Goal: Task Accomplishment & Management: Complete application form

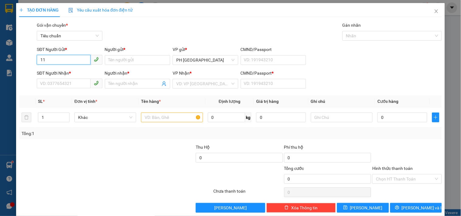
type input "1"
type input "0938121144"
click at [135, 60] on input "Người gửi *" at bounding box center [137, 60] width 65 height 10
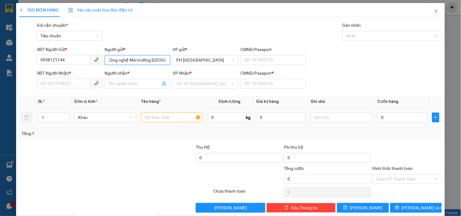
scroll to position [0, 44]
type input "CTY TNHH Thiết bị và Công nghệ Môi trường [GEOGRAPHIC_DATA]"
drag, startPoint x: 47, startPoint y: 84, endPoint x: 169, endPoint y: 68, distance: 123.2
click at [48, 84] on input "SĐT Người Nhận *" at bounding box center [63, 84] width 53 height 10
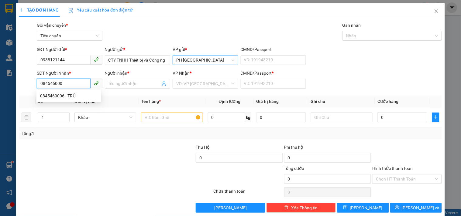
type input "0845460006"
click at [70, 96] on div "0845460006 - TRỨ" at bounding box center [68, 96] width 57 height 7
type input "TRỨ"
type input "1"
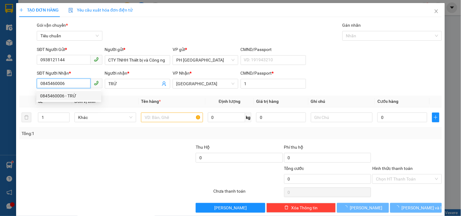
type input "30.000"
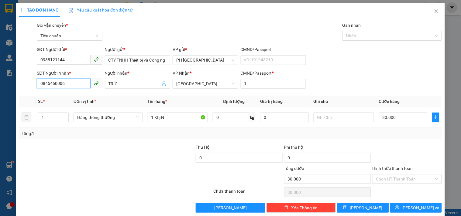
scroll to position [8, 0]
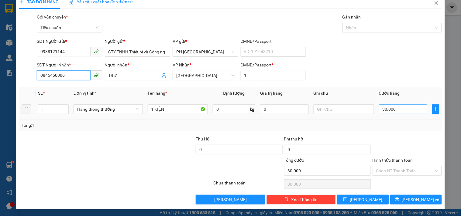
type input "0845460006"
click at [399, 109] on input "30.000" at bounding box center [403, 110] width 49 height 10
type input "0"
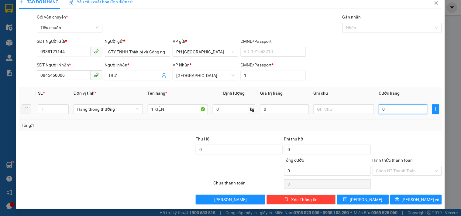
type input "8"
type input "08"
type input "80"
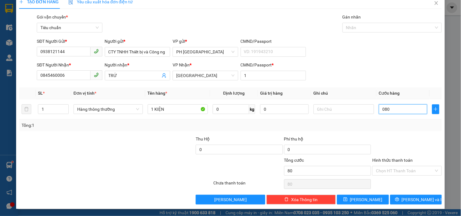
type input "080"
type input "80.000"
click at [387, 130] on div "Tổng: 1" at bounding box center [230, 126] width 423 height 12
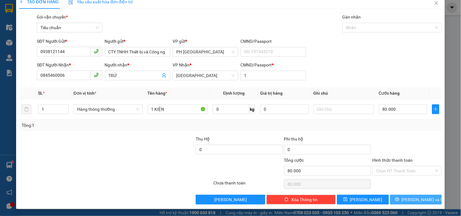
click at [399, 200] on icon "printer" at bounding box center [397, 199] width 4 height 4
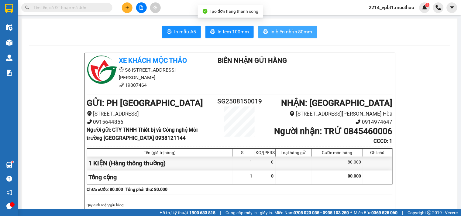
click at [263, 30] on icon "printer" at bounding box center [265, 31] width 5 height 4
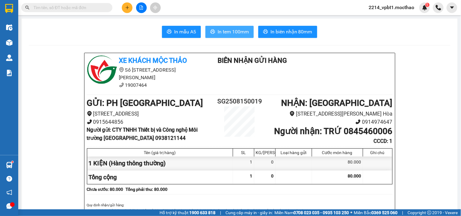
click at [228, 32] on span "In tem 100mm" at bounding box center [233, 32] width 31 height 8
click at [129, 9] on icon "plus" at bounding box center [127, 7] width 4 height 4
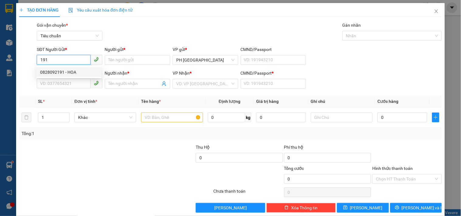
click at [50, 69] on div "0828092191 - HOA" at bounding box center [68, 72] width 57 height 7
type input "0828092191"
type input "HOA"
type input "0396417738"
type input "NHUNG"
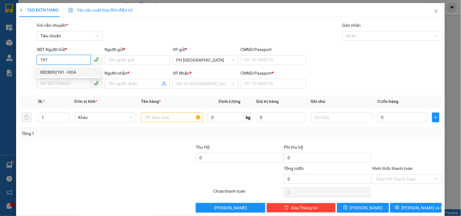
type input "1"
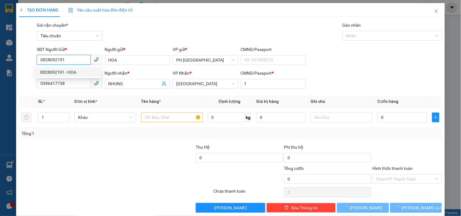
type input "30.000"
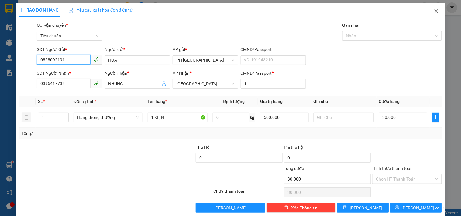
type input "0828092191"
click at [434, 10] on icon "close" at bounding box center [436, 11] width 5 height 5
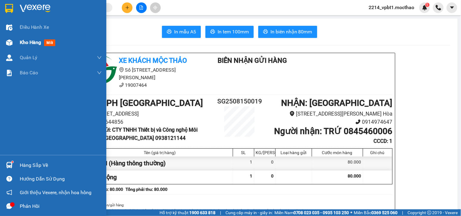
click at [28, 43] on span "Kho hàng" at bounding box center [30, 42] width 21 height 6
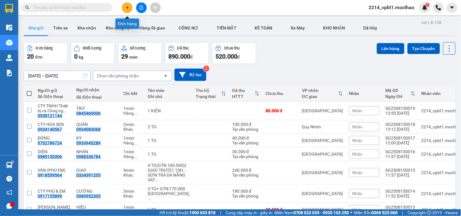
click at [128, 5] on icon "plus" at bounding box center [127, 7] width 4 height 4
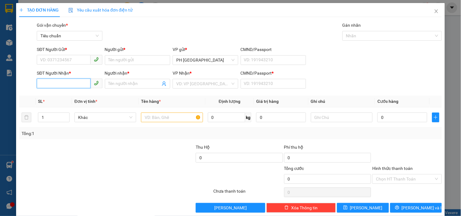
click at [53, 86] on input "SĐT Người Nhận *" at bounding box center [63, 84] width 53 height 10
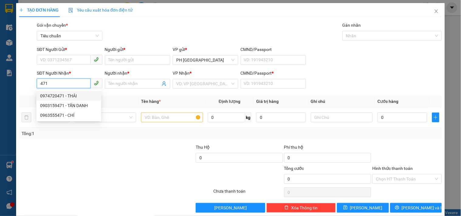
type input "471"
drag, startPoint x: 56, startPoint y: 78, endPoint x: 36, endPoint y: 84, distance: 20.0
click at [37, 84] on div "SĐT Người Nhận * 471" at bounding box center [69, 80] width 65 height 21
drag, startPoint x: 59, startPoint y: 85, endPoint x: 30, endPoint y: 86, distance: 29.5
click at [30, 86] on div "SĐT Người Nhận * 471 Người nhận * Tên người nhận VP Nhận * VD: VP Sài Gòn CMND/…" at bounding box center [231, 80] width 424 height 21
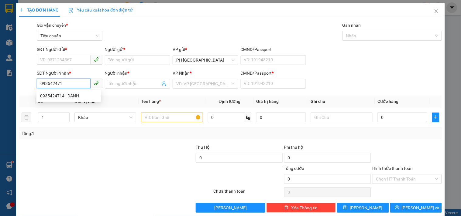
type input "0935424714"
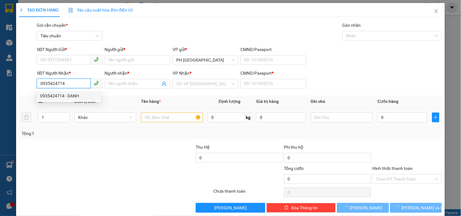
click at [71, 93] on div "0935424714 - DANH" at bounding box center [68, 96] width 57 height 7
type input "DANH"
type input "1"
type input "30.000"
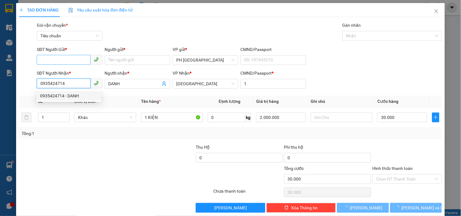
type input "0935424714"
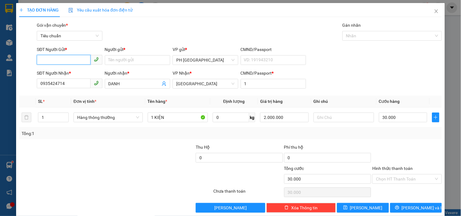
click at [74, 61] on input "SĐT Người Gửi *" at bounding box center [63, 60] width 53 height 10
click at [60, 72] on div "0932232379 - TRÚC LINH" at bounding box center [70, 72] width 60 height 7
type input "0932232379"
type input "TRÚC LINH"
click at [399, 119] on input "30.000" at bounding box center [403, 118] width 49 height 10
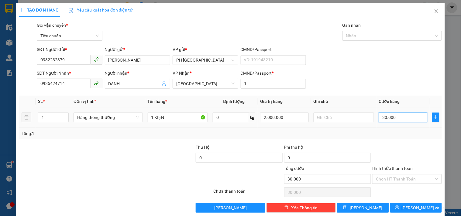
type input "0"
type input "4"
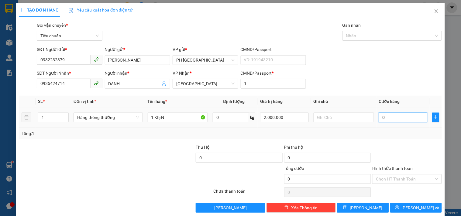
type input "04"
type input "40"
type input "040"
type input "40.000"
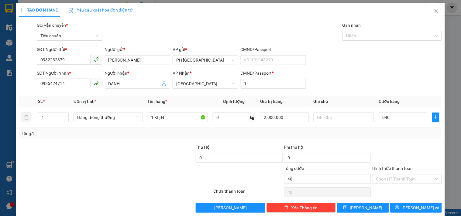
type input "40.000"
click at [402, 138] on div "Tổng: 1" at bounding box center [230, 134] width 423 height 12
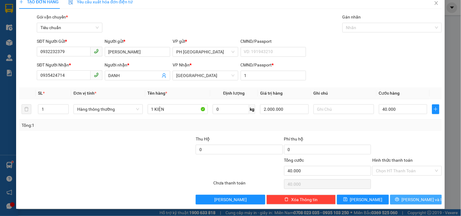
click at [393, 200] on button "[PERSON_NAME] và In" at bounding box center [416, 200] width 52 height 10
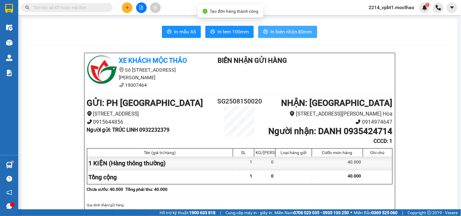
click at [266, 33] on button "In biên nhận 80mm" at bounding box center [287, 32] width 59 height 12
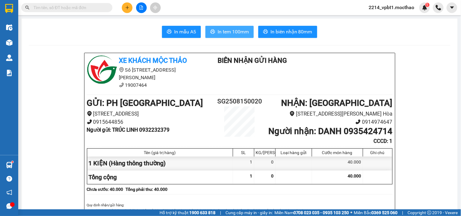
click at [220, 28] on span "In tem 100mm" at bounding box center [233, 32] width 31 height 8
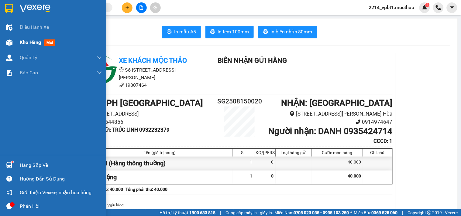
click at [25, 43] on span "Kho hàng" at bounding box center [30, 42] width 21 height 6
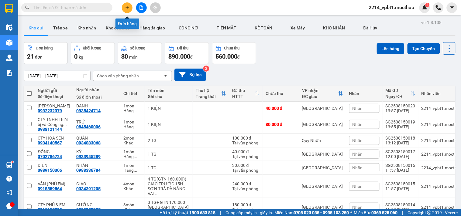
click at [127, 9] on icon "plus" at bounding box center [127, 7] width 4 height 4
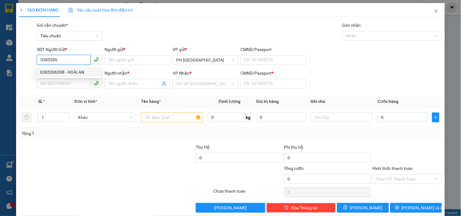
click at [63, 74] on div "0385306398 - HOÀI AN" at bounding box center [68, 72] width 57 height 7
type input "0385306398"
type input "HOÀI AN"
type input "0976517753"
type input "TUYẾT"
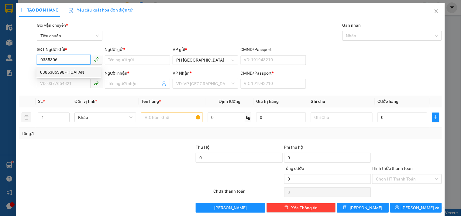
type input "1"
type input "50.000"
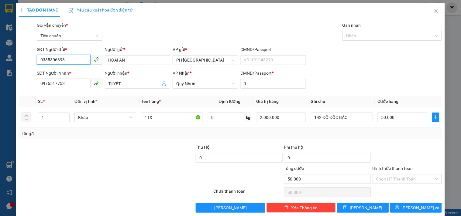
scroll to position [8, 0]
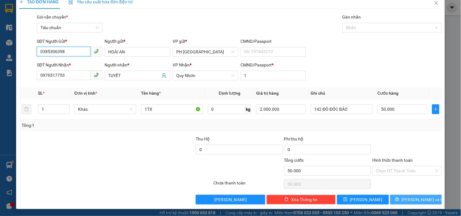
type input "0385306398"
click at [397, 200] on button "[PERSON_NAME] và In" at bounding box center [416, 200] width 52 height 10
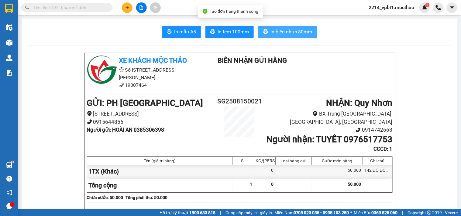
click at [276, 29] on span "In biên nhận 80mm" at bounding box center [291, 32] width 42 height 8
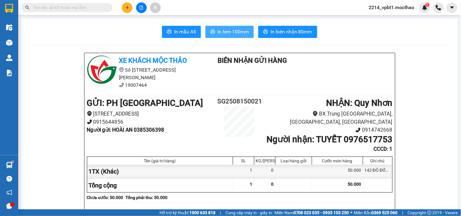
click at [227, 34] on span "In tem 100mm" at bounding box center [233, 32] width 31 height 8
click at [126, 9] on icon "plus" at bounding box center [127, 7] width 4 height 4
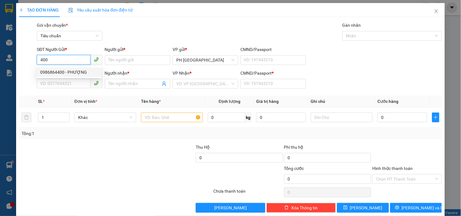
click at [59, 74] on div "0986864400 - PHƯỢNG" at bounding box center [68, 72] width 57 height 7
type input "0986864400"
type input "PHƯỢNG"
type input "0938446294"
type input "TRÍ"
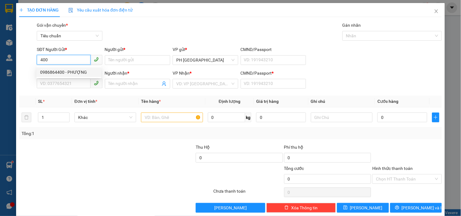
type input "1"
type input "40.000"
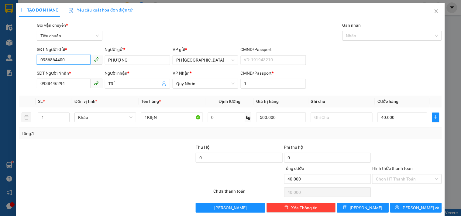
scroll to position [8, 0]
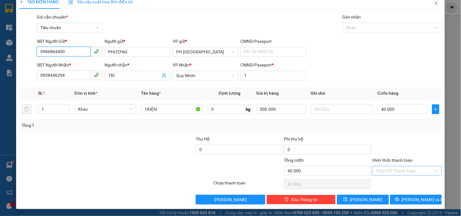
type input "0986864400"
click at [396, 167] on input "Hình thức thanh toán" at bounding box center [405, 170] width 58 height 9
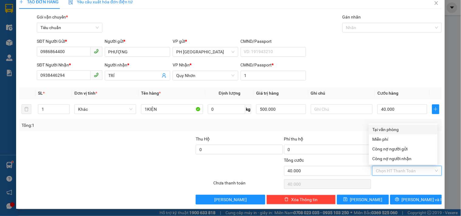
click at [394, 129] on div "Tại văn phòng" at bounding box center [402, 129] width 61 height 7
type input "0"
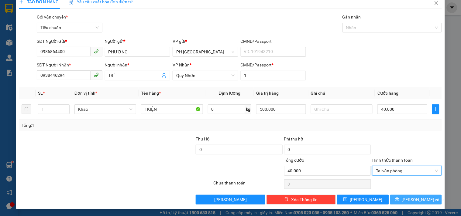
click at [405, 199] on button "[PERSON_NAME] và In" at bounding box center [416, 200] width 52 height 10
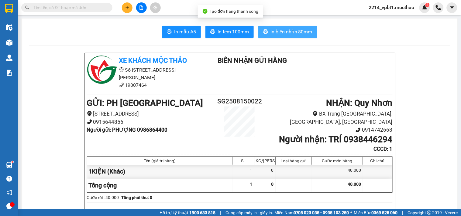
click at [271, 34] on span "In biên nhận 80mm" at bounding box center [291, 32] width 42 height 8
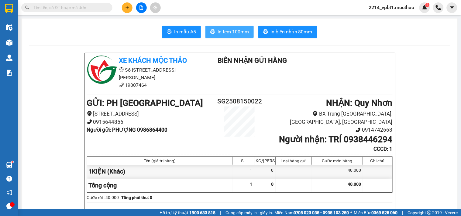
click at [222, 31] on span "In tem 100mm" at bounding box center [233, 32] width 31 height 8
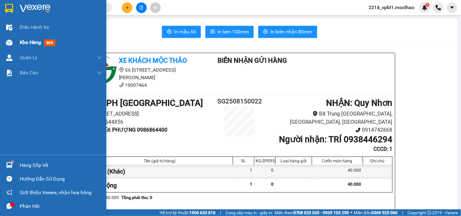
click at [24, 43] on span "Kho hàng" at bounding box center [30, 42] width 21 height 6
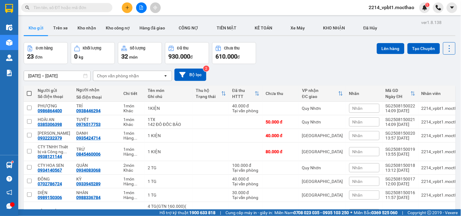
click at [128, 5] on button at bounding box center [127, 7] width 11 height 11
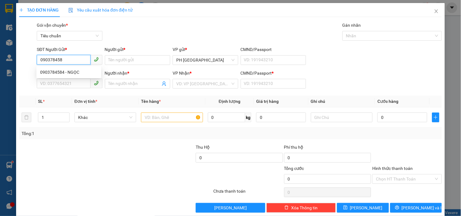
type input "0903784584"
click at [61, 69] on div "0903784584 - NGỌC" at bounding box center [68, 72] width 57 height 7
type input "NGỌC"
type input "0915670091"
type input "TÂN"
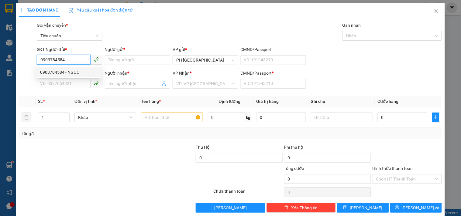
type input "1"
type input "150.000"
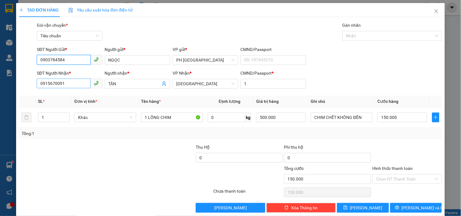
type input "0903784584"
drag, startPoint x: 68, startPoint y: 86, endPoint x: 2, endPoint y: 90, distance: 66.0
click at [2, 90] on div "TẠO ĐƠN HÀNG Yêu cầu xuất hóa đơn điện tử Transit Pickup Surcharge Ids Transit …" at bounding box center [230, 108] width 461 height 216
type input "0973500089"
click at [69, 93] on div "0973500089 - TUẤN" at bounding box center [68, 96] width 57 height 7
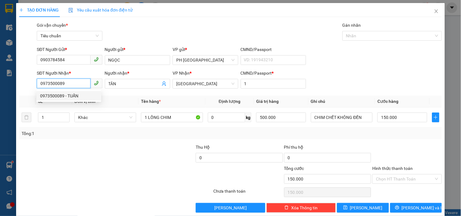
type input "TUẤN"
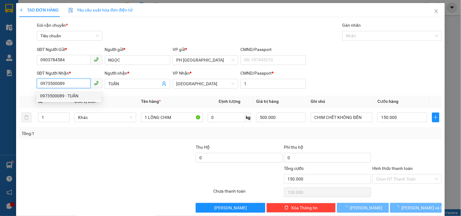
type input "100.000"
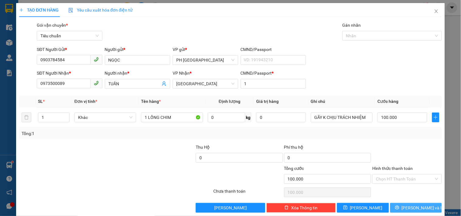
click at [396, 203] on button "[PERSON_NAME] và In" at bounding box center [416, 208] width 52 height 10
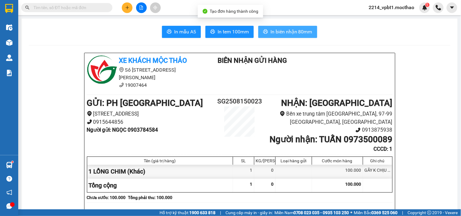
click at [275, 34] on span "In biên nhận 80mm" at bounding box center [291, 32] width 42 height 8
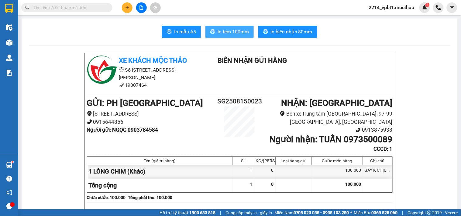
click at [223, 33] on span "In tem 100mm" at bounding box center [233, 32] width 31 height 8
click at [129, 7] on icon "plus" at bounding box center [127, 7] width 4 height 4
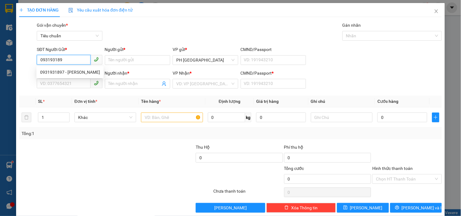
type input "0931931897"
drag, startPoint x: 50, startPoint y: 71, endPoint x: 50, endPoint y: 75, distance: 4.3
click at [50, 71] on div "0931931897 - KIM ANH" at bounding box center [70, 72] width 60 height 7
type input "[PERSON_NAME]"
type input "0931931897"
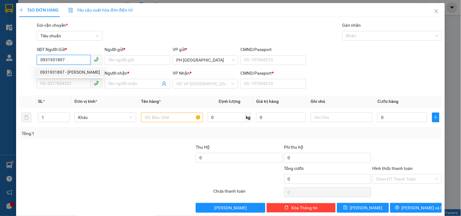
type input "[PERSON_NAME]"
type input "1"
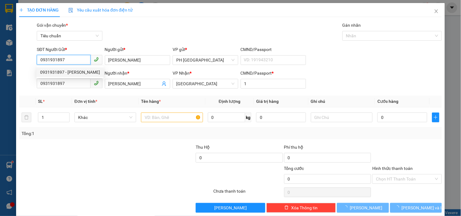
type input "30.000"
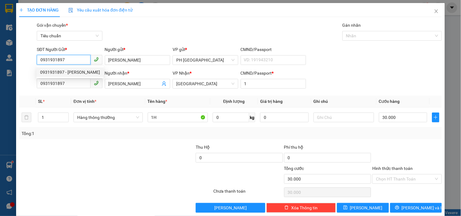
drag, startPoint x: 69, startPoint y: 57, endPoint x: 7, endPoint y: 62, distance: 62.4
click at [8, 62] on div "TẠO ĐƠN HÀNG Yêu cầu xuất hóa đơn điện tử Transit Pickup Surcharge Ids Transit …" at bounding box center [230, 108] width 461 height 216
click at [97, 172] on div at bounding box center [81, 175] width 124 height 21
click at [61, 57] on input "SĐT Người Gửi *" at bounding box center [63, 60] width 53 height 10
click at [61, 68] on div "0931931897 - KIM ANH" at bounding box center [69, 72] width 67 height 10
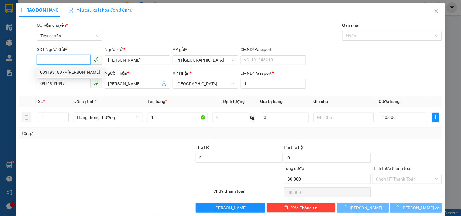
type input "0931931897"
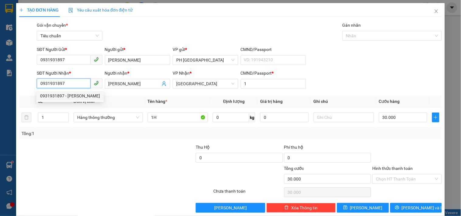
drag, startPoint x: 71, startPoint y: 85, endPoint x: 10, endPoint y: 88, distance: 60.8
click at [10, 88] on div "TẠO ĐƠN HÀNG Yêu cầu xuất hóa đơn điện tử Transit Pickup Surcharge Ids Transit …" at bounding box center [230, 108] width 461 height 216
click at [118, 160] on div at bounding box center [151, 154] width 88 height 21
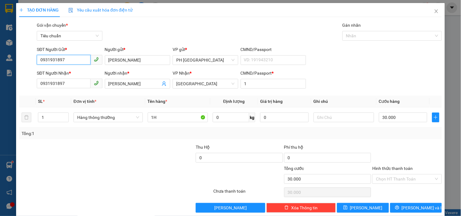
drag, startPoint x: 71, startPoint y: 60, endPoint x: 28, endPoint y: 64, distance: 43.1
click at [28, 64] on div "SĐT Người Gửi * 0931931897 Người gửi * KIM ANH VP gửi * PH Sài Gòn CMND/Passpor…" at bounding box center [231, 56] width 424 height 21
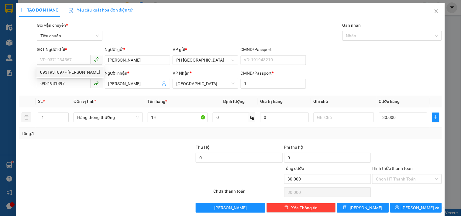
click at [76, 148] on div at bounding box center [63, 154] width 88 height 21
click at [73, 86] on input "0931931897" at bounding box center [63, 84] width 53 height 10
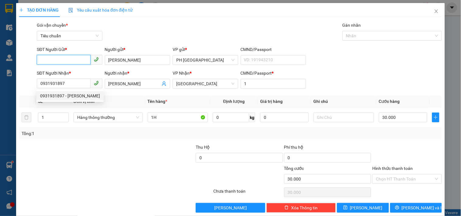
click at [65, 61] on input "SĐT Người Gửi *" at bounding box center [63, 60] width 53 height 10
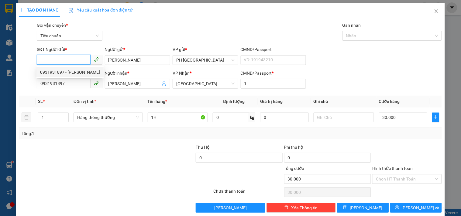
click at [69, 72] on div "0931931897 - KIM ANH" at bounding box center [70, 72] width 60 height 7
type input "0931931897"
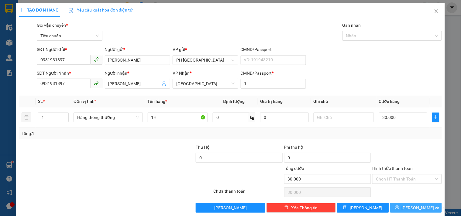
click at [413, 205] on span "[PERSON_NAME] và In" at bounding box center [423, 208] width 43 height 7
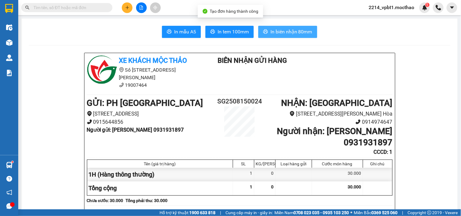
click at [275, 34] on span "In biên nhận 80mm" at bounding box center [291, 32] width 42 height 8
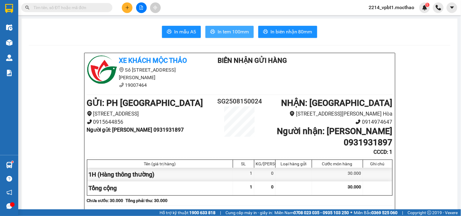
click at [225, 31] on span "In tem 100mm" at bounding box center [233, 32] width 31 height 8
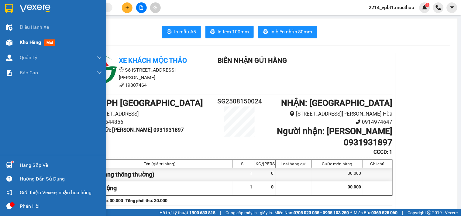
click at [34, 41] on span "Kho hàng" at bounding box center [30, 42] width 21 height 6
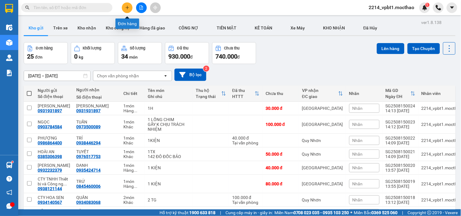
click at [126, 10] on button at bounding box center [127, 7] width 11 height 11
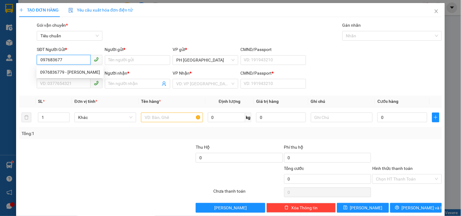
type input "0976836779"
click at [83, 70] on div "0976836779 - NANA" at bounding box center [70, 72] width 60 height 7
type input "NANA"
type input "0352373676"
type input "HÀO"
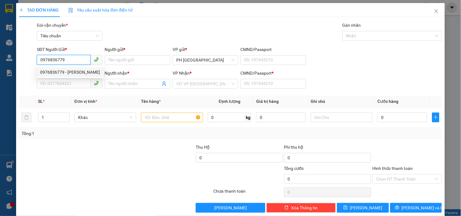
type input "1"
type input "60.000"
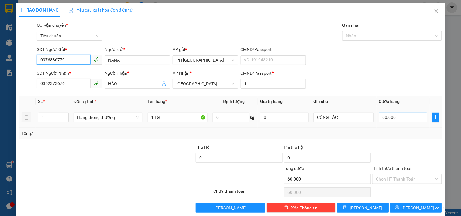
type input "0976836779"
click at [397, 113] on input "60.000" at bounding box center [403, 118] width 49 height 10
type input "0"
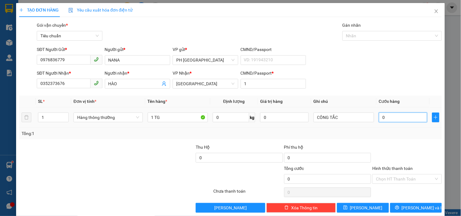
type input "5"
type input "05"
type input "50"
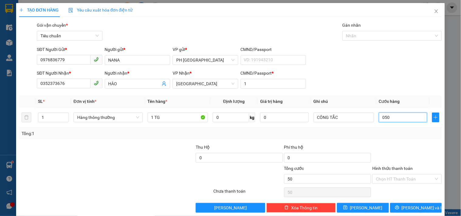
type input "050"
type input "50.000"
click at [397, 133] on div "Transit Pickup Surcharge Ids Transit Deliver Surcharge Ids Transit Deliver Surc…" at bounding box center [230, 117] width 423 height 191
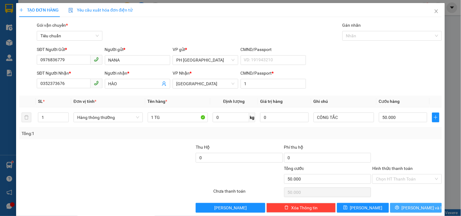
click at [396, 203] on button "[PERSON_NAME] và In" at bounding box center [416, 208] width 52 height 10
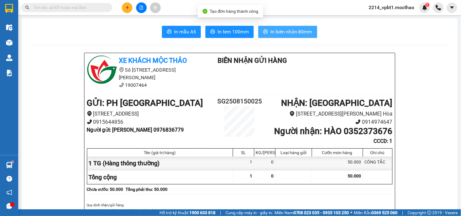
click at [281, 36] on button "In biên nhận 80mm" at bounding box center [287, 32] width 59 height 12
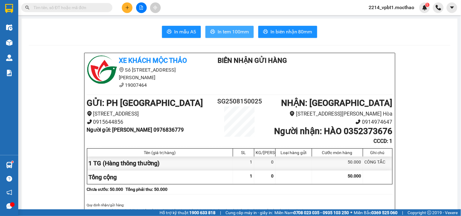
click at [235, 32] on span "In tem 100mm" at bounding box center [233, 32] width 31 height 8
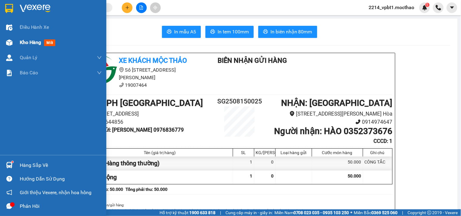
click at [27, 44] on span "Kho hàng" at bounding box center [30, 42] width 21 height 6
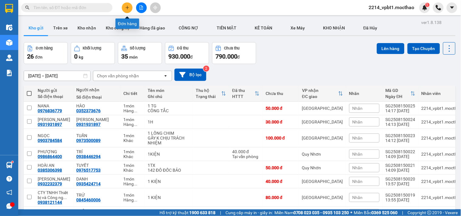
click at [126, 6] on icon "plus" at bounding box center [127, 7] width 4 height 4
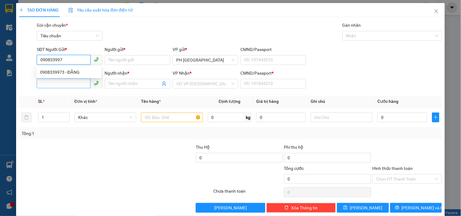
type input "0908339973"
click at [67, 71] on div "0908339973 - ĐẰNG" at bounding box center [68, 72] width 57 height 7
type input "ĐẰNG"
type input "0839183987"
type input "HIẾU"
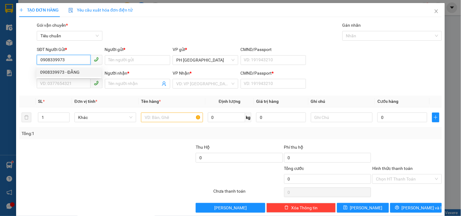
type input "1"
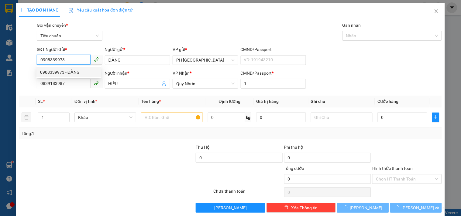
type input "100.000"
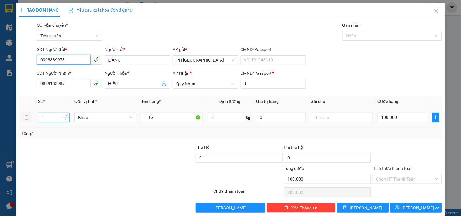
type input "0908339973"
click at [56, 119] on input "1" at bounding box center [53, 117] width 31 height 9
type input "2"
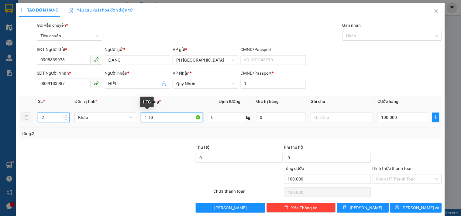
click at [144, 116] on input "1 TG" at bounding box center [172, 118] width 62 height 10
type input "0"
click at [146, 116] on input "1 TG" at bounding box center [172, 118] width 62 height 10
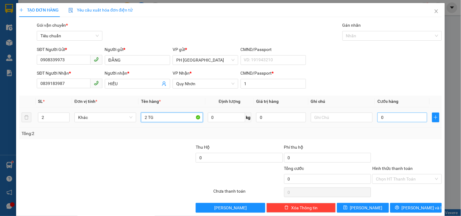
type input "2 TG"
click at [387, 121] on input "0" at bounding box center [402, 118] width 50 height 10
type input "1"
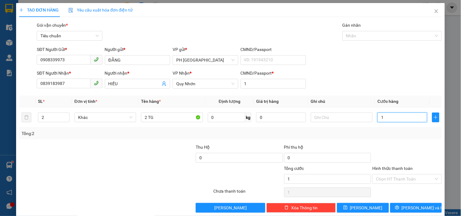
type input "15"
type input "150"
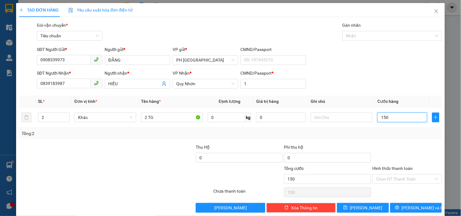
type input "150"
type input "150.000"
click at [390, 135] on div "Tổng: 2" at bounding box center [231, 133] width 418 height 7
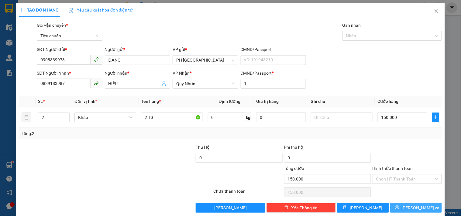
click at [407, 205] on span "[PERSON_NAME] và In" at bounding box center [423, 208] width 43 height 7
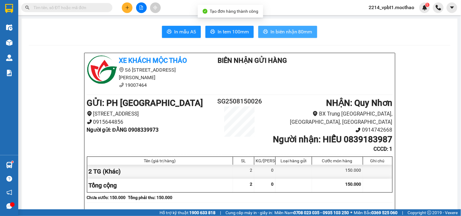
click at [273, 30] on span "In biên nhận 80mm" at bounding box center [291, 32] width 42 height 8
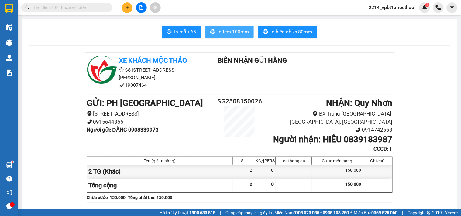
click at [235, 34] on span "In tem 100mm" at bounding box center [233, 32] width 31 height 8
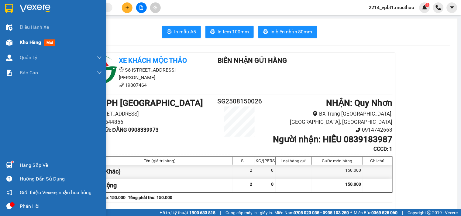
click at [33, 43] on span "Kho hàng" at bounding box center [30, 42] width 21 height 6
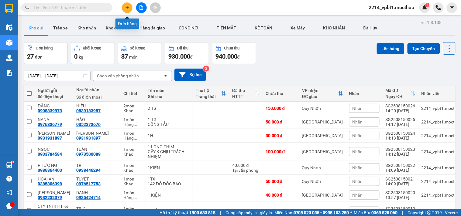
click at [126, 7] on icon "plus" at bounding box center [127, 7] width 4 height 4
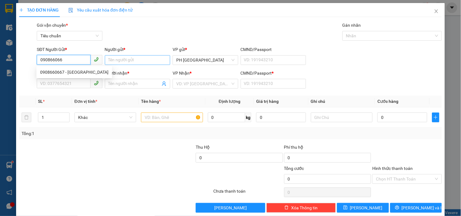
type input "0908660667"
click at [68, 72] on div "0908660667 - ĐỨC MINH" at bounding box center [74, 72] width 68 height 7
type input "ĐỨC MINH"
type input "0937442802"
type input "TOÀN"
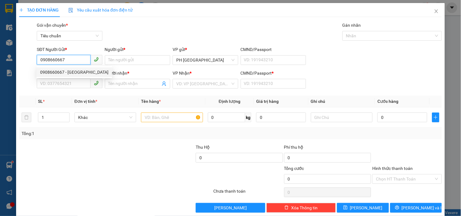
type input "1"
type input "60.000"
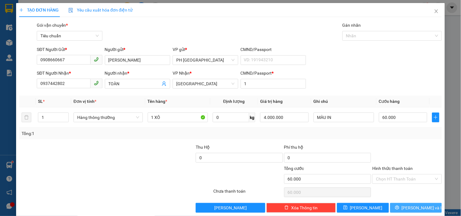
click at [397, 203] on button "[PERSON_NAME] và In" at bounding box center [416, 208] width 52 height 10
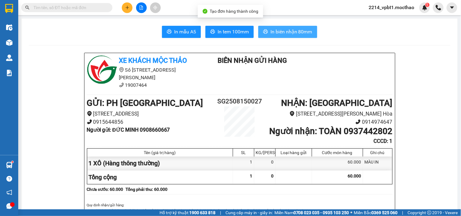
click at [275, 36] on button "In biên nhận 80mm" at bounding box center [287, 32] width 59 height 12
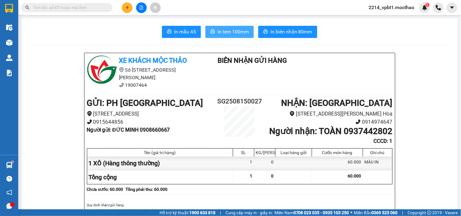
click at [234, 34] on span "In tem 100mm" at bounding box center [233, 32] width 31 height 8
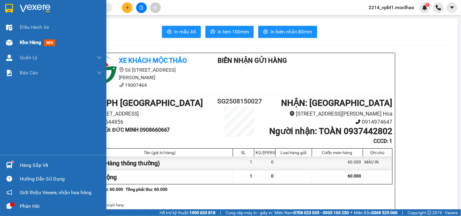
click at [31, 44] on span "Kho hàng" at bounding box center [30, 42] width 21 height 6
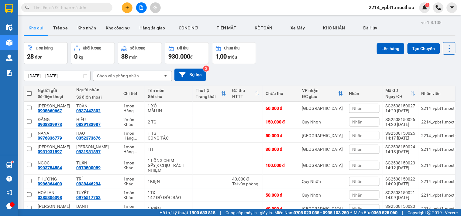
click at [128, 9] on icon "plus" at bounding box center [127, 7] width 4 height 4
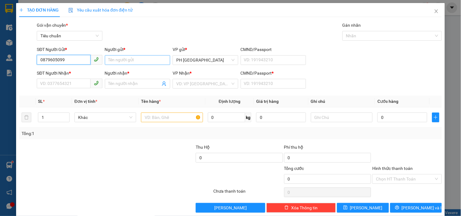
type input "0879605099"
click at [117, 61] on input "Người gửi *" at bounding box center [137, 60] width 65 height 10
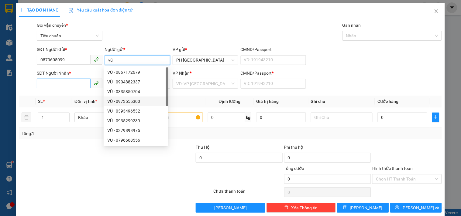
type input "vũ"
click at [63, 86] on input "SĐT Người Nhận *" at bounding box center [63, 84] width 53 height 10
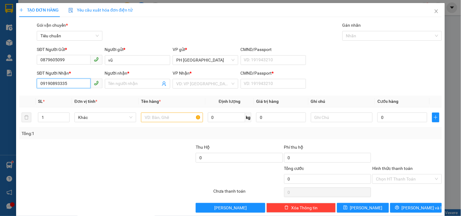
click at [53, 83] on input "09190893335" at bounding box center [63, 84] width 53 height 10
type input "0919893335"
click at [116, 81] on input "Người nhận *" at bounding box center [134, 84] width 52 height 7
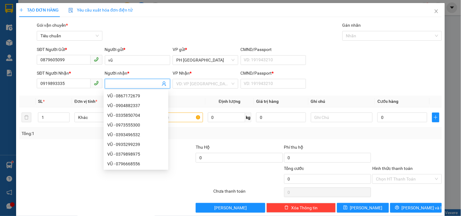
type input "s"
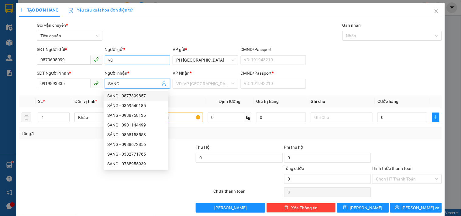
type input "SANG"
drag, startPoint x: 113, startPoint y: 62, endPoint x: 94, endPoint y: 64, distance: 19.0
click at [94, 64] on div "SĐT Người Gửi * 0879605099 Người gửi * vũ vũ VP gửi * PH Sài Gòn CMND/Passport …" at bounding box center [239, 56] width 407 height 21
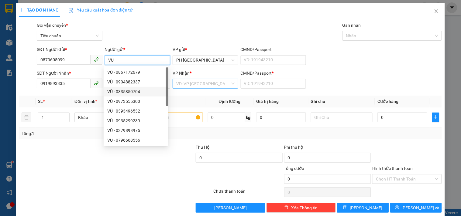
type input "VŨ"
click at [190, 83] on input "search" at bounding box center [203, 83] width 54 height 9
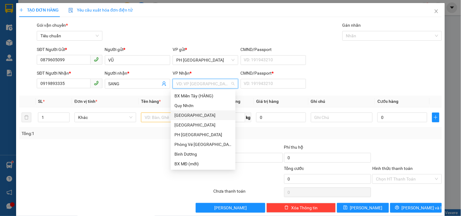
click at [187, 118] on div "[GEOGRAPHIC_DATA]" at bounding box center [202, 115] width 57 height 7
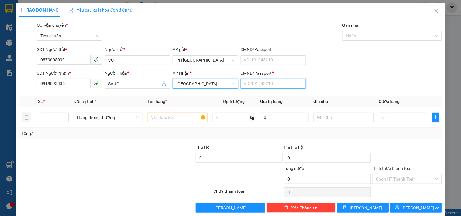
click at [241, 84] on input "CMND/Passport *" at bounding box center [273, 84] width 65 height 10
type input "1"
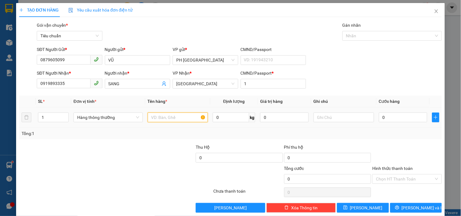
click at [153, 115] on input "text" at bounding box center [178, 118] width 60 height 10
type input "1"
click at [46, 118] on input "1" at bounding box center [53, 117] width 30 height 9
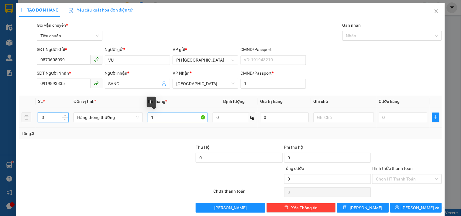
type input "3"
click at [173, 119] on input "1" at bounding box center [178, 118] width 60 height 10
type input "3 TG"
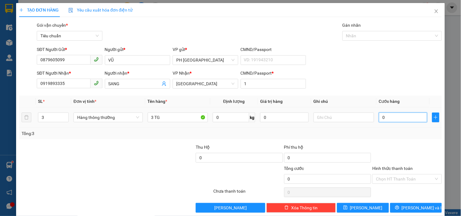
click at [399, 119] on input "0" at bounding box center [403, 118] width 49 height 10
type input "1"
type input "10"
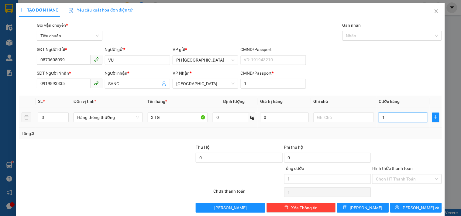
type input "10"
type input "100"
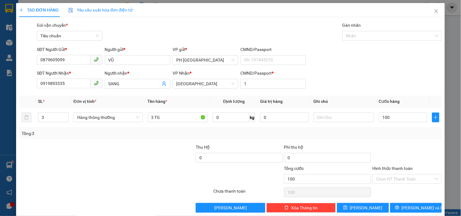
type input "100.000"
click at [387, 146] on div at bounding box center [407, 154] width 70 height 21
click at [396, 203] on button "[PERSON_NAME] và In" at bounding box center [416, 208] width 52 height 10
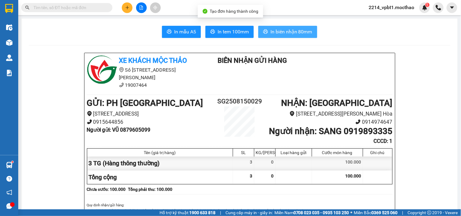
click at [276, 33] on span "In biên nhận 80mm" at bounding box center [291, 32] width 42 height 8
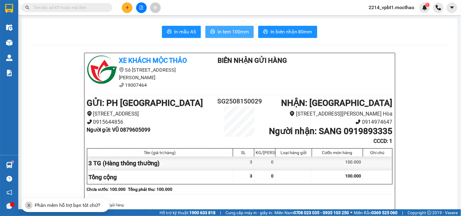
click at [229, 32] on span "In tem 100mm" at bounding box center [233, 32] width 31 height 8
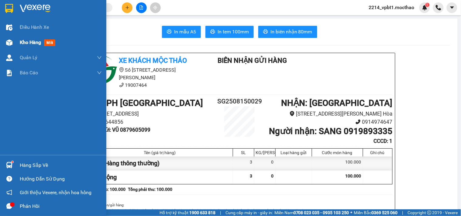
click at [25, 41] on span "Kho hàng" at bounding box center [30, 42] width 21 height 6
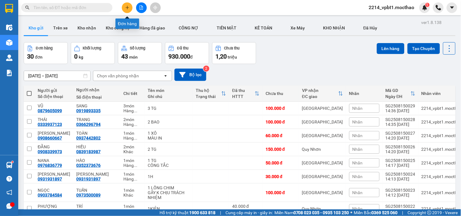
click at [127, 10] on button at bounding box center [127, 7] width 11 height 11
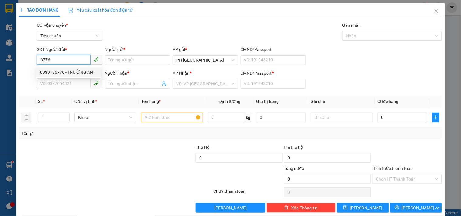
click at [57, 71] on div "0939136776 - TRƯỜNG AN" at bounding box center [68, 72] width 57 height 7
type input "0939136776"
type input "TRƯỜNG AN"
type input "0366470894"
type input "NK [GEOGRAPHIC_DATA] [GEOGRAPHIC_DATA]"
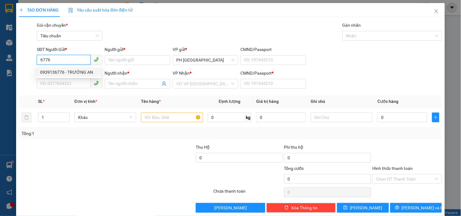
type input "1"
type input "30.000"
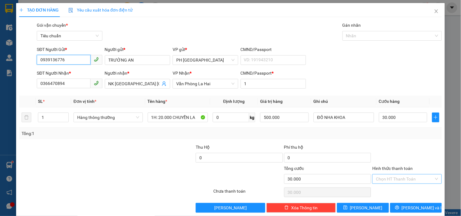
type input "0939136776"
click at [395, 180] on input "Hình thức thanh toán" at bounding box center [405, 179] width 58 height 9
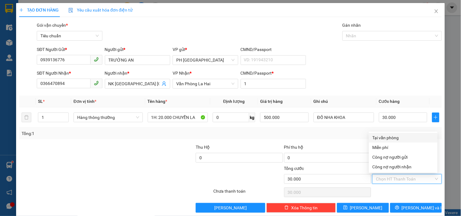
click at [383, 138] on div "Tại văn phòng" at bounding box center [402, 138] width 61 height 7
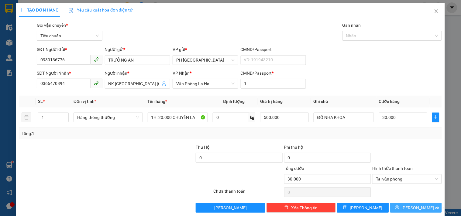
click at [393, 207] on button "[PERSON_NAME] và In" at bounding box center [416, 208] width 52 height 10
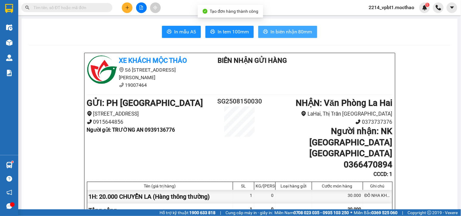
click at [270, 33] on span "In biên nhận 80mm" at bounding box center [291, 32] width 42 height 8
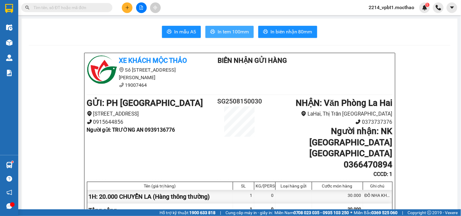
click at [228, 32] on span "In tem 100mm" at bounding box center [233, 32] width 31 height 8
click at [218, 33] on span "In tem 100mm" at bounding box center [233, 32] width 31 height 8
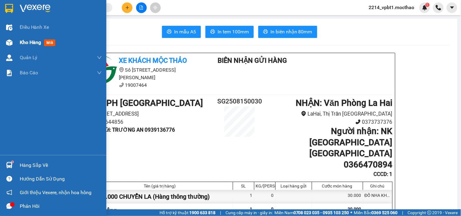
click at [32, 44] on span "Kho hàng" at bounding box center [30, 42] width 21 height 6
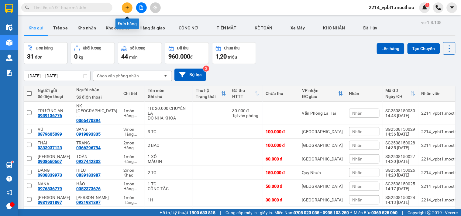
click at [129, 7] on icon "plus" at bounding box center [127, 7] width 4 height 4
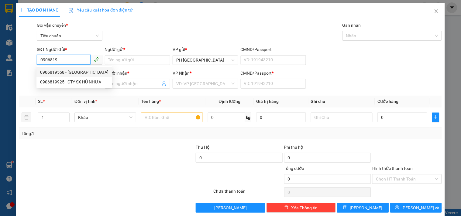
drag, startPoint x: 66, startPoint y: 72, endPoint x: 60, endPoint y: 74, distance: 6.7
click at [65, 72] on div "0906819558 - GIANG" at bounding box center [74, 72] width 68 height 7
type input "0906819558"
type input "GIANG"
type input "0985442979"
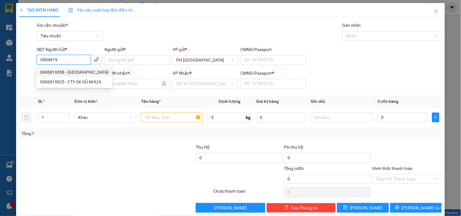
type input "NGỌC"
type input "1"
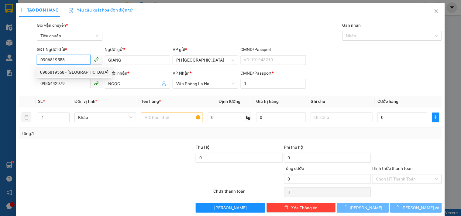
type input "40.000"
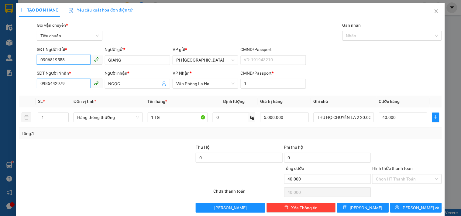
type input "0906819558"
drag, startPoint x: 76, startPoint y: 87, endPoint x: 0, endPoint y: 86, distance: 76.3
click at [0, 86] on div "TẠO ĐƠN HÀNG Yêu cầu xuất hóa đơn điện tử Transit Pickup Surcharge Ids Transit …" at bounding box center [230, 108] width 461 height 216
type input "0935468546"
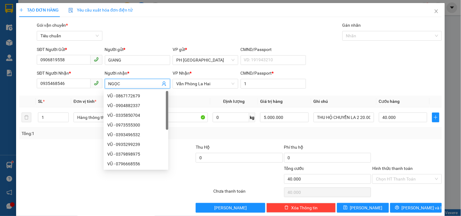
drag, startPoint x: 130, startPoint y: 89, endPoint x: 105, endPoint y: 89, distance: 24.9
click at [105, 89] on span "NGỌC" at bounding box center [137, 84] width 65 height 10
drag, startPoint x: 130, startPoint y: 84, endPoint x: 90, endPoint y: 91, distance: 41.1
click at [90, 91] on div "SĐT Người Nhận * 0935468546 Người nhận * NGỌC VP Nhận * Văn Phòng La Hai CMND/P…" at bounding box center [239, 80] width 407 height 21
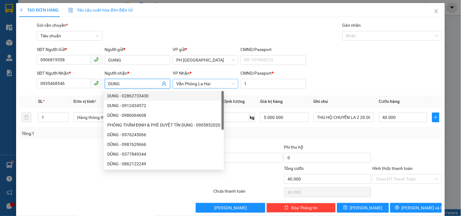
click at [213, 83] on span "Văn Phòng La Hai" at bounding box center [205, 83] width 58 height 9
type input "DUNG"
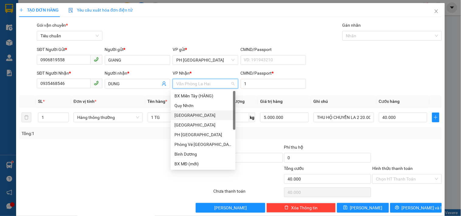
click at [191, 112] on div "[PERSON_NAME]" at bounding box center [202, 115] width 57 height 7
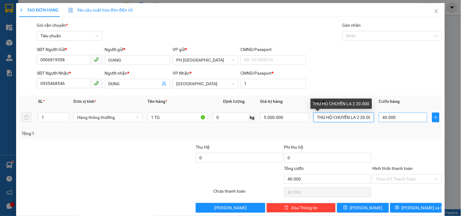
drag, startPoint x: 311, startPoint y: 108, endPoint x: 401, endPoint y: 108, distance: 89.6
click at [401, 108] on tr "1 Hàng thông thường 1 TG 0 kg 5.000.000 THU HỘ CHUYỂN LA 2 20.000 40.000" at bounding box center [230, 118] width 423 height 20
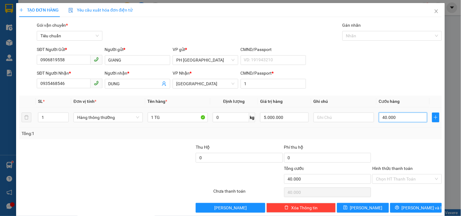
click at [397, 113] on input "40.000" at bounding box center [403, 118] width 49 height 10
type input "0"
type input "5"
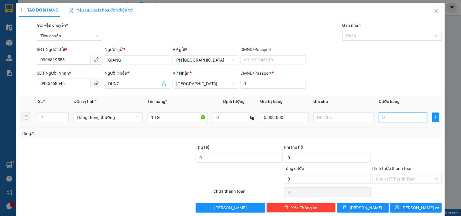
type input "5"
type input "05"
type input "50"
type input "050"
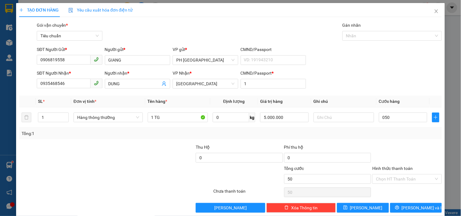
type input "50.000"
click at [389, 132] on div "Transit Pickup Surcharge Ids Transit Deliver Surcharge Ids Transit Deliver Surc…" at bounding box center [230, 117] width 423 height 191
click at [408, 175] on input "Hình thức thanh toán" at bounding box center [405, 179] width 58 height 9
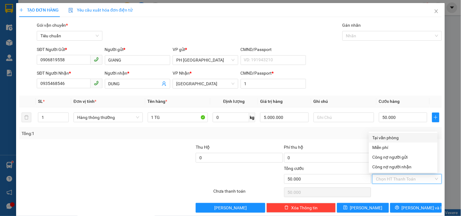
click at [397, 135] on div "Tại văn phòng" at bounding box center [402, 138] width 61 height 7
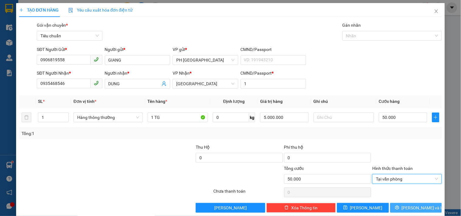
click at [399, 206] on icon "printer" at bounding box center [397, 208] width 4 height 4
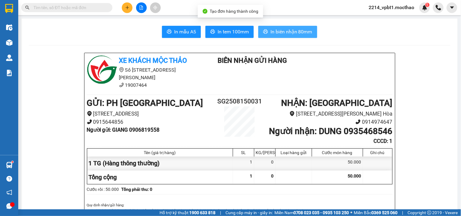
click at [274, 33] on span "In biên nhận 80mm" at bounding box center [291, 32] width 42 height 8
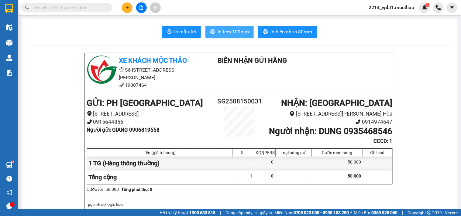
click at [233, 35] on span "In tem 100mm" at bounding box center [233, 32] width 31 height 8
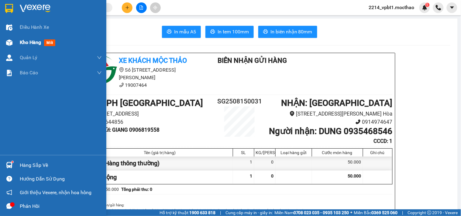
click at [25, 40] on span "Kho hàng" at bounding box center [30, 42] width 21 height 6
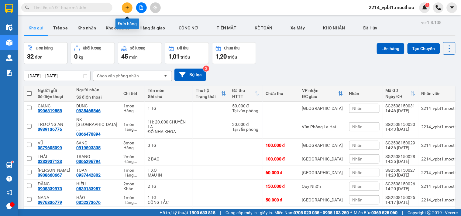
click at [128, 10] on button at bounding box center [127, 7] width 11 height 11
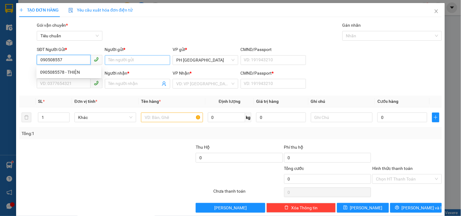
type input "0905085578"
click at [57, 74] on div "0905085578 - THIỆN" at bounding box center [68, 72] width 57 height 7
type input "THIỆN"
type input "0935578699"
type input "THẢO"
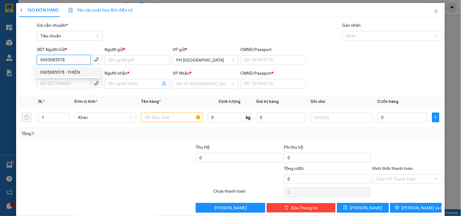
type input "1"
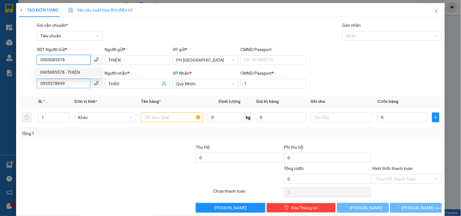
type input "120.000"
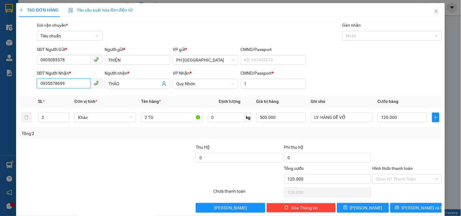
drag, startPoint x: 75, startPoint y: 86, endPoint x: 0, endPoint y: 85, distance: 75.0
click at [0, 85] on div "TẠO ĐƠN HÀNG Yêu cầu xuất hóa đơn điện tử Transit Pickup Surcharge Ids Transit …" at bounding box center [230, 108] width 461 height 216
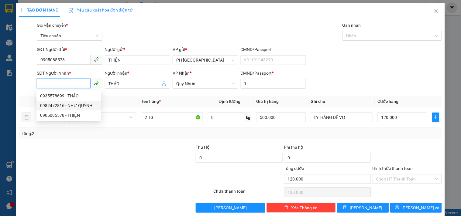
click at [62, 105] on div "0982472816 - NHƯ QUỲNH" at bounding box center [68, 105] width 57 height 7
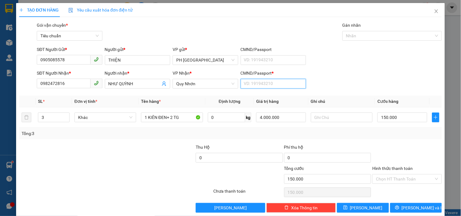
click at [252, 83] on input "CMND/Passport *" at bounding box center [273, 84] width 65 height 10
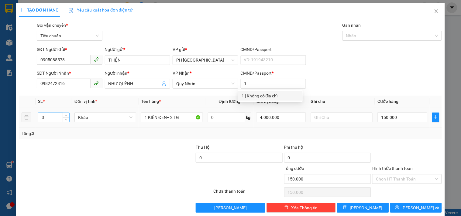
click at [48, 117] on input "3" at bounding box center [53, 117] width 31 height 9
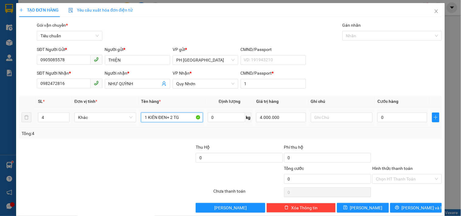
drag, startPoint x: 171, startPoint y: 119, endPoint x: 131, endPoint y: 125, distance: 40.2
click at [131, 125] on tr "4 Khác 1 KIÊN ĐEN+ 2 TG 0 kg 4.000.000 0" at bounding box center [230, 118] width 423 height 20
click at [392, 117] on input "0" at bounding box center [402, 118] width 50 height 10
click at [385, 81] on div "SĐT Người Nhận * 0982472816 Người nhận * NHƯ QUỲNH VP Nhận * Quy Nhơn CMND/Pass…" at bounding box center [239, 80] width 407 height 21
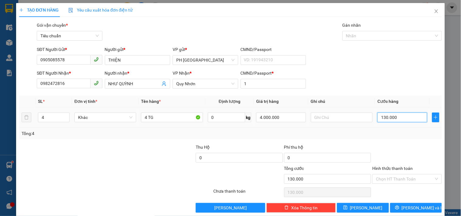
click at [399, 113] on input "130.000" at bounding box center [402, 118] width 50 height 10
click at [398, 131] on div "Tổng: 4" at bounding box center [230, 134] width 423 height 12
click at [399, 206] on icon "printer" at bounding box center [397, 208] width 4 height 4
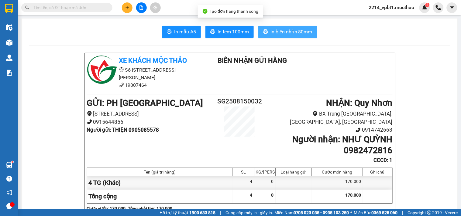
click at [281, 29] on span "In biên nhận 80mm" at bounding box center [291, 32] width 42 height 8
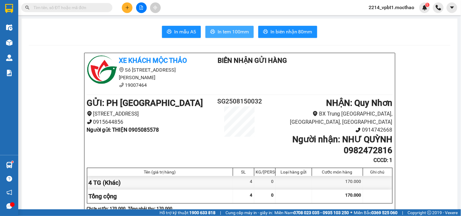
click at [226, 32] on span "In tem 100mm" at bounding box center [233, 32] width 31 height 8
click at [126, 8] on icon "plus" at bounding box center [127, 7] width 4 height 4
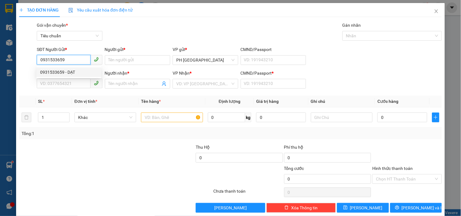
click at [66, 73] on div "0931533659 - DẠT" at bounding box center [68, 72] width 57 height 7
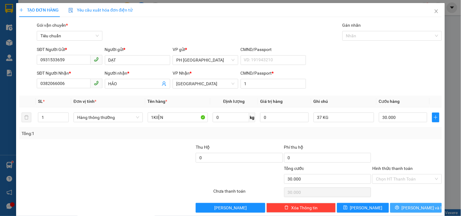
click at [404, 203] on button "Lưu và In" at bounding box center [416, 208] width 52 height 10
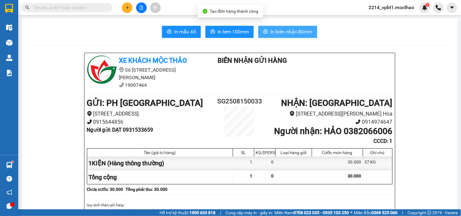
click at [290, 30] on span "In biên nhận 80mm" at bounding box center [291, 32] width 42 height 8
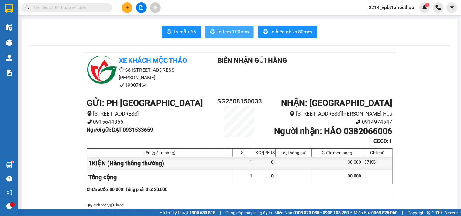
click at [214, 31] on button "In tem 100mm" at bounding box center [229, 32] width 48 height 12
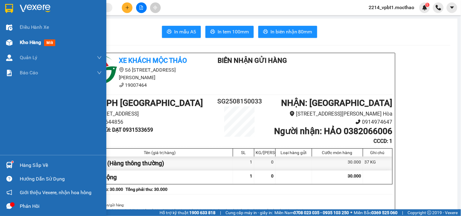
drag, startPoint x: 30, startPoint y: 43, endPoint x: 29, endPoint y: 46, distance: 3.7
click at [29, 46] on div "Kho hàng mới" at bounding box center [39, 43] width 38 height 8
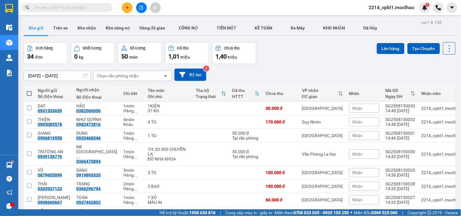
click at [29, 93] on span at bounding box center [29, 93] width 5 height 5
click at [29, 91] on input "checkbox" at bounding box center [29, 91] width 0 height 0
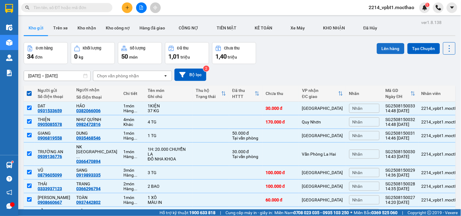
click at [384, 50] on button "Lên hàng" at bounding box center [391, 48] width 28 height 11
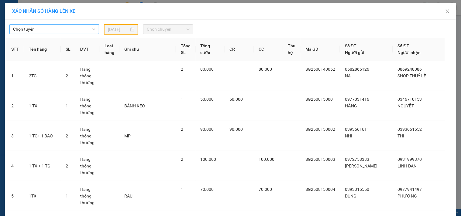
click at [70, 28] on span "Chọn tuyến" at bounding box center [54, 29] width 82 height 9
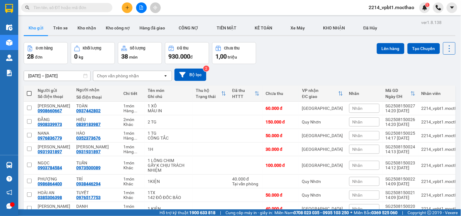
click at [128, 6] on icon "plus" at bounding box center [127, 7] width 4 height 4
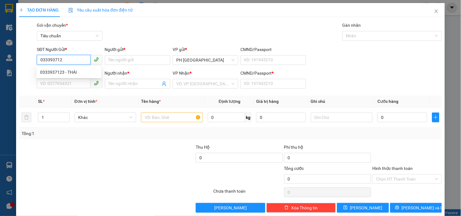
type input "0333937123"
click at [66, 74] on div "0333937123 - THÁI" at bounding box center [68, 72] width 57 height 7
type input "THÁI"
type input "0366296794"
type input "TRANG"
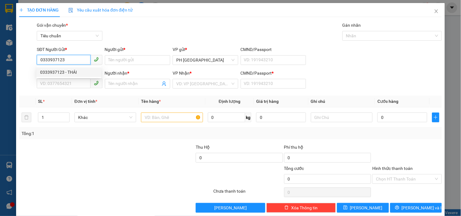
type input "1"
type input "100.000"
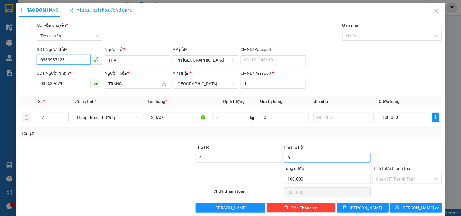
scroll to position [8, 0]
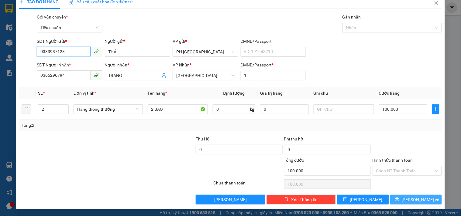
type input "0333937123"
click at [395, 198] on button "[PERSON_NAME] và In" at bounding box center [416, 200] width 52 height 10
click at [399, 197] on icon "printer" at bounding box center [397, 199] width 4 height 4
click at [410, 200] on span "[PERSON_NAME] và In" at bounding box center [423, 200] width 43 height 7
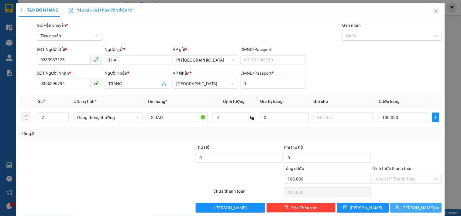
click at [409, 211] on button "[PERSON_NAME] và In" at bounding box center [416, 208] width 52 height 10
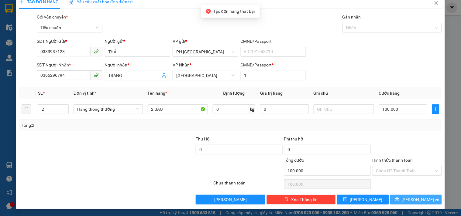
click at [397, 199] on button "Lưu và In" at bounding box center [416, 200] width 52 height 10
click at [401, 195] on button "Lưu và In" at bounding box center [416, 200] width 52 height 10
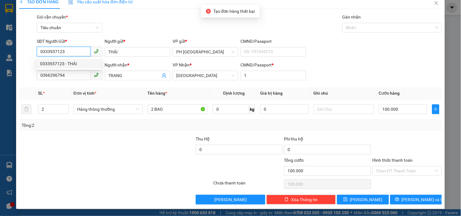
drag, startPoint x: 64, startPoint y: 53, endPoint x: 37, endPoint y: 56, distance: 27.2
click at [37, 56] on input "0333937123" at bounding box center [63, 52] width 53 height 10
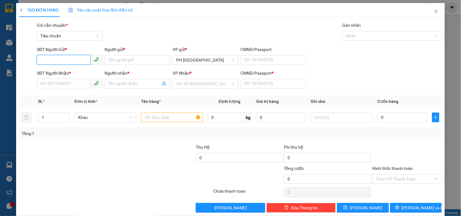
paste input "0333937123"
type input "0333937123"
click at [67, 69] on div "0333937123 - THÁI" at bounding box center [68, 72] width 57 height 7
type input "THÁI"
type input "0366296794"
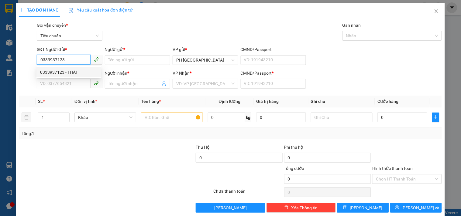
type input "TRANG"
type input "1"
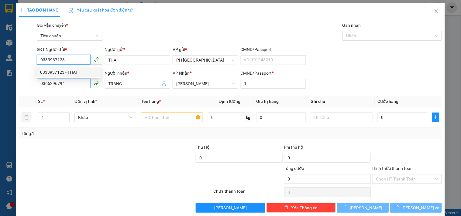
type input "100.000"
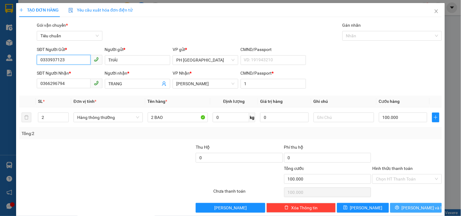
type input "0333937123"
click at [399, 210] on icon "printer" at bounding box center [397, 208] width 4 height 4
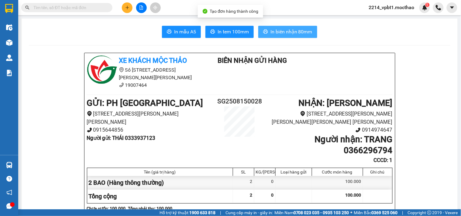
click at [283, 30] on span "In biên nhận 80mm" at bounding box center [291, 32] width 42 height 8
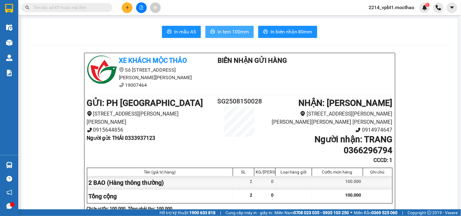
click at [220, 32] on span "In tem 100mm" at bounding box center [233, 32] width 31 height 8
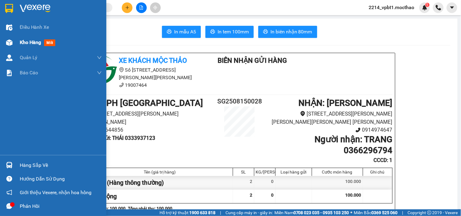
click at [25, 42] on span "Kho hàng" at bounding box center [30, 42] width 21 height 6
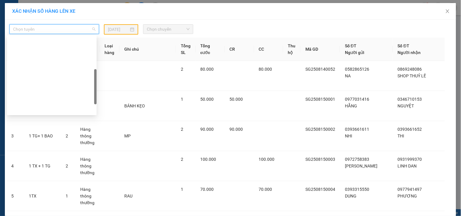
scroll to position [101, 0]
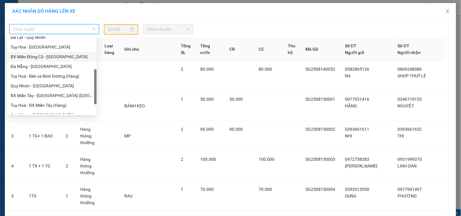
click at [37, 57] on div "BX Miền Đông Cũ - [GEOGRAPHIC_DATA]" at bounding box center [52, 56] width 82 height 7
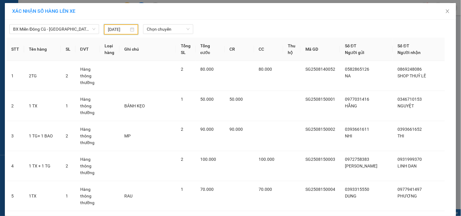
click at [116, 27] on input "[DATE]" at bounding box center [118, 29] width 21 height 7
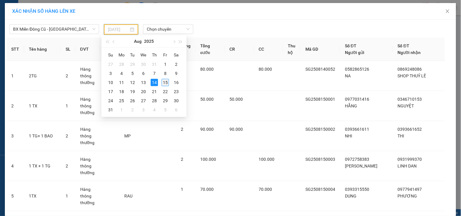
click at [163, 81] on div "15" at bounding box center [165, 82] width 7 height 7
type input "[DATE]"
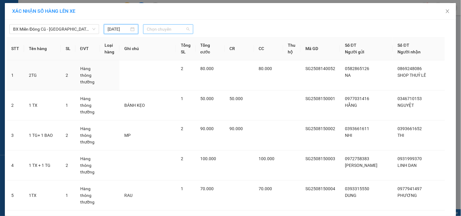
click at [159, 28] on span "Chọn chuyến" at bounding box center [168, 29] width 43 height 9
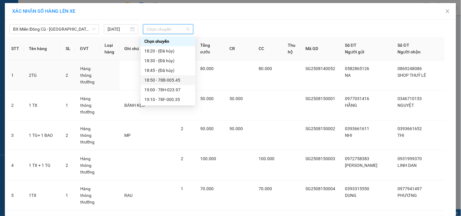
click at [175, 79] on div "18:50 - 78B-005.45" at bounding box center [167, 80] width 47 height 7
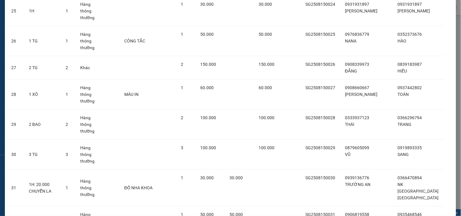
scroll to position [888, 0]
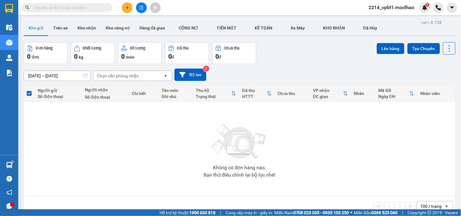
click at [123, 6] on button at bounding box center [127, 7] width 11 height 11
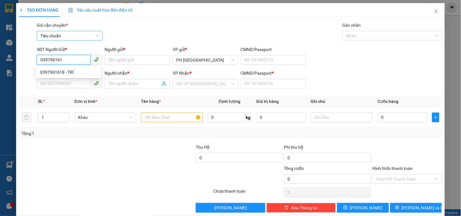
type input "0397961618"
click at [63, 73] on div "0397961618 - TRÍ" at bounding box center [68, 72] width 57 height 7
type input "TRÍ"
type input "0965945945"
type input "TRUNG"
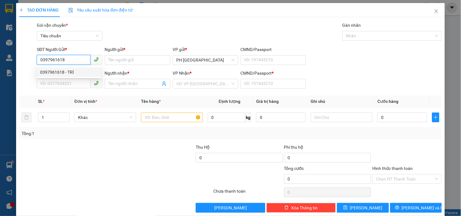
type input "1"
type input "30.000"
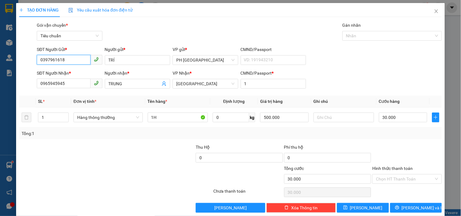
scroll to position [8, 0]
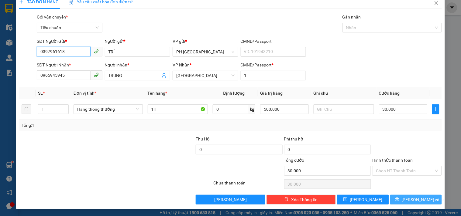
type input "0397961618"
click at [399, 200] on icon "printer" at bounding box center [397, 200] width 4 height 4
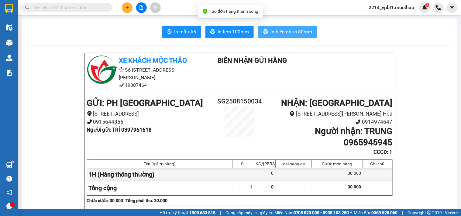
click at [279, 34] on span "In biên nhận 80mm" at bounding box center [291, 32] width 42 height 8
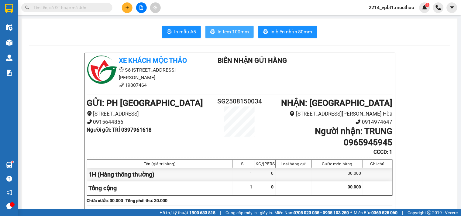
click at [235, 35] on span "In tem 100mm" at bounding box center [233, 32] width 31 height 8
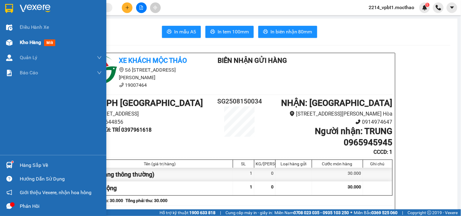
click at [29, 45] on span "Kho hàng" at bounding box center [30, 42] width 21 height 6
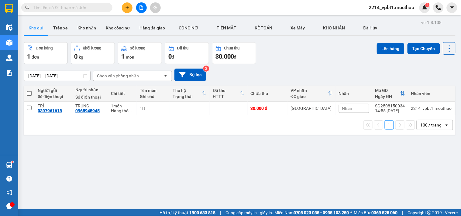
click at [130, 11] on button at bounding box center [127, 7] width 11 height 11
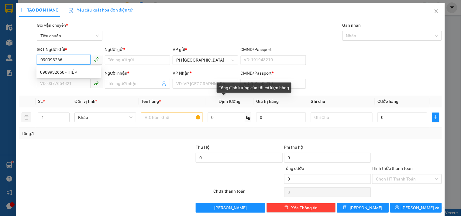
type input "0909932660"
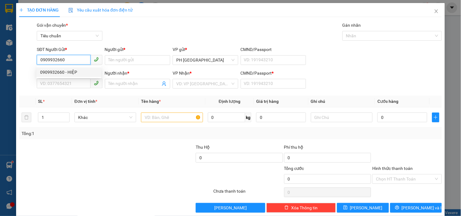
click at [62, 70] on div "0909932660 - HIỆP" at bounding box center [68, 72] width 57 height 7
type input "HIỆP"
type input "0795518472"
type input "THAO"
type input "1"
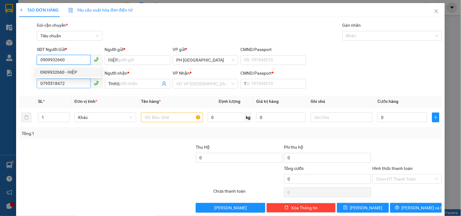
type input "80.000"
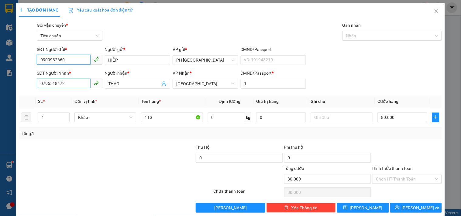
type input "0909932660"
drag, startPoint x: 68, startPoint y: 86, endPoint x: 15, endPoint y: 88, distance: 52.9
click at [15, 88] on div "TẠO ĐƠN HÀNG Yêu cầu xuất hóa đơn điện tử Transit Pickup Surcharge Ids Transit …" at bounding box center [230, 108] width 461 height 216
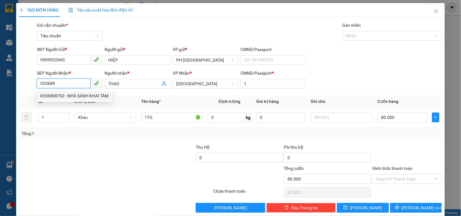
click at [69, 95] on div "0336898792 - NHÀ SÁNH KHAI TÂM" at bounding box center [74, 96] width 68 height 7
type input "0336898792"
type input "NHÀ SÁNH KHAI TÂM"
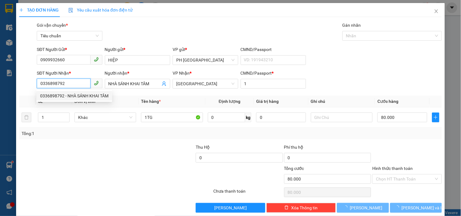
type input "100.000"
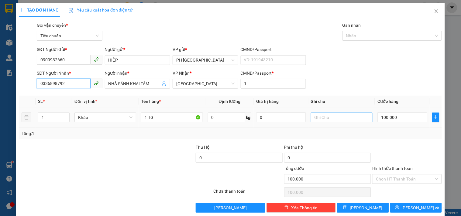
scroll to position [8, 0]
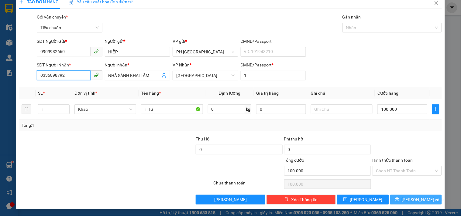
type input "0336898792"
click at [409, 204] on button "[PERSON_NAME] và In" at bounding box center [416, 200] width 52 height 10
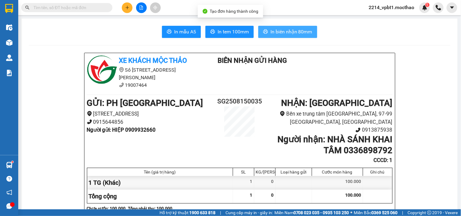
click at [281, 26] on button "In biên nhận 80mm" at bounding box center [287, 32] width 59 height 12
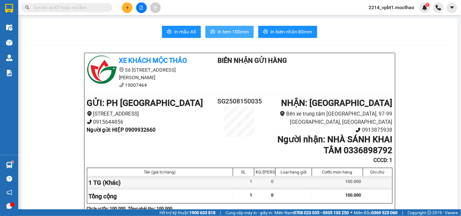
click at [236, 32] on span "In tem 100mm" at bounding box center [233, 32] width 31 height 8
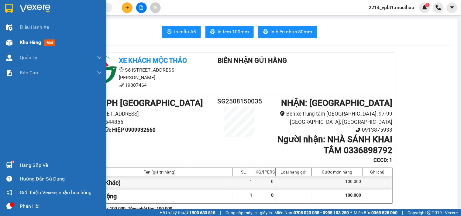
click at [27, 42] on span "Kho hàng" at bounding box center [30, 42] width 21 height 6
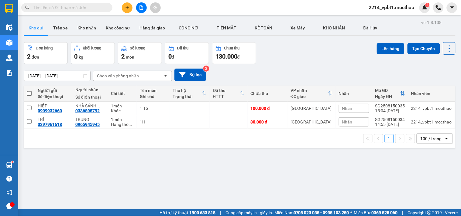
click at [127, 9] on icon "plus" at bounding box center [127, 7] width 4 height 4
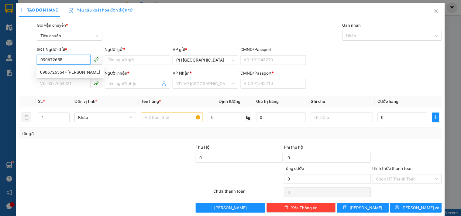
type input "0906726554"
click at [82, 72] on div "0906726554 - BẢO TÍN" at bounding box center [70, 72] width 60 height 7
type input "[PERSON_NAME]"
type input "0931384012"
type input "PHƯƠNG"
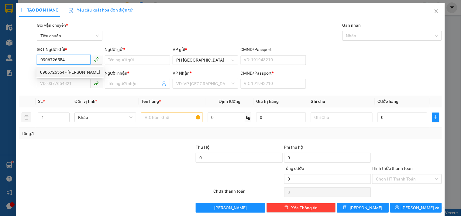
type input "1"
type input "120.000"
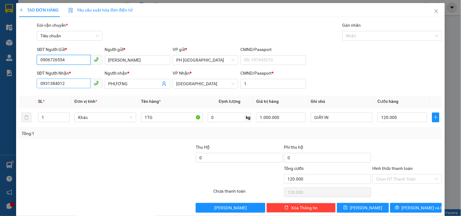
type input "0906726554"
drag, startPoint x: 66, startPoint y: 84, endPoint x: 13, endPoint y: 92, distance: 53.4
click at [13, 92] on div "TẠO ĐƠN HÀNG Yêu cầu xuất hóa đơn điện tử Transit Pickup Surcharge Ids Transit …" at bounding box center [230, 108] width 461 height 216
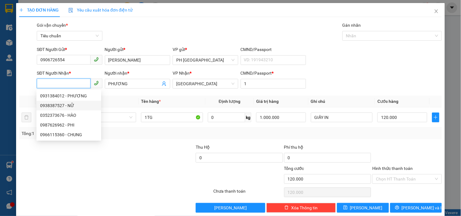
click at [61, 107] on div "0938387527 - NỮ" at bounding box center [68, 105] width 57 height 7
type input "0938387527"
type input "NỮ"
type input "80.000"
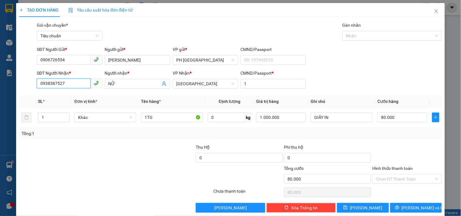
scroll to position [8, 0]
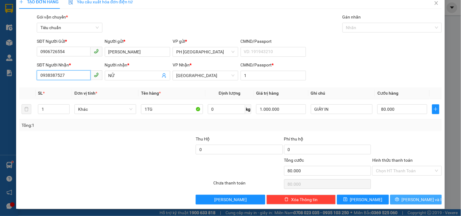
type input "0938387527"
click at [394, 199] on button "[PERSON_NAME] và In" at bounding box center [416, 200] width 52 height 10
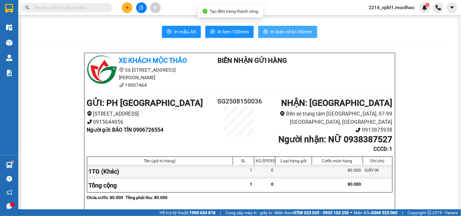
click at [290, 33] on span "In biên nhận 80mm" at bounding box center [291, 32] width 42 height 8
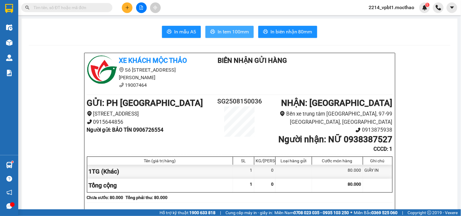
click at [237, 35] on span "In tem 100mm" at bounding box center [233, 32] width 31 height 8
click at [123, 8] on button at bounding box center [127, 7] width 11 height 11
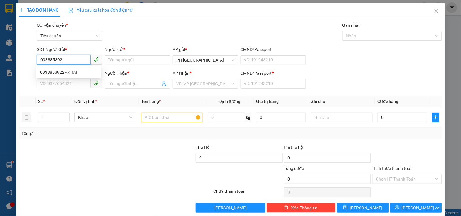
type input "0938853922"
click at [71, 71] on div "0938853922 - KHAI" at bounding box center [68, 72] width 57 height 7
type input "KHAI"
type input "0989977326"
type input "TƯỜNG"
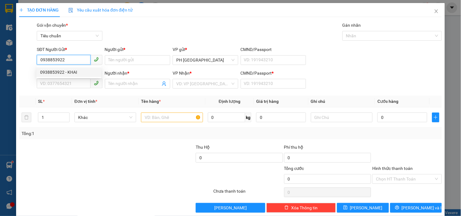
type input "1"
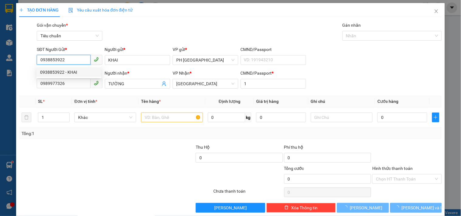
type input "30.000"
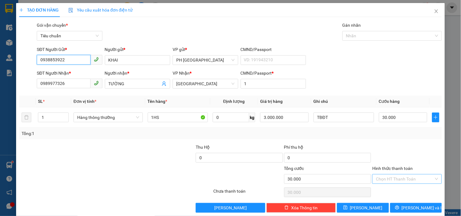
type input "0938853922"
click at [398, 175] on input "Hình thức thanh toán" at bounding box center [405, 179] width 58 height 9
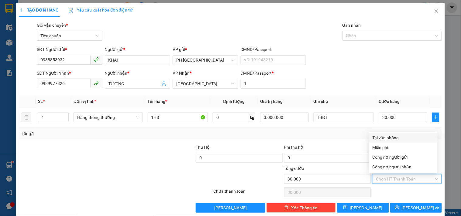
click at [399, 134] on div "Tại văn phòng" at bounding box center [403, 138] width 69 height 10
type input "0"
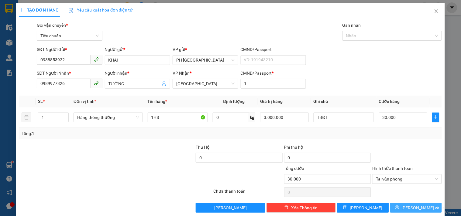
click at [412, 205] on span "[PERSON_NAME] và In" at bounding box center [423, 208] width 43 height 7
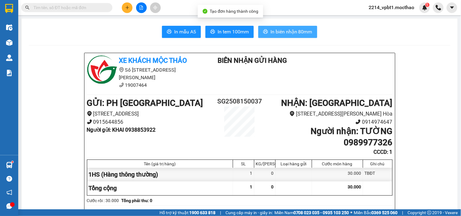
drag, startPoint x: 272, startPoint y: 33, endPoint x: 263, endPoint y: 38, distance: 11.0
click at [272, 32] on span "In biên nhận 80mm" at bounding box center [291, 32] width 42 height 8
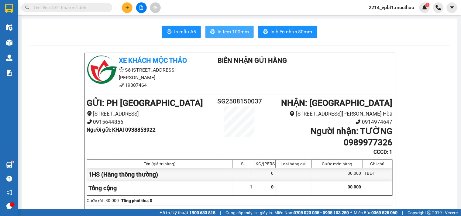
click at [224, 33] on span "In tem 100mm" at bounding box center [233, 32] width 31 height 8
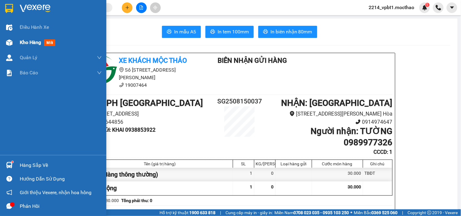
click at [30, 43] on span "Kho hàng" at bounding box center [30, 42] width 21 height 6
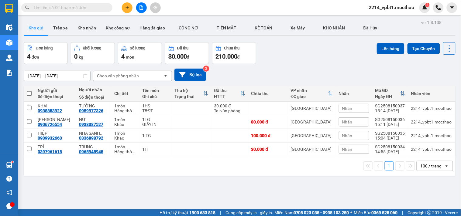
click at [129, 8] on button at bounding box center [127, 7] width 11 height 11
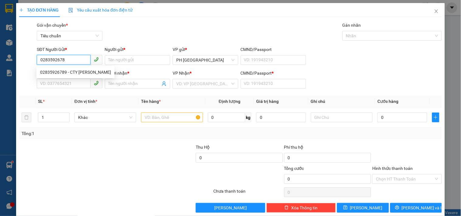
type input "02835926789"
click at [69, 69] on div "02835926789 - CTY HUỲNH LONG" at bounding box center [75, 72] width 71 height 7
type input "CTY [PERSON_NAME]"
type input "0974720471"
type input "THÁI"
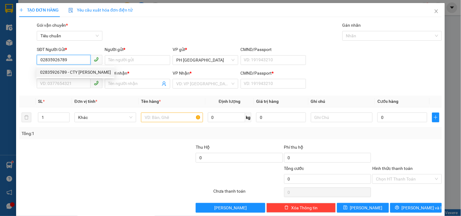
type input "068093008018"
type input "50.000"
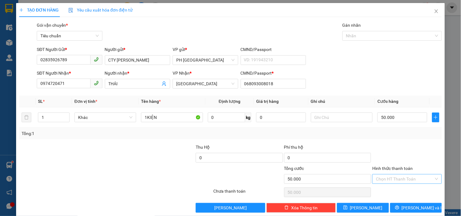
click at [386, 175] on input "Hình thức thanh toán" at bounding box center [405, 179] width 58 height 9
click at [381, 135] on div "Tại văn phòng" at bounding box center [402, 138] width 61 height 7
click at [399, 206] on icon "printer" at bounding box center [397, 208] width 4 height 4
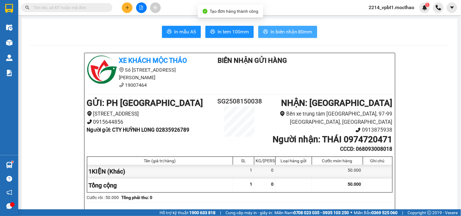
click at [275, 33] on span "In biên nhận 80mm" at bounding box center [291, 32] width 42 height 8
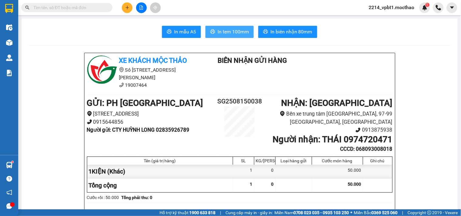
click at [230, 28] on button "In tem 100mm" at bounding box center [229, 32] width 48 height 12
click at [127, 5] on icon "plus" at bounding box center [127, 7] width 4 height 4
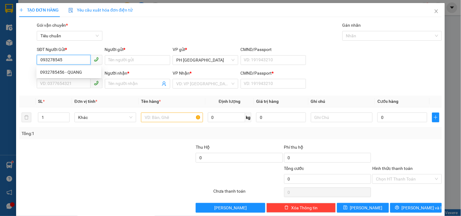
type input "0932785456"
click at [70, 74] on div "0932785456 - QUANG" at bounding box center [68, 72] width 57 height 7
type input "QUANG"
type input "0915697357"
type input "MAI NGUYÊN"
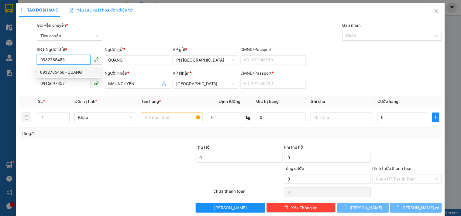
type input "30.000"
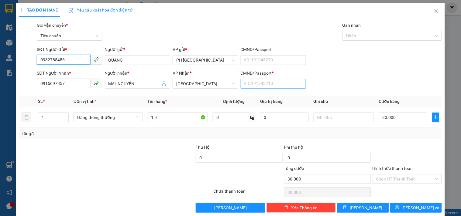
type input "0932785456"
click at [247, 84] on input "CMND/Passport *" at bounding box center [273, 84] width 65 height 10
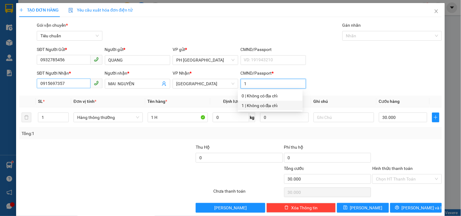
type input "1"
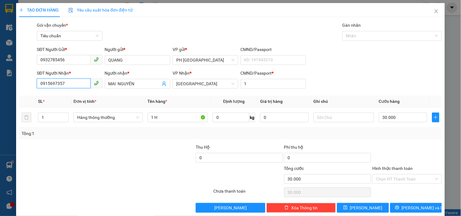
drag, startPoint x: 70, startPoint y: 85, endPoint x: 13, endPoint y: 91, distance: 57.1
click at [13, 91] on div "TẠO ĐƠN HÀNG Yêu cầu xuất hóa đơn điện tử Transit Pickup Surcharge Ids Transit …" at bounding box center [230, 108] width 461 height 216
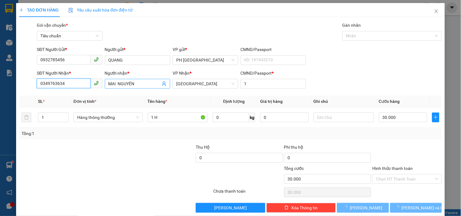
type input "0349763634"
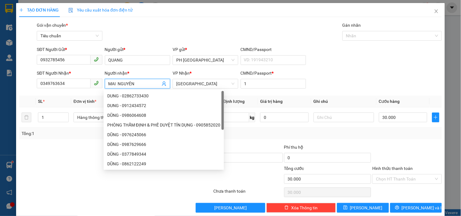
drag, startPoint x: 139, startPoint y: 84, endPoint x: 73, endPoint y: 91, distance: 65.7
click at [73, 91] on div "SĐT Người Nhận * 0349763634 Người nhận * MAI NGUYÊN VP Nhận * Tuy Hòa CMND/Pass…" at bounding box center [239, 80] width 407 height 21
click at [64, 78] on div "SĐT Người Nhận *" at bounding box center [69, 74] width 65 height 9
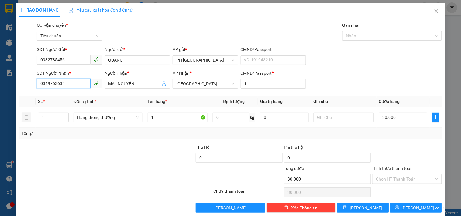
click at [69, 83] on input "0349763634" at bounding box center [63, 84] width 53 height 10
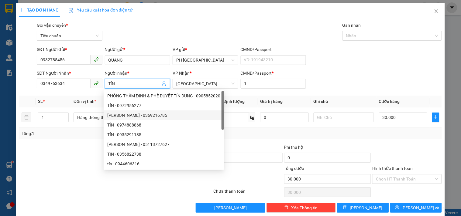
type input "TÍN"
click at [377, 74] on div "SĐT Người Nhận * 0349763634 Người nhận * TÍN VP Nhận * Tuy Hòa CMND/Passport * 1" at bounding box center [239, 80] width 407 height 21
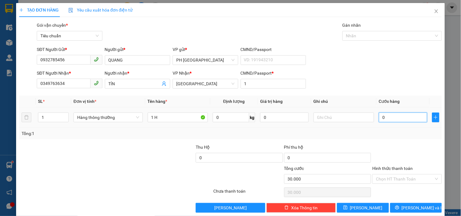
type input "0"
type input "4"
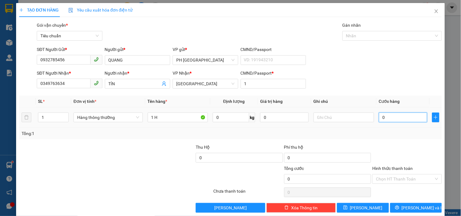
type input "04"
type input "40"
type input "040"
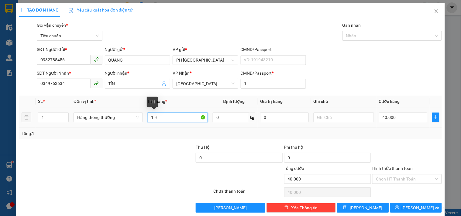
click at [159, 118] on input "1 H" at bounding box center [178, 118] width 60 height 10
click at [403, 147] on div at bounding box center [407, 154] width 70 height 21
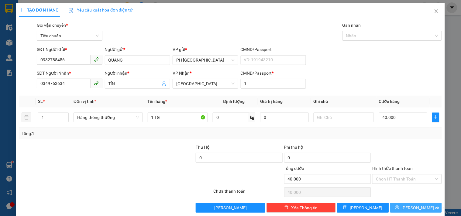
click at [399, 209] on icon "printer" at bounding box center [397, 208] width 4 height 4
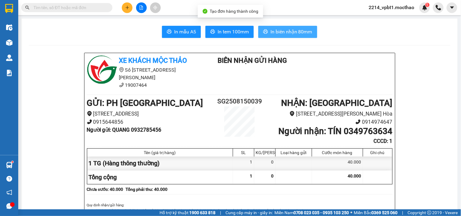
drag, startPoint x: 281, startPoint y: 32, endPoint x: 270, endPoint y: 42, distance: 15.5
click at [282, 32] on span "In biên nhận 80mm" at bounding box center [291, 32] width 42 height 8
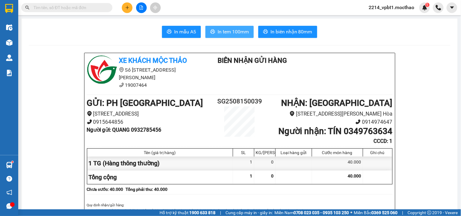
click at [238, 28] on span "In tem 100mm" at bounding box center [233, 32] width 31 height 8
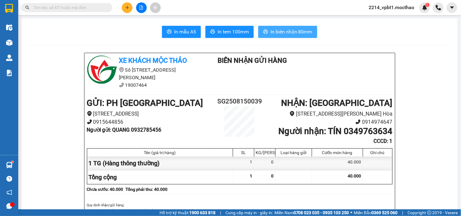
click at [276, 36] on button "In biên nhận 80mm" at bounding box center [287, 32] width 59 height 12
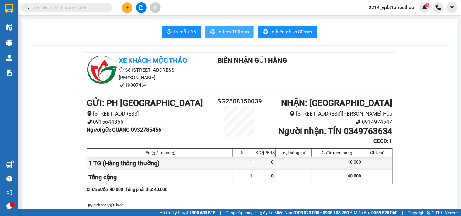
click at [229, 32] on span "In tem 100mm" at bounding box center [233, 32] width 31 height 8
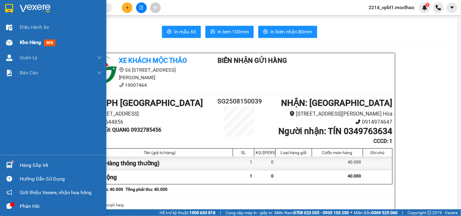
click at [29, 43] on span "Kho hàng" at bounding box center [30, 42] width 21 height 6
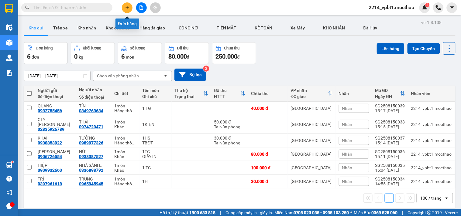
click at [126, 4] on button at bounding box center [127, 7] width 11 height 11
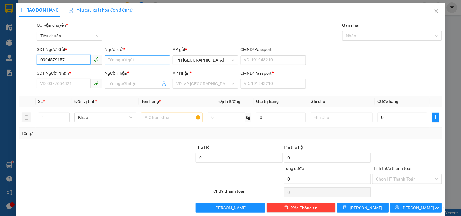
type input "0904579157"
click at [128, 62] on input "Người gửi *" at bounding box center [137, 60] width 65 height 10
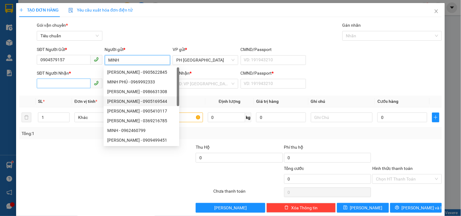
type input "MINH"
click at [61, 82] on input "SĐT Người Nhận *" at bounding box center [63, 84] width 53 height 10
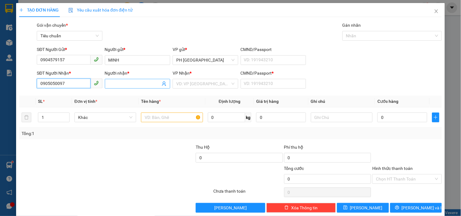
type input "0905050097"
click at [110, 84] on input "Người nhận *" at bounding box center [134, 84] width 52 height 7
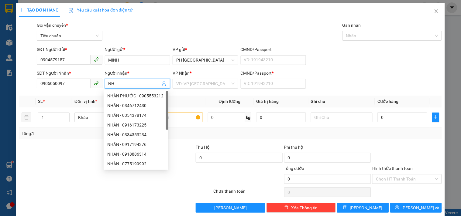
type input "N"
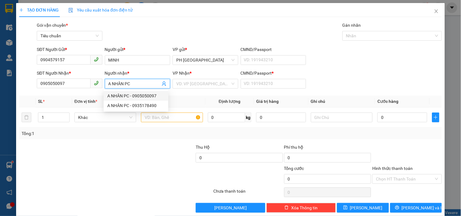
click at [135, 94] on div "A NHÂN PC - 0905050097" at bounding box center [135, 96] width 57 height 7
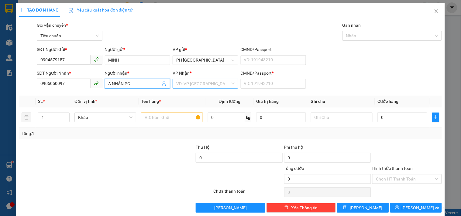
type input "A NHÂN PC"
click at [194, 86] on input "search" at bounding box center [203, 83] width 54 height 9
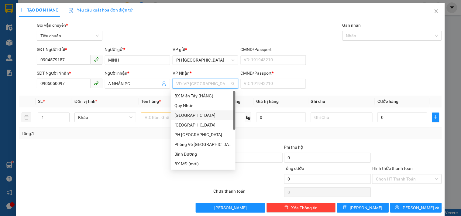
click at [182, 116] on div "[GEOGRAPHIC_DATA]" at bounding box center [202, 115] width 57 height 7
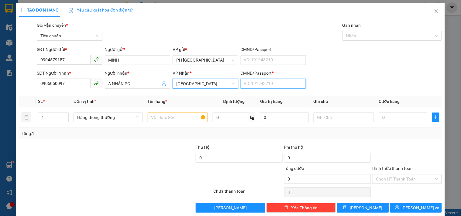
click at [265, 87] on input "CMND/Passport *" at bounding box center [273, 84] width 65 height 10
type input "1"
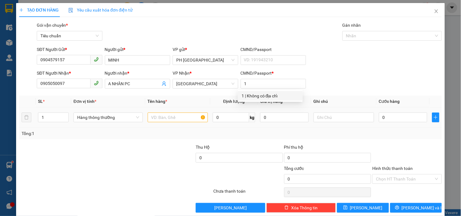
click at [47, 123] on div "1" at bounding box center [53, 117] width 31 height 12
click at [48, 117] on input "1" at bounding box center [53, 117] width 30 height 9
type input "3"
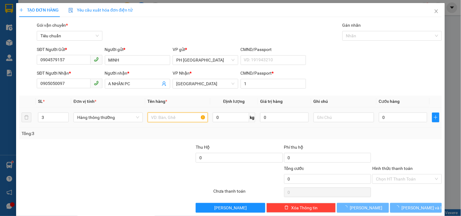
click at [167, 119] on input "text" at bounding box center [178, 118] width 60 height 10
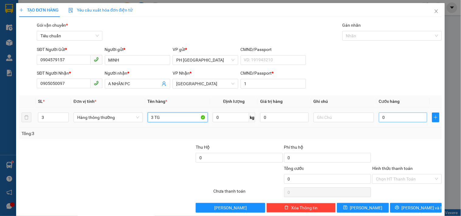
type input "3 TG"
drag, startPoint x: 395, startPoint y: 121, endPoint x: 396, endPoint y: 116, distance: 4.8
click at [395, 120] on input "0" at bounding box center [403, 118] width 49 height 10
type input "2"
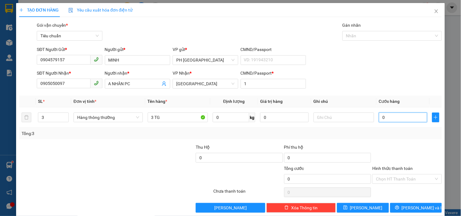
type input "2"
type input "20"
type input "20.000"
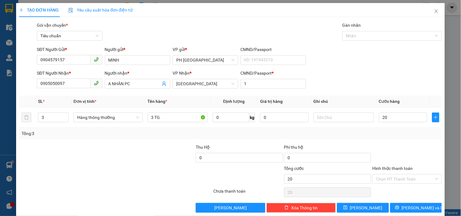
type input "20.000"
click at [382, 138] on div "Tổng: 3" at bounding box center [230, 134] width 423 height 12
click at [395, 113] on input "20.000" at bounding box center [403, 118] width 49 height 10
type input "0"
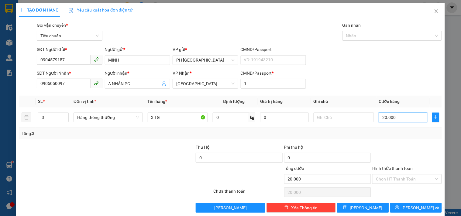
type input "0"
type input "03"
type input "3"
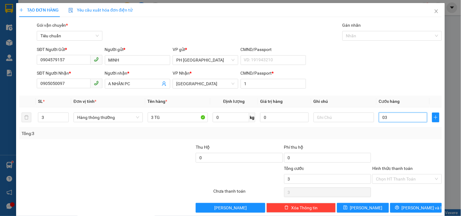
type input "030"
type input "30"
type input "30.000"
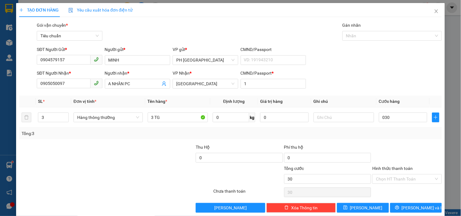
type input "30.000"
click at [388, 130] on div "Tổng: 3" at bounding box center [231, 133] width 418 height 7
click at [399, 206] on icon "printer" at bounding box center [397, 208] width 4 height 4
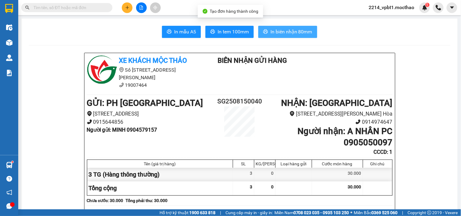
click at [275, 28] on span "In biên nhận 80mm" at bounding box center [291, 32] width 42 height 8
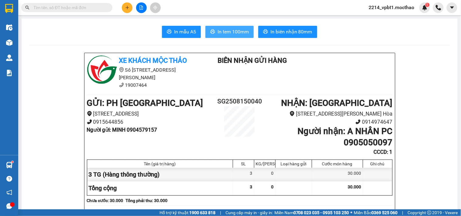
click at [239, 32] on span "In tem 100mm" at bounding box center [233, 32] width 31 height 8
click at [123, 8] on button at bounding box center [127, 7] width 11 height 11
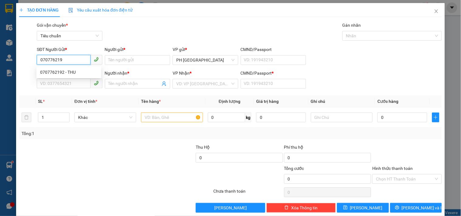
type input "0707762192"
click at [50, 71] on div "0707762192 - THU" at bounding box center [68, 72] width 57 height 7
type input "THU"
type input "0366177315"
type input "NHUNG"
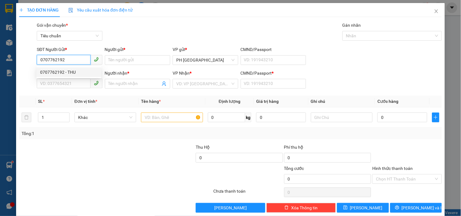
type input "1"
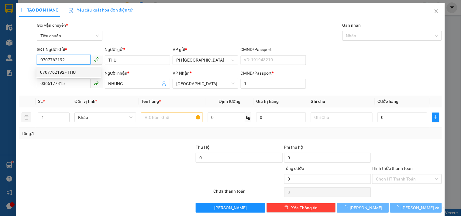
type input "40.000"
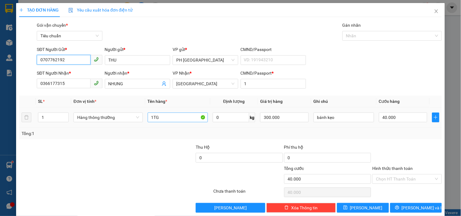
type input "0707762192"
click at [178, 113] on input "1TG" at bounding box center [178, 118] width 60 height 10
type input "1 GÓI HỒNG"
click at [400, 113] on input "40.000" at bounding box center [403, 118] width 49 height 10
type input "0"
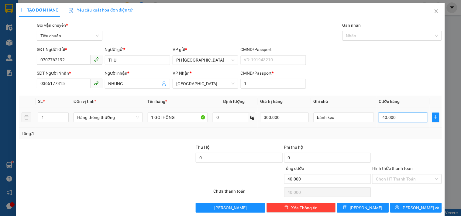
type input "0"
type input "3"
type input "03"
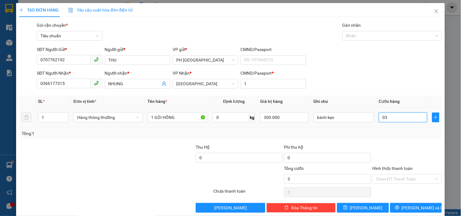
type input "30"
type input "030"
type input "30.000"
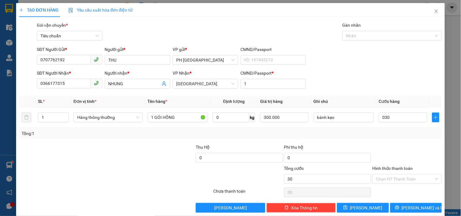
type input "30.000"
click at [391, 144] on div at bounding box center [407, 154] width 70 height 21
click at [396, 175] on input "Hình thức thanh toán" at bounding box center [405, 179] width 58 height 9
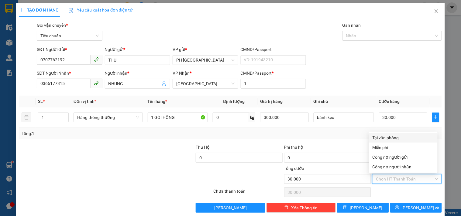
click at [389, 135] on div "Tại văn phòng" at bounding box center [402, 138] width 61 height 7
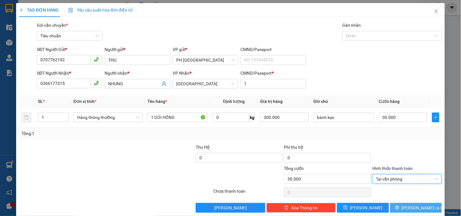
click at [399, 206] on span "printer" at bounding box center [397, 208] width 4 height 5
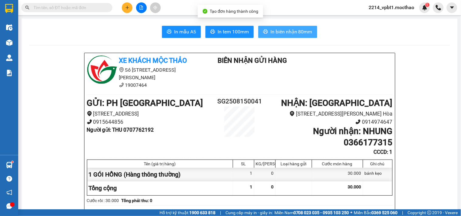
click at [277, 36] on button "In biên nhận 80mm" at bounding box center [287, 32] width 59 height 12
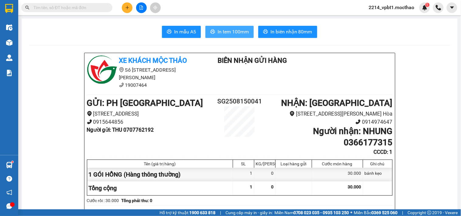
drag, startPoint x: 221, startPoint y: 30, endPoint x: 198, endPoint y: 44, distance: 26.1
click at [221, 31] on span "In tem 100mm" at bounding box center [233, 32] width 31 height 8
click at [127, 9] on icon "plus" at bounding box center [127, 7] width 0 height 3
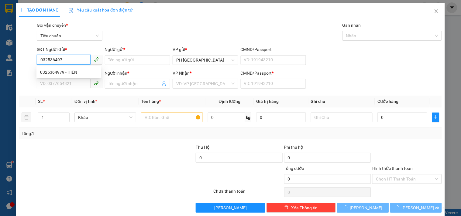
type input "0325364979"
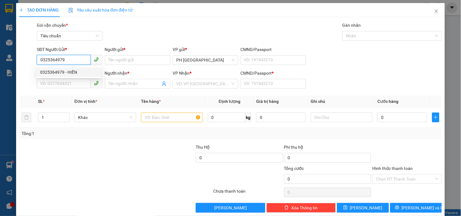
click at [62, 72] on div "0325364979 - HIỀN" at bounding box center [68, 72] width 57 height 7
type input "HIỀN"
type input "0789349586"
type input "MỪNG"
type input "1"
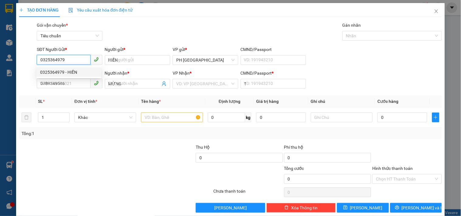
type input "50.000"
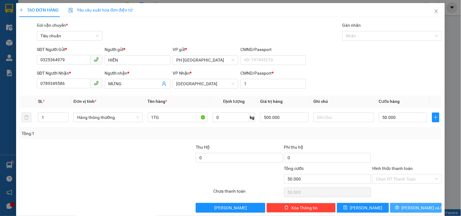
click at [406, 205] on span "[PERSON_NAME] và In" at bounding box center [423, 208] width 43 height 7
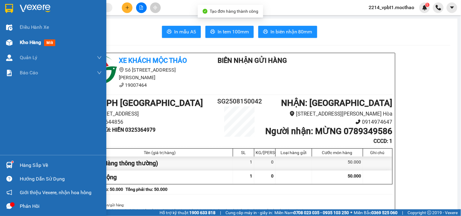
click at [30, 45] on span "Kho hàng" at bounding box center [30, 42] width 21 height 6
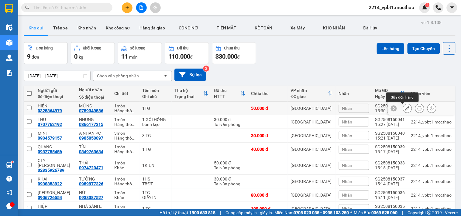
click at [403, 108] on button at bounding box center [407, 108] width 9 height 11
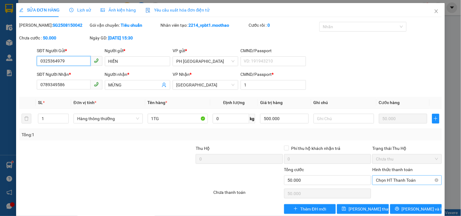
click at [399, 179] on span "Chọn HT Thanh Toán" at bounding box center [407, 180] width 62 height 9
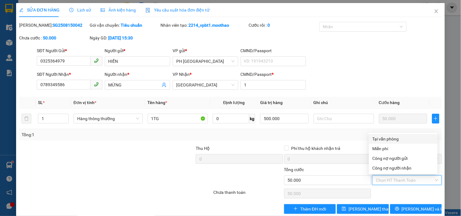
click at [391, 140] on div "Tại văn phòng" at bounding box center [402, 139] width 61 height 7
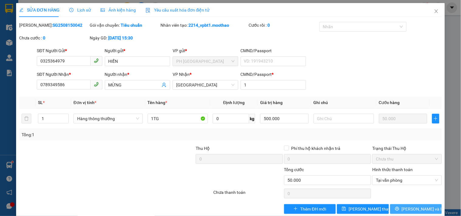
click at [399, 207] on icon "printer" at bounding box center [397, 209] width 4 height 4
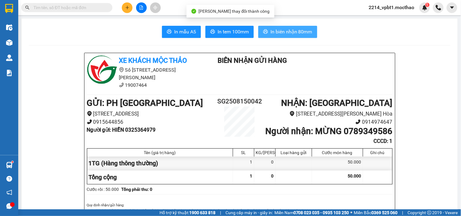
click at [267, 29] on button "In biên nhận 80mm" at bounding box center [287, 32] width 59 height 12
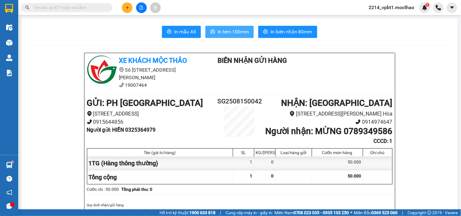
click at [230, 32] on span "In tem 100mm" at bounding box center [233, 32] width 31 height 8
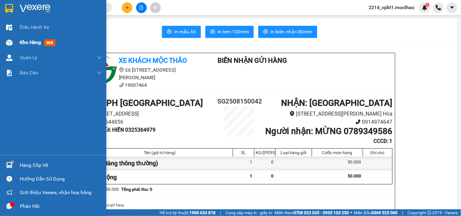
click at [24, 43] on span "Kho hàng" at bounding box center [30, 42] width 21 height 6
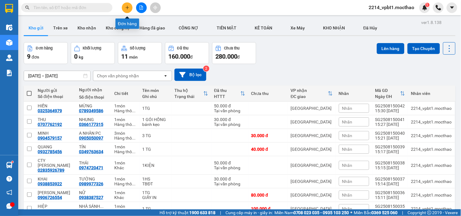
click at [128, 8] on icon "plus" at bounding box center [127, 7] width 4 height 4
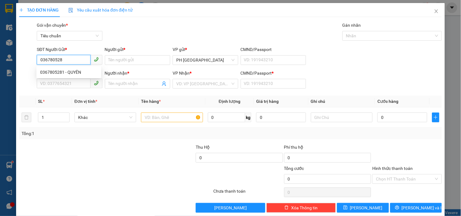
type input "0367805281"
click at [65, 70] on div "0367805281 - QUYÊN" at bounding box center [68, 72] width 57 height 7
type input "QUYÊN"
type input "0903552107"
type input "TRÍ"
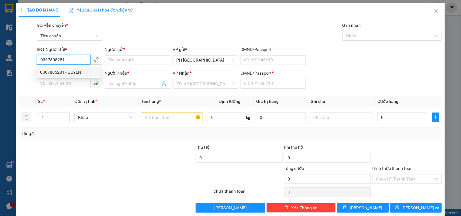
type input "1"
type input "30.000"
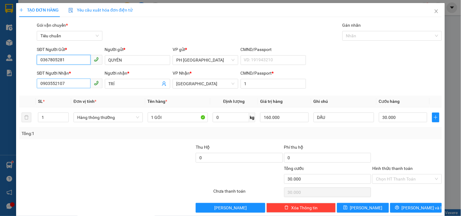
type input "0367805281"
drag, startPoint x: 70, startPoint y: 86, endPoint x: 0, endPoint y: 96, distance: 71.1
click at [0, 96] on div "TẠO ĐƠN HÀNG Yêu cầu xuất hóa đơn điện tử Transit Pickup Surcharge Ids Transit …" at bounding box center [230, 108] width 461 height 216
type input "0905281755"
click at [129, 86] on input "TRÍ" at bounding box center [134, 84] width 52 height 7
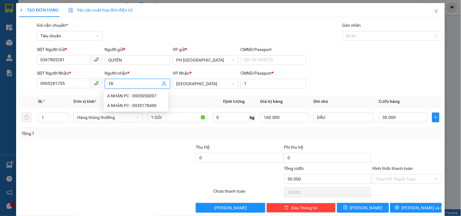
type input "T"
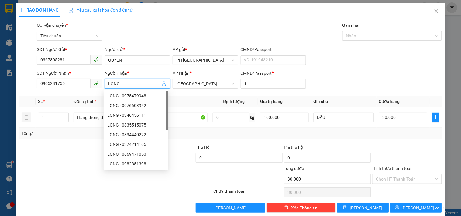
type input "LONG"
click at [55, 163] on div at bounding box center [63, 154] width 88 height 21
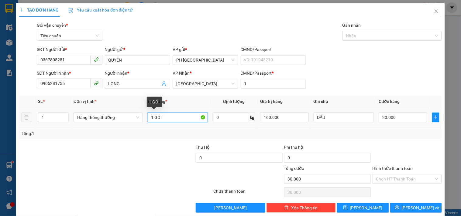
click at [174, 119] on input "1 GÓI" at bounding box center [178, 118] width 60 height 10
type input "1 TG"
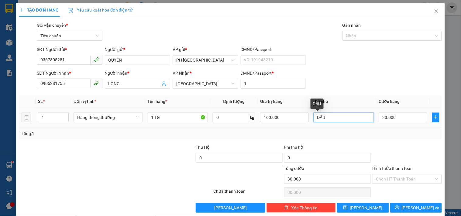
click at [333, 121] on input "DẤU" at bounding box center [344, 118] width 60 height 10
type input "D"
type input "09 BH12 KHU BÍCH HỢP, PHƯỜNG PHÚ YÊN"
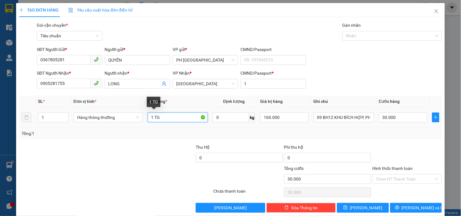
click at [178, 118] on input "1 TG" at bounding box center [178, 118] width 60 height 10
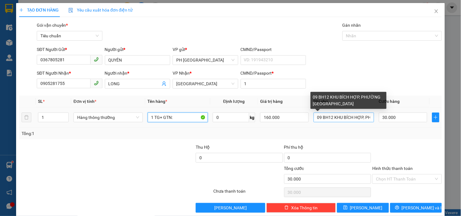
type input "1 TG+ GTN:"
click at [319, 120] on input "09 BH12 KHU BÍCH HỢP, PHƯỜNG PHÚ YÊN" at bounding box center [344, 118] width 60 height 10
click at [324, 116] on input "09BH12 KHU BÍCH HỢP, PHƯỜNG PHÚ YÊN" at bounding box center [344, 118] width 60 height 10
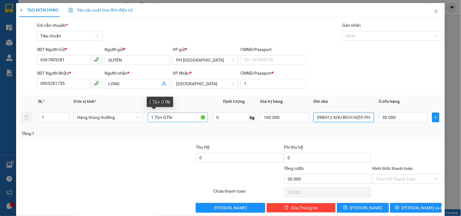
type input "09BH12 KHU BÍCH HỢP, PHƯỜNG PHÚ YÊN"
click at [186, 118] on input "1 TG+ GTN:" at bounding box center [178, 118] width 60 height 10
type input "1 TG+ GTN: 50.000"
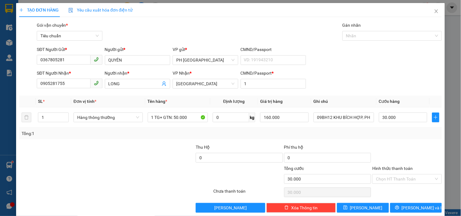
click at [335, 69] on form "SĐT Người Gửi * 0367805281 Người gửi * QUYÊN VP gửi * PH Sài Gòn CMND/Passport …" at bounding box center [230, 68] width 423 height 45
click at [387, 175] on input "Hình thức thanh toán" at bounding box center [405, 179] width 58 height 9
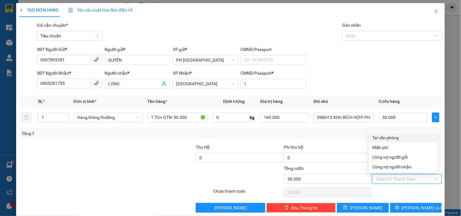
click at [393, 135] on div "Tại văn phòng" at bounding box center [402, 138] width 61 height 7
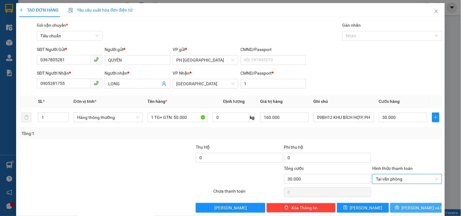
click at [396, 203] on button "Lưu và In" at bounding box center [416, 208] width 52 height 10
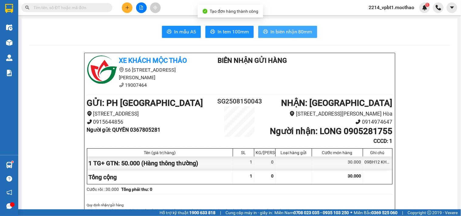
click at [282, 33] on span "In biên nhận 80mm" at bounding box center [291, 32] width 42 height 8
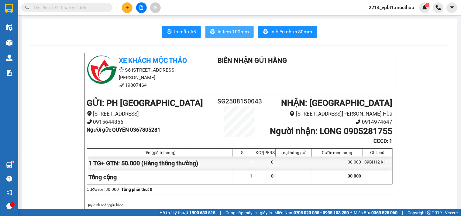
click at [236, 28] on span "In tem 100mm" at bounding box center [233, 32] width 31 height 8
drag, startPoint x: 232, startPoint y: 29, endPoint x: 195, endPoint y: 35, distance: 37.6
click at [232, 29] on span "In tem 100mm" at bounding box center [233, 32] width 31 height 8
click at [129, 8] on icon "plus" at bounding box center [127, 7] width 4 height 4
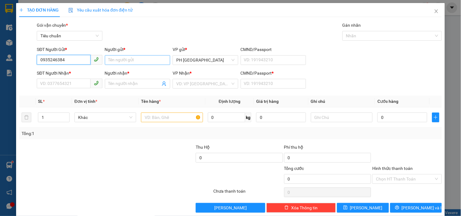
type input "0935246384"
click at [134, 61] on input "Người gửi *" at bounding box center [137, 60] width 65 height 10
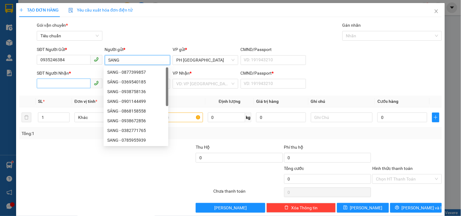
type input "SANG"
drag, startPoint x: 47, startPoint y: 85, endPoint x: 300, endPoint y: 128, distance: 256.8
click at [53, 84] on input "SĐT Người Nhận *" at bounding box center [63, 84] width 53 height 10
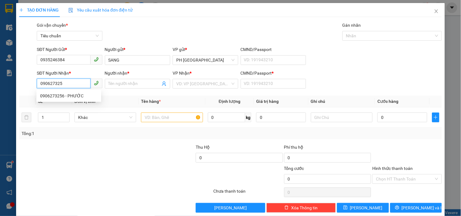
type input "0906273256"
click at [60, 94] on div "0906273256 - PHƯỚC" at bounding box center [68, 96] width 57 height 7
type input "PHƯỚC"
type input "1"
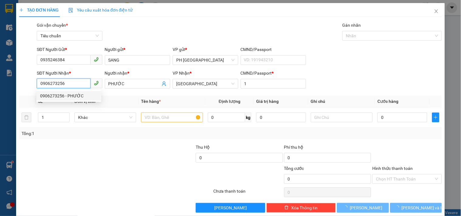
type input "100.000"
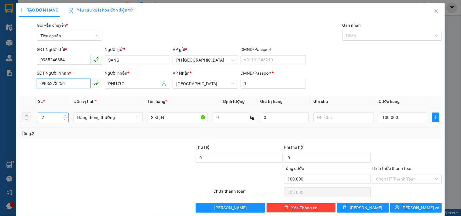
type input "0906273256"
click at [30, 121] on tr "2 Hàng thông thường 2 KIỆN 0 kg 0 100.000" at bounding box center [230, 118] width 423 height 20
type input "1"
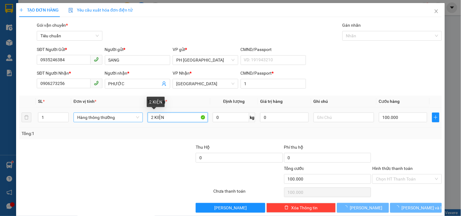
drag, startPoint x: 171, startPoint y: 119, endPoint x: 77, endPoint y: 122, distance: 93.9
click at [77, 122] on tr "1 Hàng thông thường 2 KIỆN 0 kg 0 100.000" at bounding box center [230, 118] width 423 height 20
type input "0"
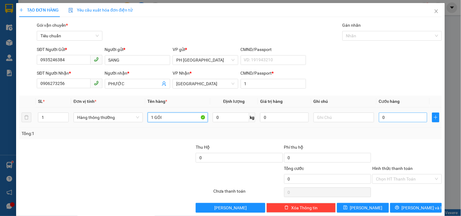
type input "1 GÓI"
click at [400, 116] on input "0" at bounding box center [403, 118] width 49 height 10
type input "3"
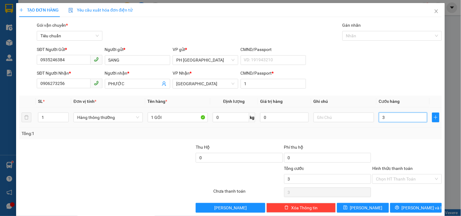
type input "30"
type input "30.000"
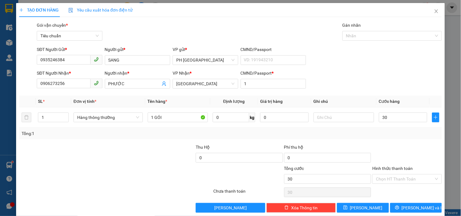
type input "30.000"
click at [382, 142] on div "Transit Pickup Surcharge Ids Transit Deliver Surcharge Ids Transit Deliver Surc…" at bounding box center [230, 117] width 423 height 191
click at [328, 117] on input "text" at bounding box center [344, 118] width 60 height 10
type input "8"
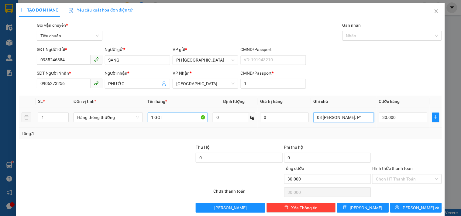
type input "08 NGUYỄN CÔNG TRỨ, P1"
click at [165, 113] on input "1 GÓI" at bounding box center [178, 118] width 60 height 10
type input "1 GÓI+ GTN: 40.000"
click at [343, 46] on div "SĐT Người Gửi * 0935246384 Người gửi * SANG VP gửi * PH Sài Gòn CMND/Passport V…" at bounding box center [239, 56] width 407 height 21
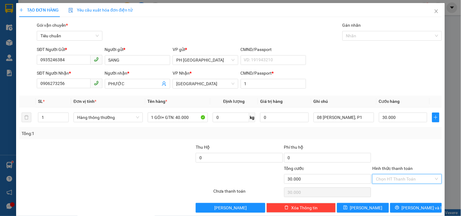
click at [391, 175] on input "Hình thức thanh toán" at bounding box center [405, 179] width 58 height 9
click at [391, 135] on div "Tại văn phòng" at bounding box center [402, 138] width 61 height 7
type input "0"
click at [390, 203] on button "Lưu và In" at bounding box center [416, 208] width 52 height 10
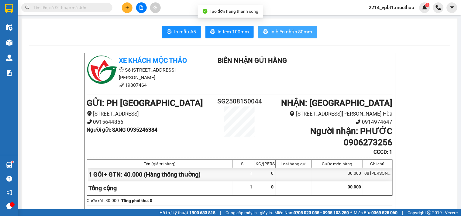
click at [286, 33] on span "In biên nhận 80mm" at bounding box center [291, 32] width 42 height 8
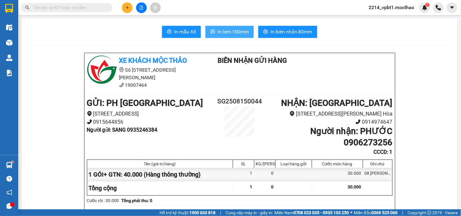
click at [230, 31] on span "In tem 100mm" at bounding box center [233, 32] width 31 height 8
click at [235, 29] on span "In tem 100mm" at bounding box center [233, 32] width 31 height 8
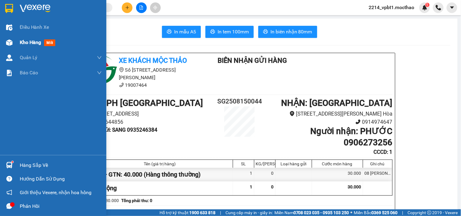
click at [25, 43] on span "Kho hàng" at bounding box center [30, 42] width 21 height 6
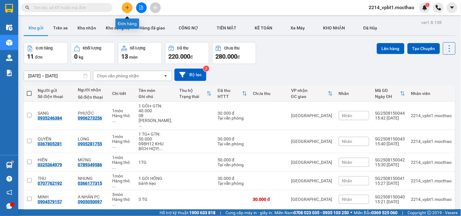
click at [125, 8] on button at bounding box center [127, 7] width 11 height 11
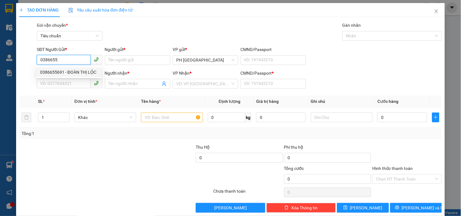
click at [56, 69] on div "0386655691 - ĐOÀN THỊ LỘC" at bounding box center [68, 72] width 57 height 7
type input "0386655691"
type input "ĐOÀN THỊ LỘC"
type input "0986771757"
type input "HẢI"
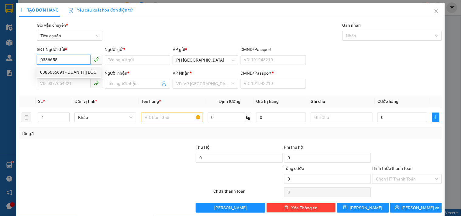
type input "1"
type input "300.000"
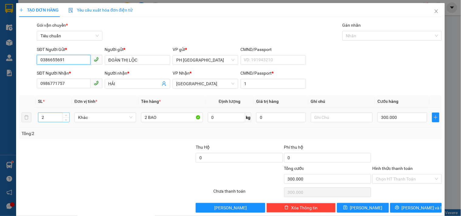
type input "0386655691"
drag, startPoint x: 53, startPoint y: 119, endPoint x: 15, endPoint y: 127, distance: 38.7
click at [15, 127] on div "TẠO ĐƠN HÀNG Yêu cầu xuất hóa đơn điện tử Transit Pickup Surcharge Ids Transit …" at bounding box center [230, 108] width 461 height 216
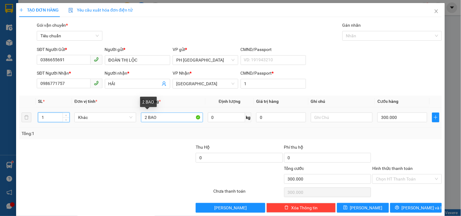
type input "1"
drag, startPoint x: 145, startPoint y: 117, endPoint x: 128, endPoint y: 123, distance: 17.6
click at [128, 123] on tr "1 Khác 2 BAO 0 kg 0 300.000" at bounding box center [230, 118] width 423 height 20
type input "0"
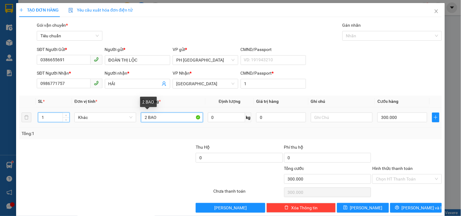
type input "0"
type input "1 BAO"
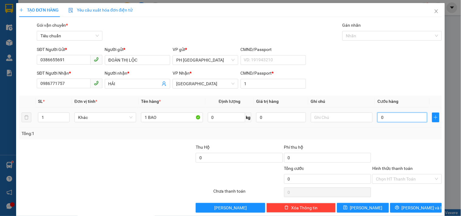
click at [385, 119] on input "0" at bounding box center [402, 118] width 50 height 10
click at [402, 144] on div at bounding box center [407, 154] width 70 height 21
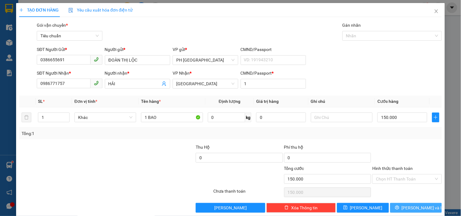
click at [399, 203] on button "Lưu và In" at bounding box center [416, 208] width 52 height 10
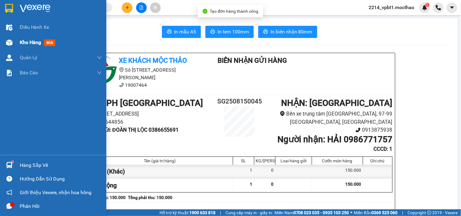
click at [26, 43] on span "Kho hàng" at bounding box center [30, 42] width 21 height 6
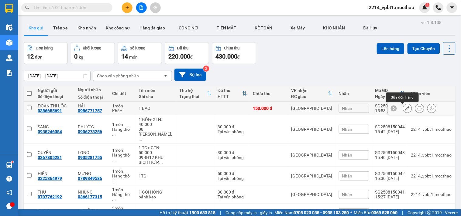
click at [405, 110] on button at bounding box center [407, 108] width 9 height 11
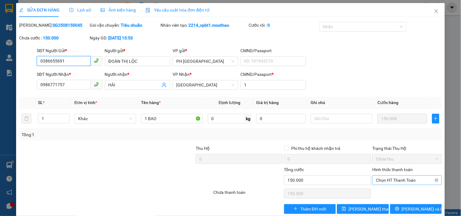
click at [403, 178] on span "Chọn HT Thanh Toán" at bounding box center [407, 180] width 62 height 9
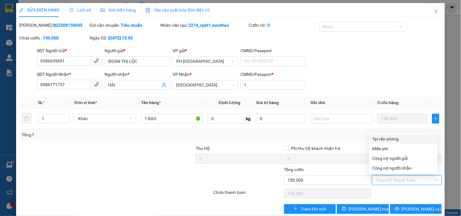
click at [395, 138] on div "Tại văn phòng" at bounding box center [402, 139] width 61 height 7
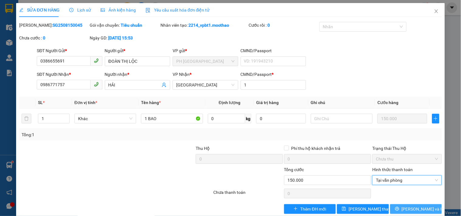
click at [399, 212] on span "printer" at bounding box center [397, 209] width 4 height 5
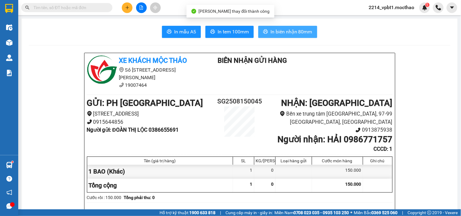
drag, startPoint x: 286, startPoint y: 31, endPoint x: 282, endPoint y: 50, distance: 20.0
click at [286, 30] on span "In biên nhận 80mm" at bounding box center [291, 32] width 42 height 8
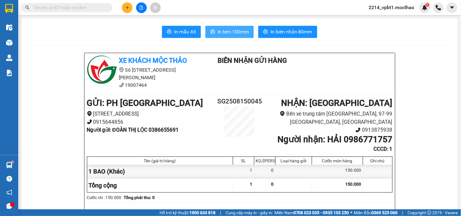
click at [235, 32] on span "In tem 100mm" at bounding box center [233, 32] width 31 height 8
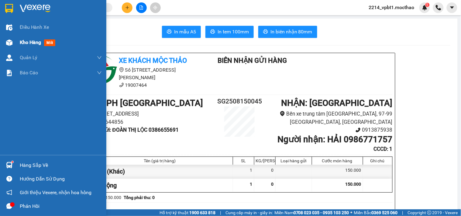
click at [32, 44] on span "Kho hàng" at bounding box center [30, 42] width 21 height 6
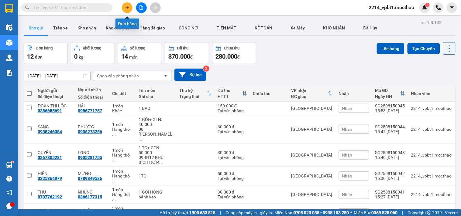
click at [123, 6] on button at bounding box center [127, 7] width 11 height 11
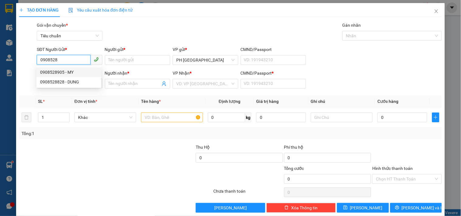
click at [71, 70] on div "0908528905 - MY" at bounding box center [68, 72] width 57 height 7
type input "0908528905"
type input "MY"
type input "0905151278"
type input "CHÂU"
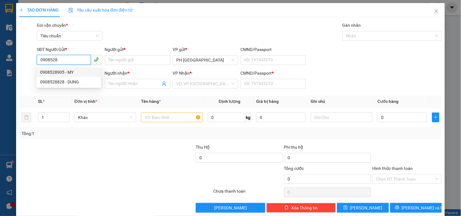
type input "1"
type input "50.000"
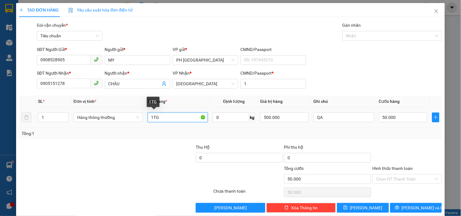
click at [163, 117] on input "1TG" at bounding box center [178, 118] width 60 height 10
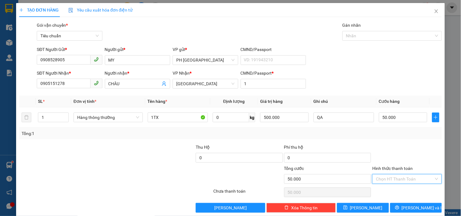
click at [403, 177] on input "Hình thức thanh toán" at bounding box center [405, 179] width 58 height 9
click at [395, 135] on div "Tại văn phòng" at bounding box center [402, 138] width 61 height 7
click at [396, 209] on button "Lưu và In" at bounding box center [416, 208] width 52 height 10
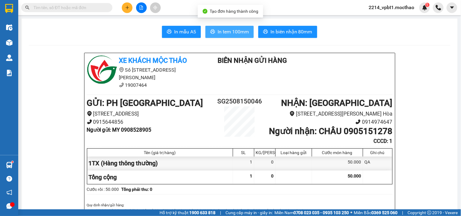
click at [226, 34] on span "In tem 100mm" at bounding box center [233, 32] width 31 height 8
click at [231, 33] on span "In tem 100mm" at bounding box center [233, 32] width 31 height 8
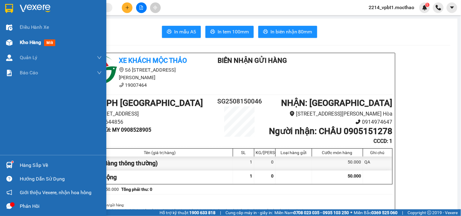
click at [28, 42] on span "Kho hàng" at bounding box center [30, 42] width 21 height 6
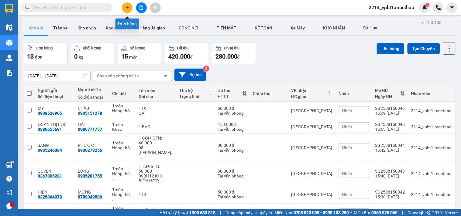
click at [128, 7] on icon "plus" at bounding box center [127, 7] width 4 height 4
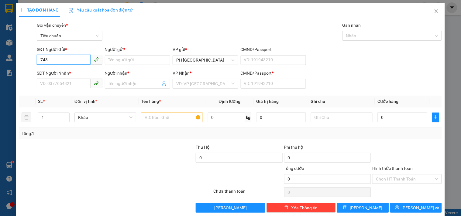
type input "7432"
click at [74, 71] on div "0934007432 - LABO HÀ PHAN" at bounding box center [68, 72] width 57 height 7
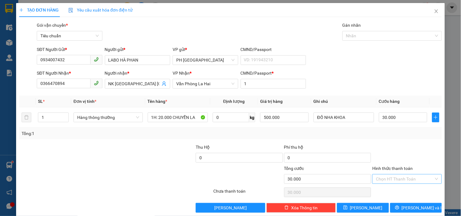
click at [393, 178] on input "Hình thức thanh toán" at bounding box center [405, 179] width 58 height 9
click at [386, 139] on div "Tại văn phòng" at bounding box center [402, 138] width 61 height 7
click at [398, 209] on button "Lưu và In" at bounding box center [416, 208] width 52 height 10
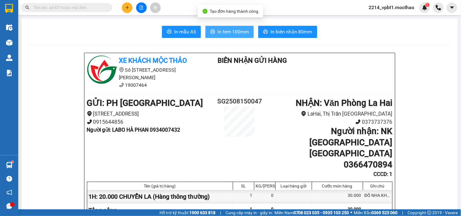
click at [224, 34] on span "In tem 100mm" at bounding box center [233, 32] width 31 height 8
click at [218, 28] on span "In tem 100mm" at bounding box center [233, 32] width 31 height 8
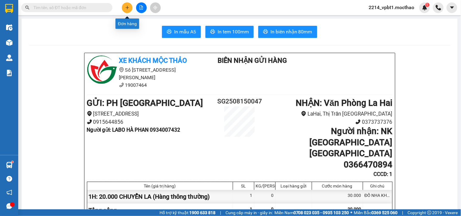
click at [128, 10] on button at bounding box center [127, 7] width 11 height 11
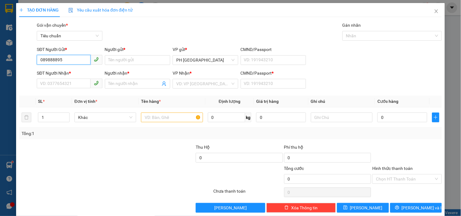
type input "0898888958"
click at [67, 74] on div "0898888958 - HẢI" at bounding box center [68, 72] width 57 height 7
type input "HẢI"
type input "0978687966"
type input "ÚT LY"
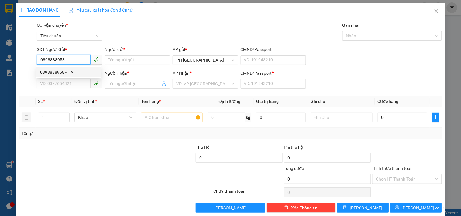
type input "080091015134"
type input "70.000"
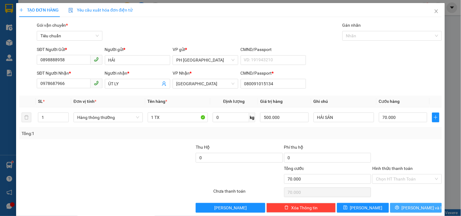
click at [397, 203] on button "Lưu và In" at bounding box center [416, 208] width 52 height 10
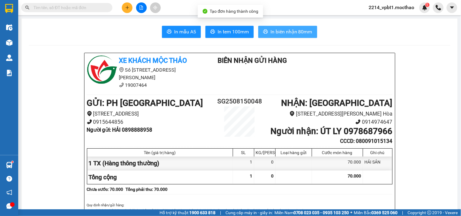
click at [278, 30] on span "In biên nhận 80mm" at bounding box center [291, 32] width 42 height 8
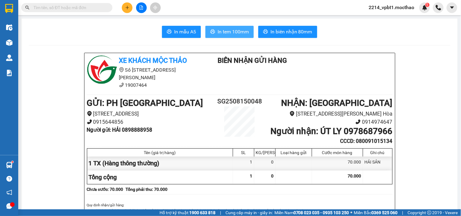
click at [236, 29] on span "In tem 100mm" at bounding box center [233, 32] width 31 height 8
click at [125, 7] on button at bounding box center [127, 7] width 11 height 11
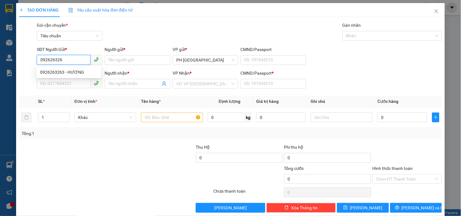
type input "0926263263"
click at [72, 72] on div "0926263263 - HƯƠNG" at bounding box center [68, 72] width 57 height 7
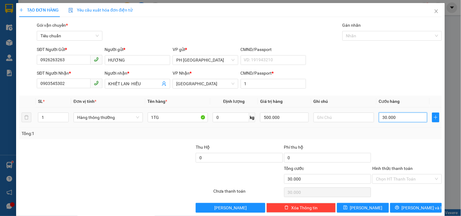
click at [400, 113] on input "30.000" at bounding box center [403, 118] width 49 height 10
click at [390, 134] on div "Transit Pickup Surcharge Ids Transit Deliver Surcharge Ids Transit Deliver Surc…" at bounding box center [230, 117] width 423 height 191
click at [399, 206] on icon "printer" at bounding box center [397, 208] width 4 height 4
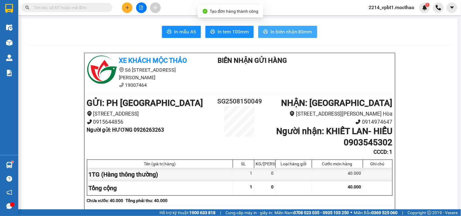
click at [269, 28] on button "In biên nhận 80mm" at bounding box center [287, 32] width 59 height 12
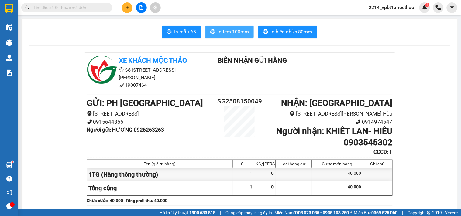
click at [230, 27] on button "In tem 100mm" at bounding box center [229, 32] width 48 height 12
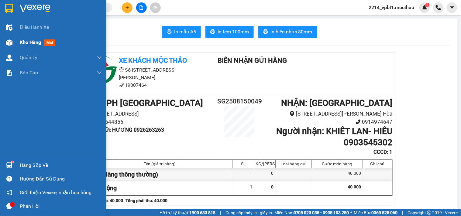
click at [32, 41] on span "Kho hàng" at bounding box center [30, 42] width 21 height 6
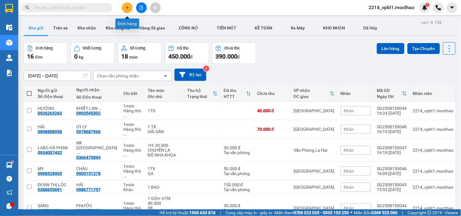
click at [126, 7] on icon "plus" at bounding box center [127, 7] width 4 height 4
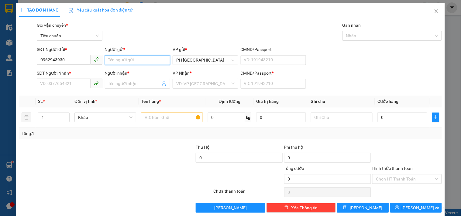
click at [115, 58] on input "Người gửi *" at bounding box center [137, 60] width 65 height 10
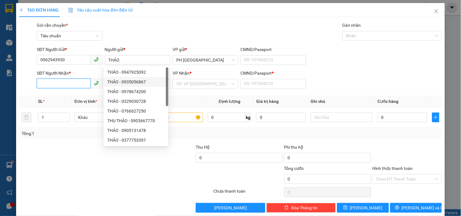
click at [50, 86] on input "SĐT Người Nhận *" at bounding box center [63, 84] width 53 height 10
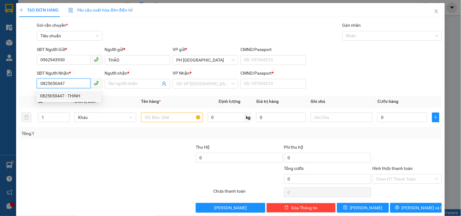
click at [60, 94] on div "0825650447 - THINH" at bounding box center [68, 96] width 57 height 7
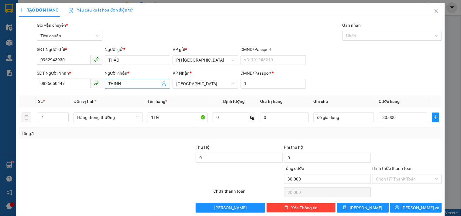
click at [114, 84] on input "THINH" at bounding box center [134, 84] width 52 height 7
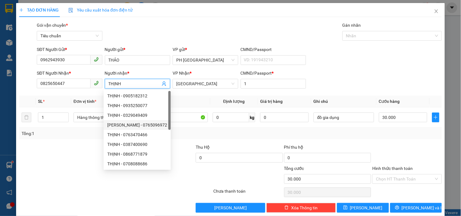
click at [77, 151] on div at bounding box center [63, 154] width 88 height 21
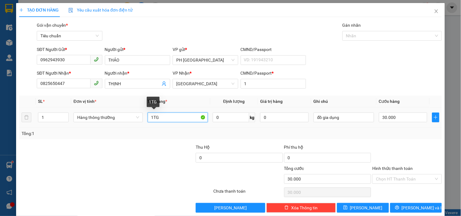
click at [162, 118] on input "1TG" at bounding box center [178, 118] width 60 height 10
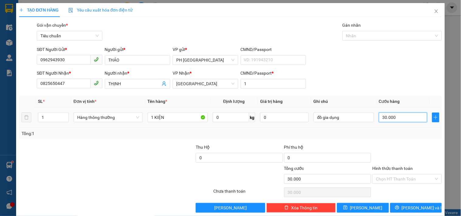
click at [399, 120] on input "30.000" at bounding box center [403, 118] width 49 height 10
click at [376, 130] on div "Tổng: 1" at bounding box center [230, 134] width 423 height 12
click at [399, 175] on input "Hình thức thanh toán" at bounding box center [405, 179] width 58 height 9
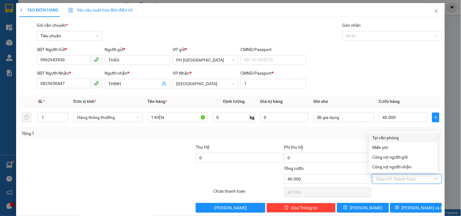
click at [394, 135] on div "Tại văn phòng" at bounding box center [402, 138] width 61 height 7
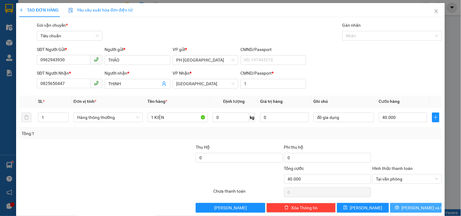
click at [396, 203] on button "Lưu và In" at bounding box center [416, 208] width 52 height 10
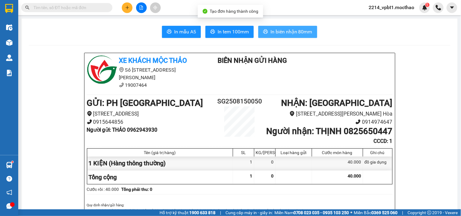
click at [281, 35] on span "In biên nhận 80mm" at bounding box center [291, 32] width 42 height 8
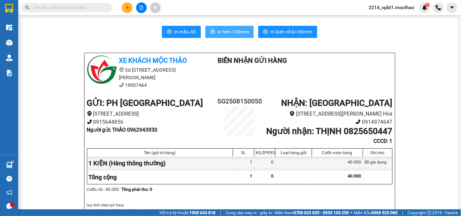
click at [236, 30] on span "In tem 100mm" at bounding box center [233, 32] width 31 height 8
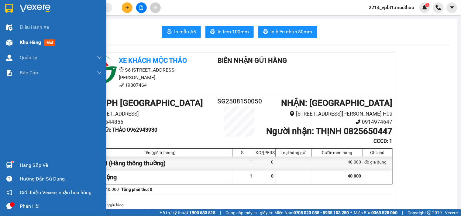
click at [25, 42] on span "Kho hàng" at bounding box center [30, 42] width 21 height 6
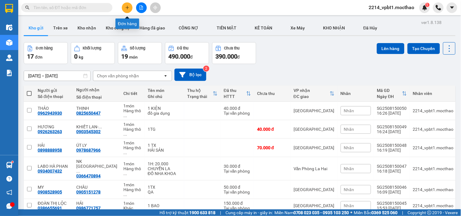
click at [124, 11] on button at bounding box center [127, 7] width 11 height 11
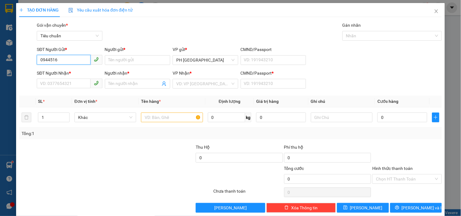
click at [50, 59] on input "0944516" at bounding box center [63, 60] width 53 height 10
click at [61, 74] on div "0944951679 - NAM" at bounding box center [68, 72] width 57 height 7
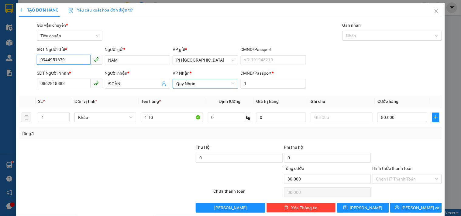
click at [208, 87] on span "Quy Nhơn" at bounding box center [205, 83] width 58 height 9
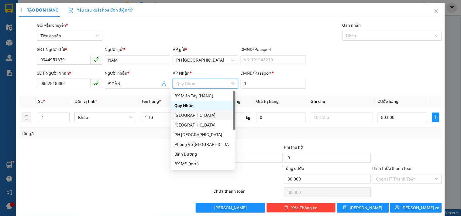
click at [187, 114] on div "[PERSON_NAME]" at bounding box center [202, 115] width 57 height 7
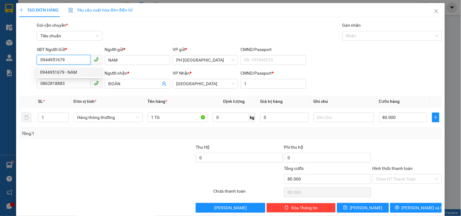
drag, startPoint x: 70, startPoint y: 59, endPoint x: 40, endPoint y: 65, distance: 30.1
click at [40, 65] on div "SĐT Người Gửi * 0944951679" at bounding box center [69, 56] width 65 height 21
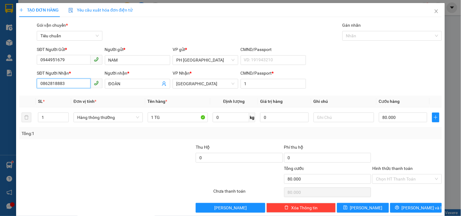
drag, startPoint x: 74, startPoint y: 81, endPoint x: 25, endPoint y: 94, distance: 50.3
click at [25, 94] on div "Transit Pickup Surcharge Ids Transit Deliver Surcharge Ids Transit Deliver Surc…" at bounding box center [230, 117] width 423 height 191
click at [54, 120] on input "1" at bounding box center [53, 117] width 30 height 9
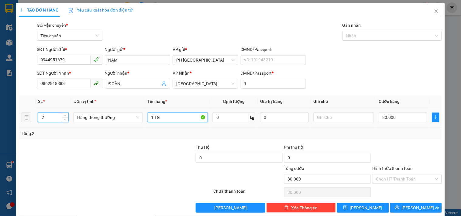
click at [167, 118] on input "1 TG" at bounding box center [178, 118] width 60 height 10
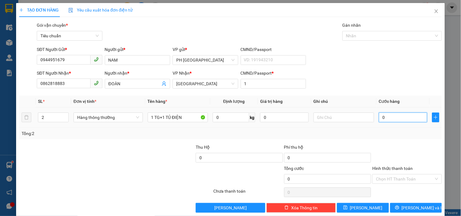
click at [389, 119] on input "0" at bounding box center [403, 118] width 49 height 10
click at [385, 139] on div "Tổng: 2" at bounding box center [230, 134] width 423 height 12
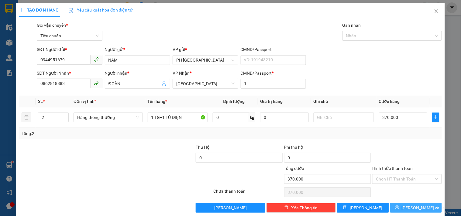
click at [396, 203] on button "Lưu và In" at bounding box center [416, 208] width 52 height 10
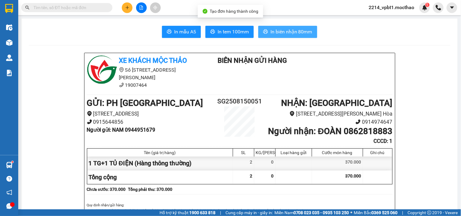
click at [273, 32] on span "In biên nhận 80mm" at bounding box center [291, 32] width 42 height 8
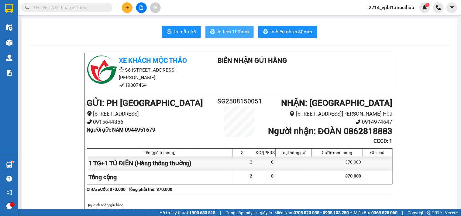
click at [234, 32] on span "In tem 100mm" at bounding box center [233, 32] width 31 height 8
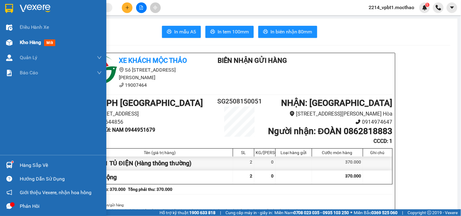
click at [26, 42] on span "Kho hàng" at bounding box center [30, 42] width 21 height 6
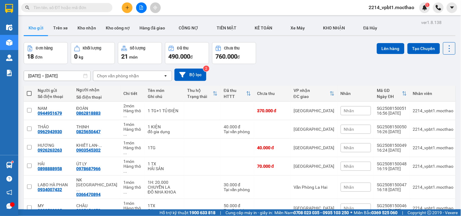
click at [0, 25] on div "Điều hành xe" at bounding box center [9, 27] width 18 height 15
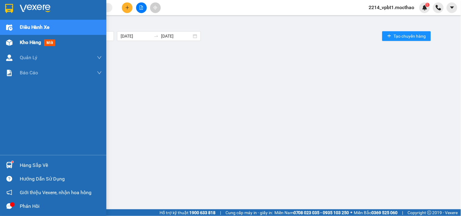
click at [28, 43] on span "Kho hàng" at bounding box center [30, 42] width 21 height 6
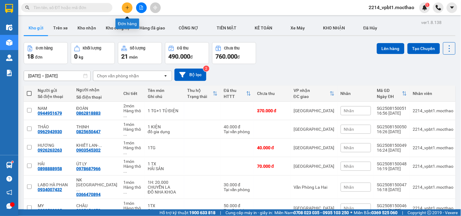
click at [127, 7] on icon "plus" at bounding box center [126, 7] width 3 height 0
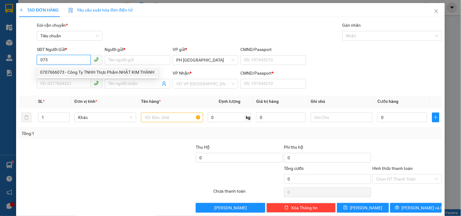
click at [68, 73] on div "0707666073 - Công Ty TNHH Thực Phẩm NHẬT KIM THÀNH" at bounding box center [97, 72] width 114 height 7
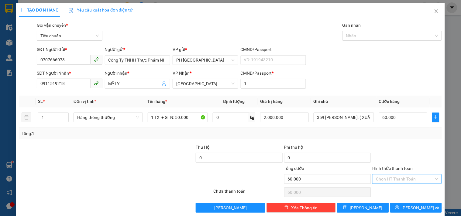
click at [388, 180] on input "Hình thức thanh toán" at bounding box center [405, 179] width 58 height 9
click at [392, 137] on div "Tại văn phòng" at bounding box center [402, 138] width 61 height 7
click at [393, 208] on button "Lưu và In" at bounding box center [416, 208] width 52 height 10
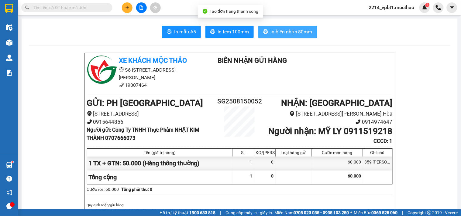
click at [273, 27] on button "In biên nhận 80mm" at bounding box center [287, 32] width 59 height 12
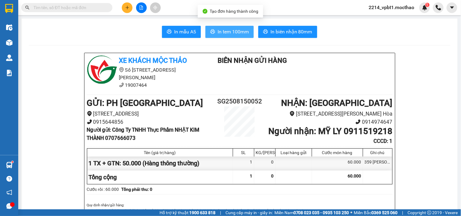
click at [236, 35] on span "In tem 100mm" at bounding box center [233, 32] width 31 height 8
click at [215, 27] on button "In tem 100mm" at bounding box center [229, 32] width 48 height 12
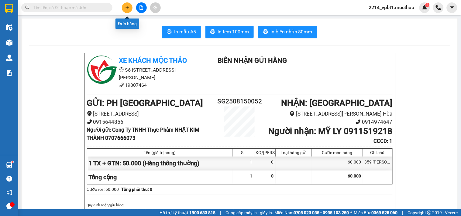
click at [131, 10] on button at bounding box center [127, 7] width 11 height 11
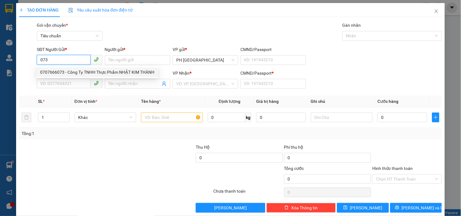
click at [65, 68] on div "0707666073 - Công Ty TNHH Thực Phẩm NHẬT KIM THÀNH" at bounding box center [97, 72] width 122 height 10
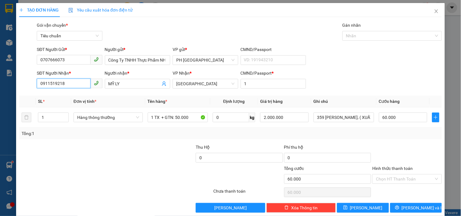
drag, startPoint x: 76, startPoint y: 86, endPoint x: 13, endPoint y: 86, distance: 63.2
click at [13, 86] on div "TẠO ĐƠN HÀNG Yêu cầu xuất hóa đơn điện tử Transit Pickup Surcharge Ids Transit …" at bounding box center [230, 108] width 461 height 216
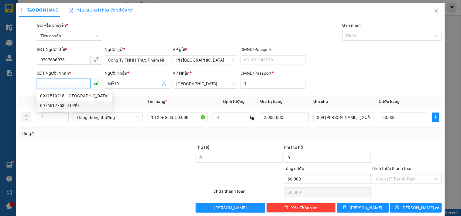
click at [63, 107] on div "0976517753 - TUYẾT" at bounding box center [74, 105] width 68 height 7
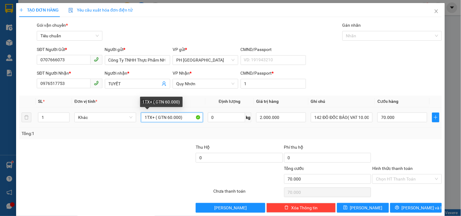
click at [168, 117] on input "1TX+ ( GTN 60.000)" at bounding box center [172, 118] width 62 height 10
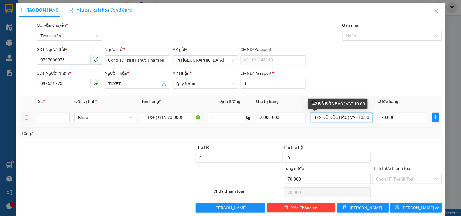
drag, startPoint x: 344, startPoint y: 116, endPoint x: 370, endPoint y: 114, distance: 25.9
click at [370, 114] on td "142 ĐÔ ĐỐC BẢO( VAT 10.00" at bounding box center [341, 118] width 67 height 20
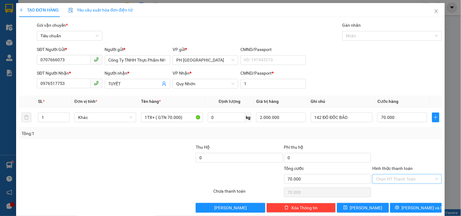
click at [390, 180] on input "Hình thức thanh toán" at bounding box center [405, 179] width 58 height 9
click at [379, 138] on div "Tại văn phòng" at bounding box center [402, 138] width 61 height 7
click at [393, 207] on button "Lưu và In" at bounding box center [416, 208] width 52 height 10
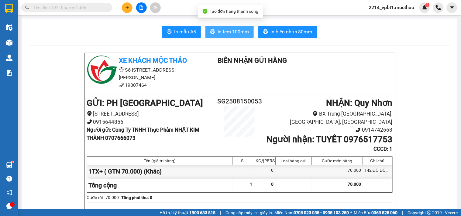
click at [235, 29] on span "In tem 100mm" at bounding box center [233, 32] width 31 height 8
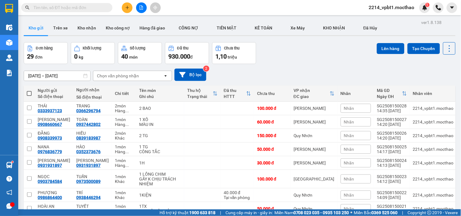
click at [104, 8] on input "text" at bounding box center [69, 7] width 72 height 7
paste input "0944951679"
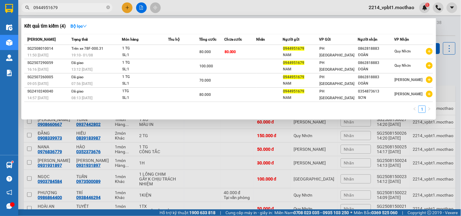
type input "0944951679"
click at [74, 9] on input "0944951679" at bounding box center [69, 7] width 72 height 7
click at [108, 5] on icon "close-circle" at bounding box center [108, 7] width 4 height 4
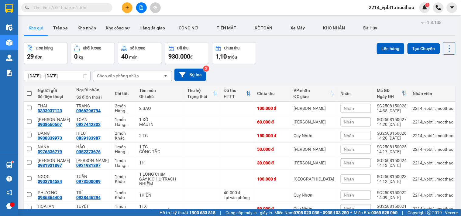
paste input "0862818883"
type input "0862818883"
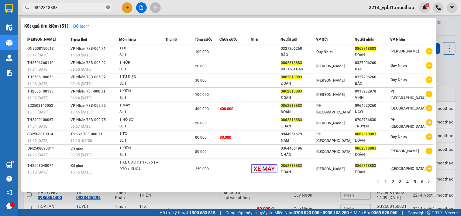
click at [109, 7] on icon "close-circle" at bounding box center [108, 7] width 4 height 4
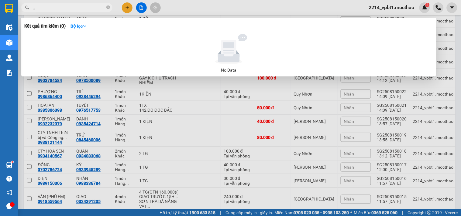
type input ";"
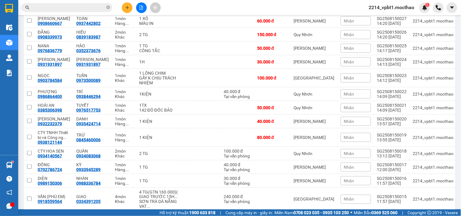
paste input "0862818883"
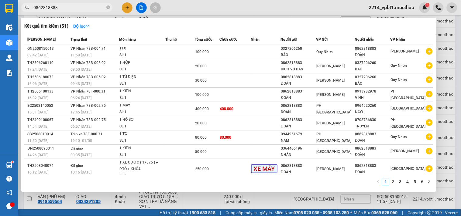
type input "0862818883"
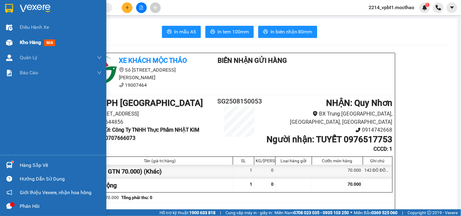
click at [28, 40] on span "Kho hàng" at bounding box center [30, 42] width 21 height 6
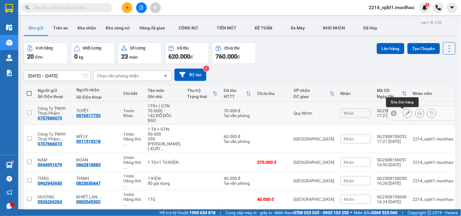
click at [405, 114] on button at bounding box center [407, 113] width 9 height 11
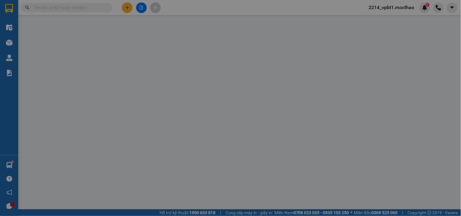
type input "0707666073"
type input "0976517753"
type input "1"
type input "70.000"
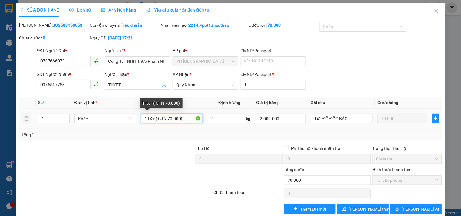
click at [168, 121] on input "1TX+ ( GTN 70.000)" at bounding box center [172, 119] width 62 height 10
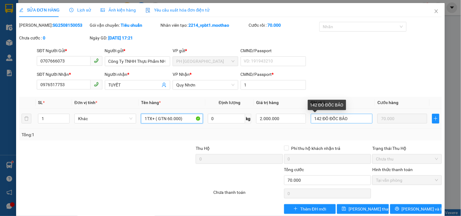
type input "1TX+ ( GTN 60.000)"
click at [350, 119] on input "142 ĐÔ ĐỐC BẢO" at bounding box center [342, 119] width 62 height 10
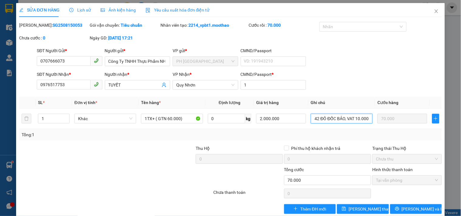
scroll to position [10, 0]
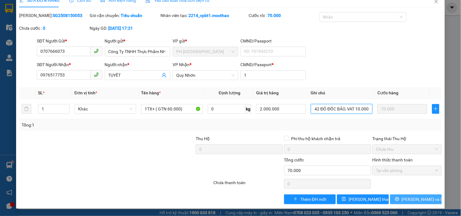
type input "142 ĐÔ ĐỐC BẢO, VAT 10.000"
click at [399, 200] on icon "printer" at bounding box center [397, 199] width 4 height 4
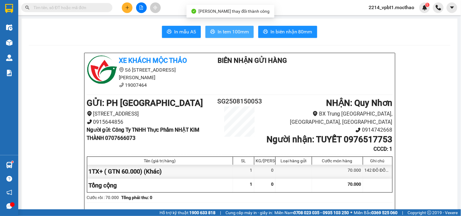
click at [232, 33] on span "In tem 100mm" at bounding box center [233, 32] width 31 height 8
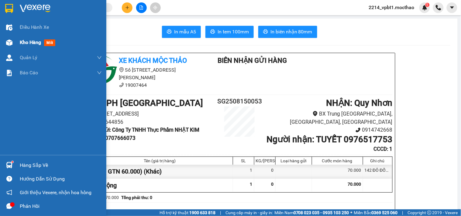
click at [26, 44] on span "Kho hàng" at bounding box center [30, 42] width 21 height 6
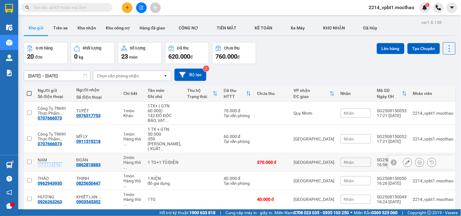
drag, startPoint x: 36, startPoint y: 158, endPoint x: 62, endPoint y: 156, distance: 26.8
click at [62, 156] on td "NAM 0944951679" at bounding box center [54, 162] width 39 height 19
checkbox input "true"
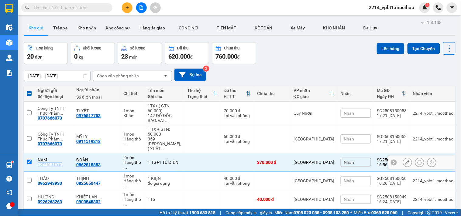
copy div "0944951679"
click at [127, 7] on icon "plus" at bounding box center [127, 7] width 0 height 3
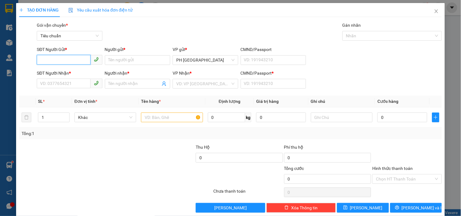
paste input "0944951679"
type input "0944951679"
click at [65, 70] on div "0944951679 - NAM" at bounding box center [68, 72] width 57 height 7
type input "NAM"
type input "0862818883"
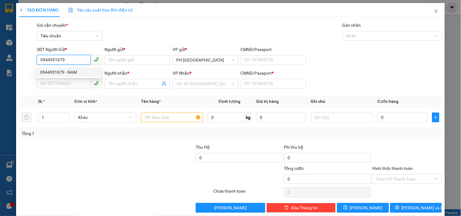
type input "ĐOÀN"
type input "1"
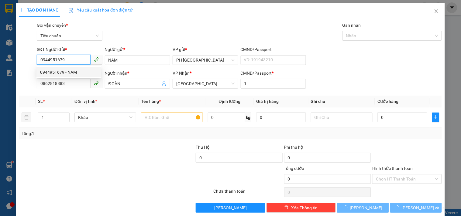
type input "370.000"
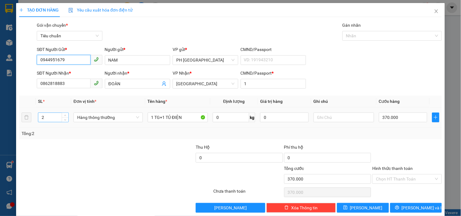
type input "0944951679"
click at [49, 117] on input "2" at bounding box center [53, 117] width 30 height 9
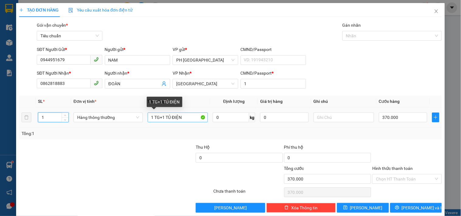
type input "1"
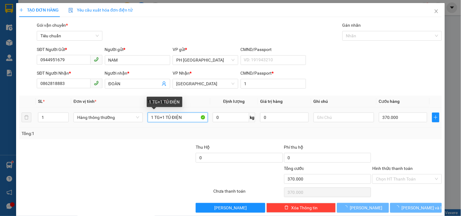
type input "0"
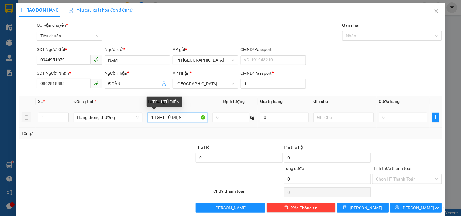
drag, startPoint x: 158, startPoint y: 119, endPoint x: 183, endPoint y: 116, distance: 25.0
click at [183, 116] on input "1 TG+1 TỦ ĐIỆN" at bounding box center [178, 118] width 60 height 10
type input "1 TG"
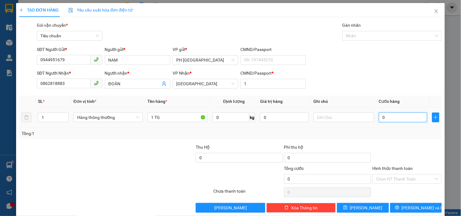
click at [402, 117] on input "0" at bounding box center [403, 118] width 49 height 10
type input "7"
type input "70"
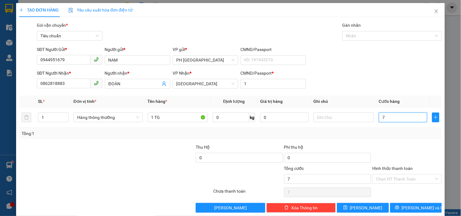
type input "70"
type input "70.000"
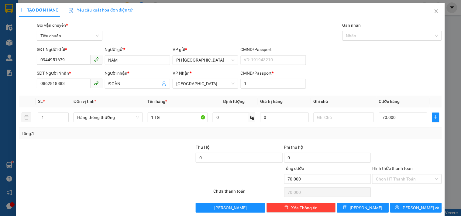
click at [396, 144] on div at bounding box center [407, 154] width 70 height 21
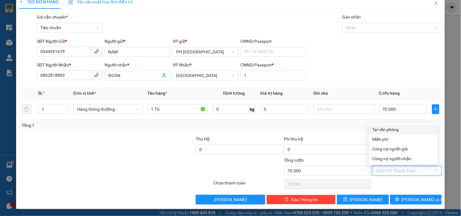
click at [384, 170] on input "Hình thức thanh toán" at bounding box center [405, 170] width 58 height 9
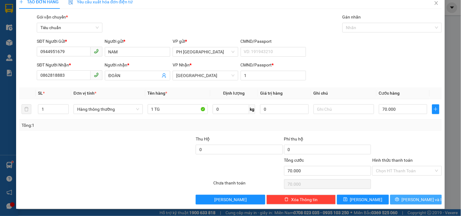
click at [397, 200] on button "Lưu và In" at bounding box center [416, 200] width 52 height 10
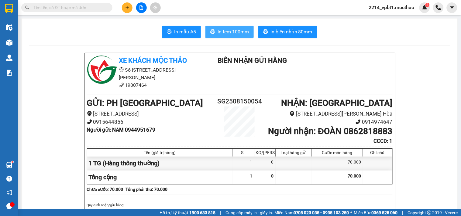
click at [230, 35] on span "In tem 100mm" at bounding box center [233, 32] width 31 height 8
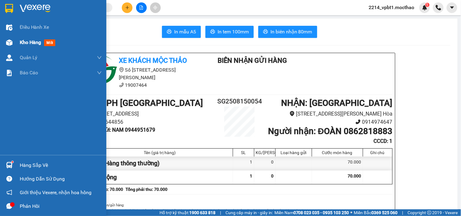
click at [37, 43] on span "Kho hàng" at bounding box center [30, 42] width 21 height 6
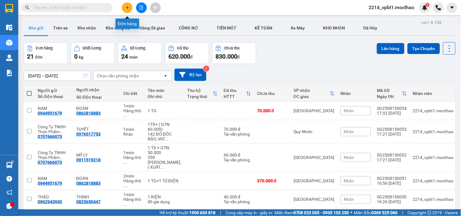
click at [127, 7] on icon "plus" at bounding box center [127, 7] width 0 height 3
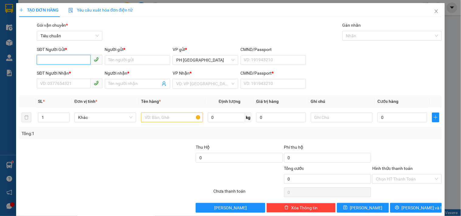
paste input "0944951679"
type input "0944951679"
click at [65, 71] on div "0944951679 - NAM" at bounding box center [68, 72] width 57 height 7
type input "NAM"
type input "0862818883"
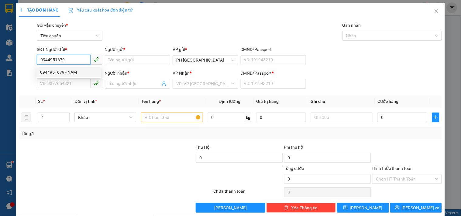
type input "ĐOÀN"
type input "1"
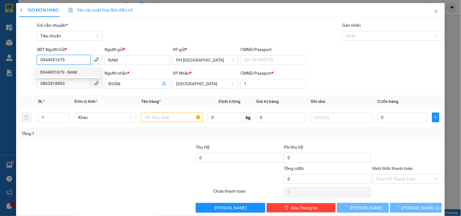
type input "70.000"
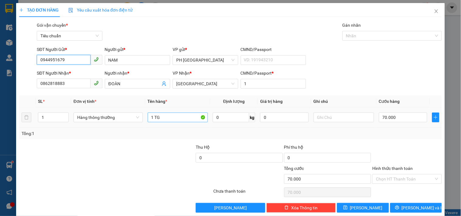
type input "0944951679"
click at [165, 120] on input "1 TG" at bounding box center [178, 118] width 60 height 10
type input "1 TỦ ĐIỆN"
click at [396, 118] on input "70.000" at bounding box center [403, 118] width 49 height 10
type input "3"
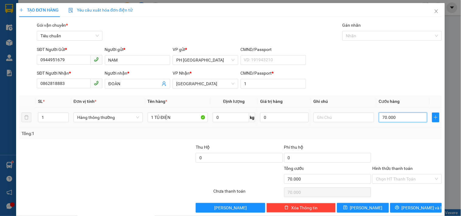
type input "3"
type input "30"
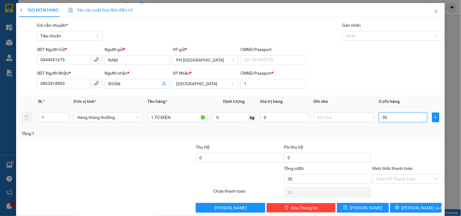
type input "300"
type input "300.000"
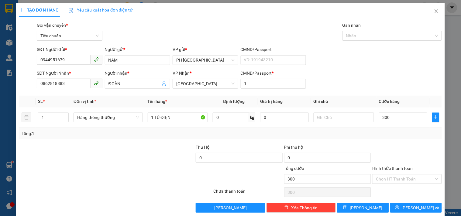
type input "300.000"
click at [397, 147] on div at bounding box center [407, 154] width 70 height 21
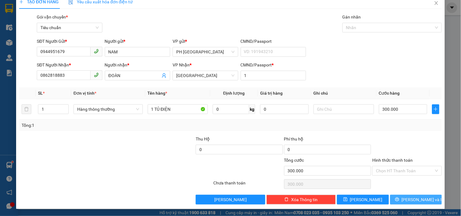
click at [392, 197] on button "Lưu và In" at bounding box center [416, 200] width 52 height 10
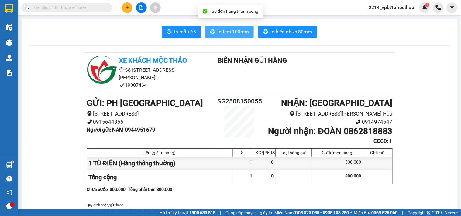
click at [238, 32] on span "In tem 100mm" at bounding box center [233, 32] width 31 height 8
click at [128, 5] on icon "plus" at bounding box center [127, 7] width 4 height 4
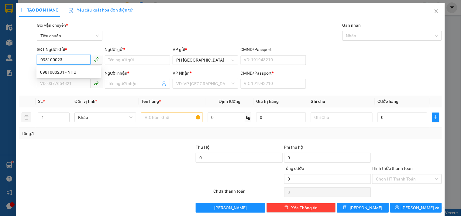
type input "0981000231"
click at [76, 72] on div "0981000231 - NHU" at bounding box center [68, 72] width 57 height 7
type input "NHU"
type input "0935775868"
type input "TÂM"
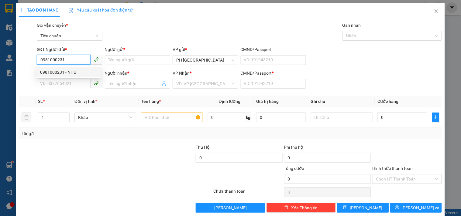
type input "1"
type input "40.000"
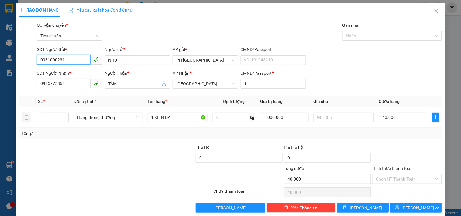
type input "0981000231"
click at [394, 203] on button "Lưu và In" at bounding box center [416, 208] width 52 height 10
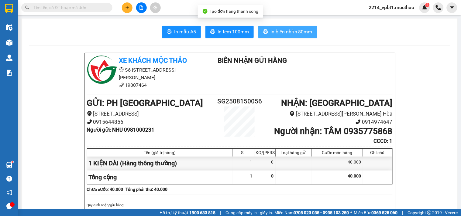
click at [291, 30] on span "In biên nhận 80mm" at bounding box center [291, 32] width 42 height 8
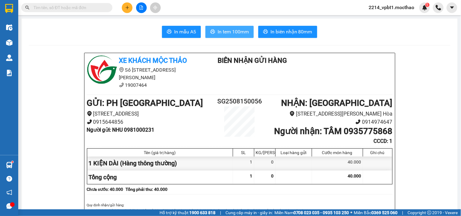
click at [235, 34] on span "In tem 100mm" at bounding box center [233, 32] width 31 height 8
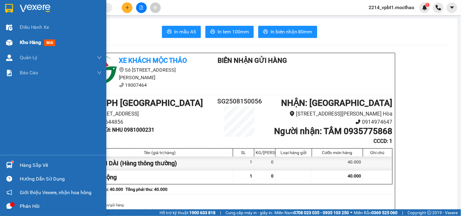
click at [29, 43] on span "Kho hàng" at bounding box center [30, 42] width 21 height 6
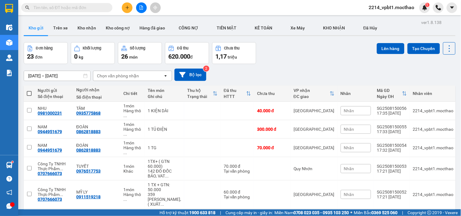
click at [405, 216] on icon at bounding box center [407, 218] width 4 height 4
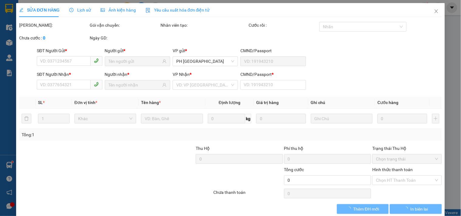
type input "0944951679"
type input "0862818883"
type input "1"
type input "370.000"
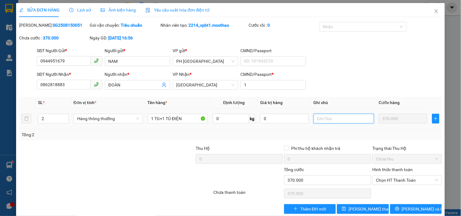
click at [323, 120] on input "text" at bounding box center [344, 119] width 60 height 10
type input "HUỶ"
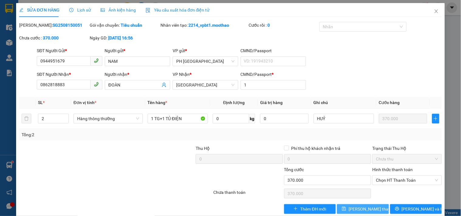
click at [363, 206] on span "Lưu thay đổi" at bounding box center [372, 209] width 49 height 7
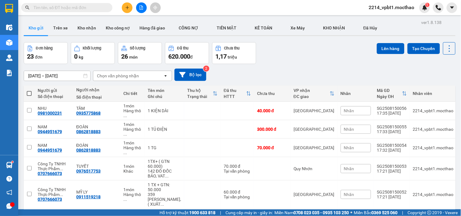
click at [358, 214] on div "Nhãn" at bounding box center [356, 218] width 30 height 9
click at [348, 127] on span "Nhãn" at bounding box center [349, 129] width 10 height 5
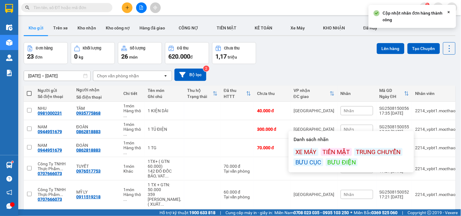
click at [363, 148] on div "TRUNG CHUYỂN" at bounding box center [378, 152] width 48 height 8
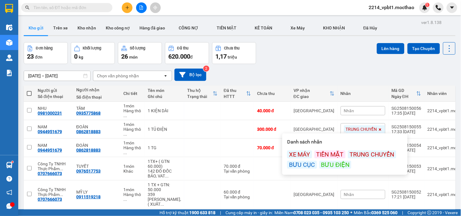
click at [336, 151] on div "TIỀN MẶT" at bounding box center [329, 155] width 31 height 8
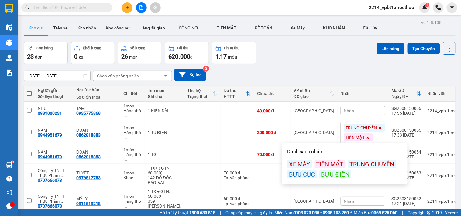
click at [238, 5] on div "Kết quả tìm kiếm ( 250 ) Bộ lọc Mã ĐH Trạng thái Món hàng Thu hộ Tổng cước Chưa…" at bounding box center [230, 7] width 461 height 15
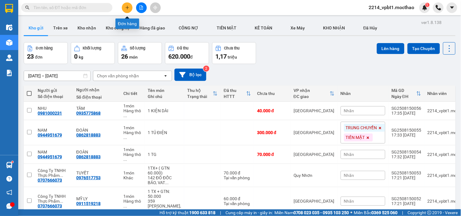
click at [131, 7] on button at bounding box center [127, 7] width 11 height 11
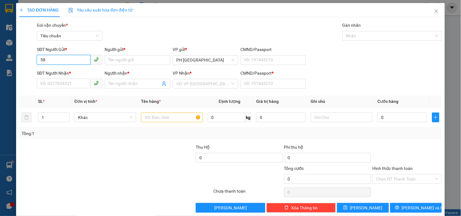
type input "5"
click at [67, 81] on div "0967745558 - VŨ HIỀN" at bounding box center [70, 82] width 60 height 7
type input "0967745558"
type input "VŨ HIỀN"
type input "0912070649"
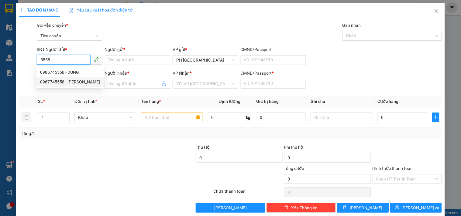
type input "DIỆP"
type input "1"
type input "90.000"
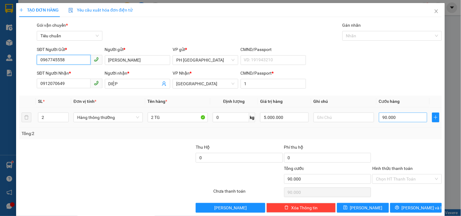
type input "0967745558"
click at [396, 118] on input "90.000" at bounding box center [403, 118] width 49 height 10
type input "0"
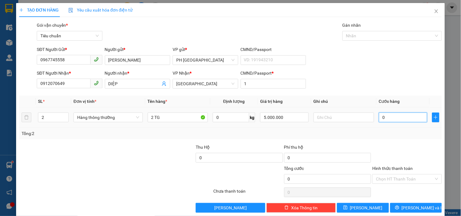
type input "1"
type input "01"
type input "14"
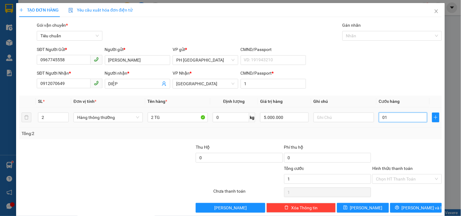
type input "014"
type input "140"
type input "0.140"
type input "140.000"
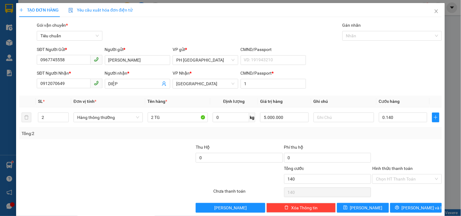
type input "140.000"
click at [396, 132] on div "Tổng: 2" at bounding box center [231, 133] width 418 height 7
click at [46, 113] on input "2" at bounding box center [53, 117] width 30 height 9
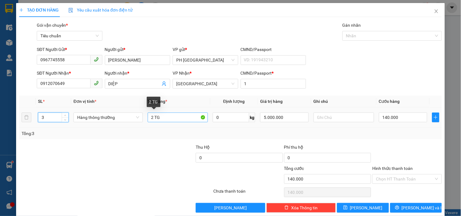
type input "3"
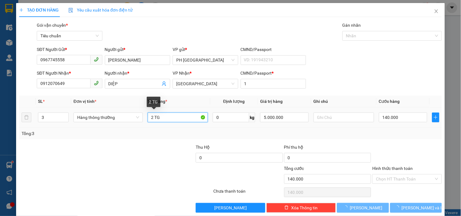
click at [151, 113] on input "2 TG" at bounding box center [178, 118] width 60 height 10
type input "0"
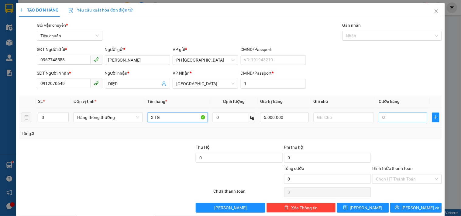
type input "3 TG"
click at [403, 113] on input "0" at bounding box center [403, 118] width 49 height 10
type input "1"
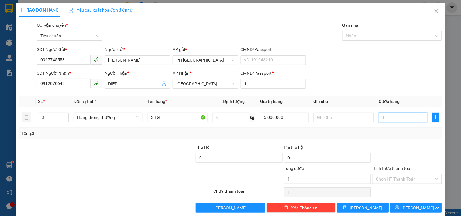
type input "14"
type input "140"
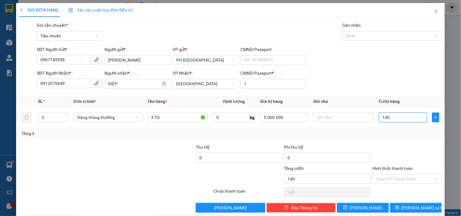
type input "140"
type input "140.000"
click at [384, 144] on div at bounding box center [407, 154] width 70 height 21
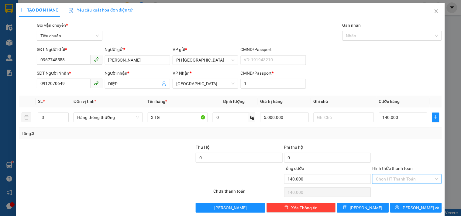
click at [385, 175] on input "Hình thức thanh toán" at bounding box center [405, 179] width 58 height 9
click at [390, 135] on div "Tại văn phòng" at bounding box center [402, 138] width 61 height 7
click at [402, 203] on button "Lưu và In" at bounding box center [416, 208] width 52 height 10
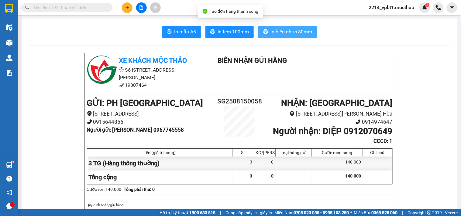
click at [274, 31] on span "In biên nhận 80mm" at bounding box center [291, 32] width 42 height 8
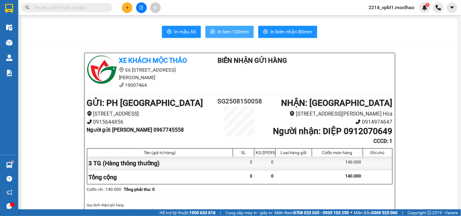
click at [234, 31] on span "In tem 100mm" at bounding box center [233, 32] width 31 height 8
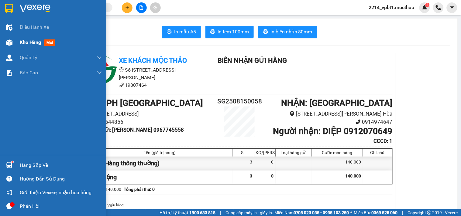
click at [22, 41] on span "Kho hàng" at bounding box center [30, 42] width 21 height 6
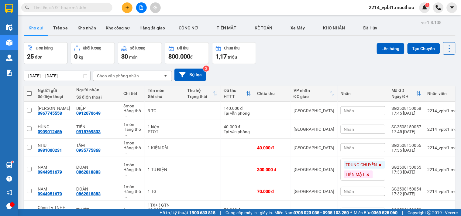
click at [347, 125] on div "Nhãn" at bounding box center [363, 129] width 45 height 9
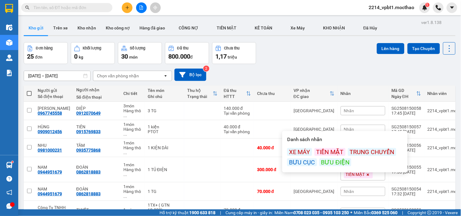
click at [332, 163] on div "BƯU ĐIỆN" at bounding box center [335, 163] width 32 height 8
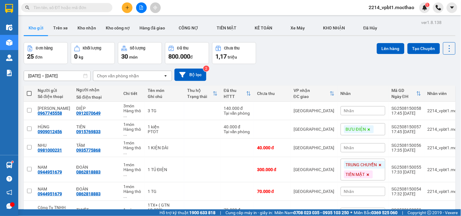
click at [312, 67] on div "13/08/2025 – 15/08/2025 Press the down arrow key to interact with the calendar …" at bounding box center [240, 75] width 432 height 22
click at [127, 5] on icon "plus" at bounding box center [127, 7] width 4 height 4
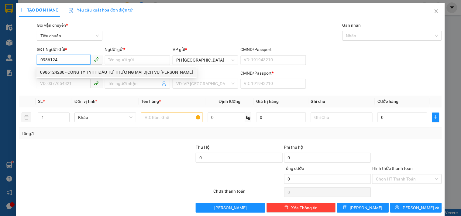
click at [134, 75] on div "0986124280 - CÔNG TY TNHH ĐẦU TƯ THƯƠNG MẠI DỊCH VỤ KIM PHỤNG" at bounding box center [116, 72] width 153 height 7
type input "0986124280"
type input "CÔNG TY TNHH ĐẦU TƯ THƯƠNG MẠI DỊCH VỤ KIM PHỤNG"
type input "0912156095"
type input "CTY CP KS HOÀNG YẾN"
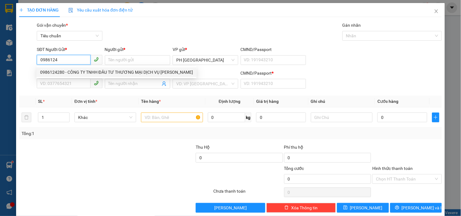
type input "1"
type input "500.000"
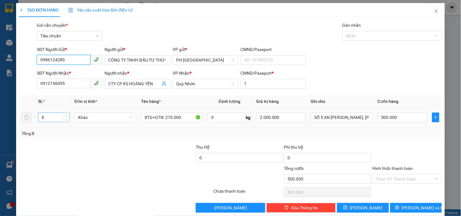
type input "0986124280"
click at [49, 120] on input "8" at bounding box center [53, 117] width 31 height 9
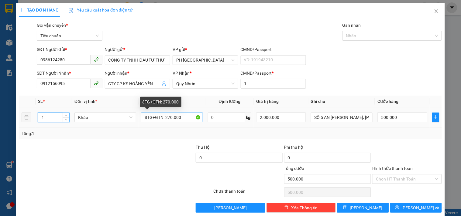
type input "1"
type input "0"
click at [148, 118] on input "8TG+GTN: 270.000" at bounding box center [172, 118] width 62 height 10
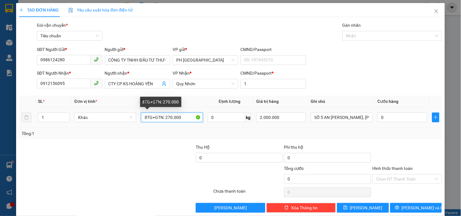
click at [146, 119] on input "8TG+GTN: 270.000" at bounding box center [172, 118] width 62 height 10
drag, startPoint x: 151, startPoint y: 118, endPoint x: 185, endPoint y: 118, distance: 33.4
click at [185, 118] on input "1TG+GTN: 270.000" at bounding box center [172, 118] width 62 height 10
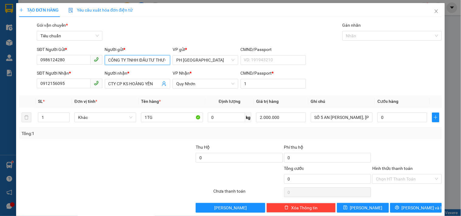
click at [146, 62] on input "CÔNG TY TNHH ĐẦU TƯ THƯƠNG MẠI DỊCH VỤ KIM PHỤNG" at bounding box center [137, 60] width 65 height 10
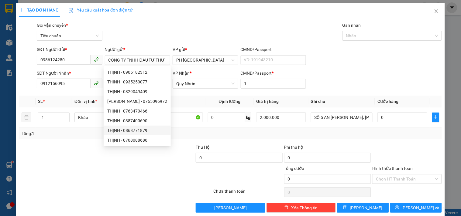
click at [84, 146] on div at bounding box center [63, 154] width 88 height 21
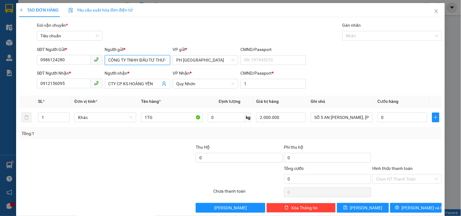
click at [150, 61] on input "CÔNG TY TNHH ĐẦU TƯ THƯƠNG MẠI DỊCH VỤ KIM PHỤNG" at bounding box center [137, 60] width 65 height 10
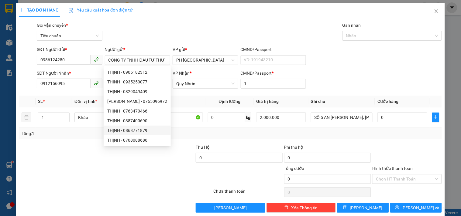
click at [173, 31] on div "Gói vận chuyển * Tiêu chuẩn Gán nhãn Nhãn" at bounding box center [239, 32] width 407 height 21
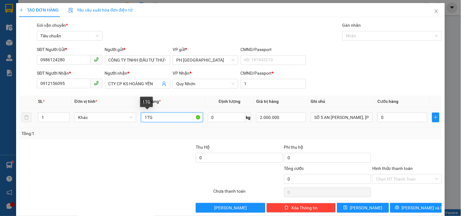
click at [161, 117] on input "1TG" at bounding box center [172, 118] width 62 height 10
type input "1TG+ GTN:"
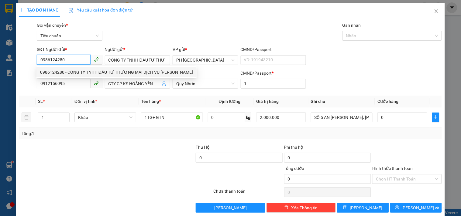
drag, startPoint x: 38, startPoint y: 60, endPoint x: 70, endPoint y: 60, distance: 31.9
click at [70, 60] on input "0986124280" at bounding box center [63, 60] width 53 height 10
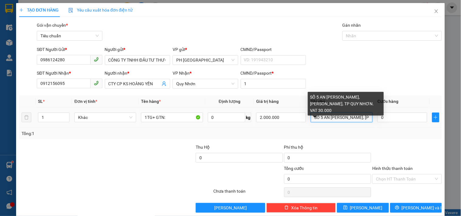
click at [330, 119] on input "SỐ 5 AN DƯƠNG VƯƠNG, P NGUYỄN VĂN CỪ, TP QUY NHƠN. VAT 30.000" at bounding box center [342, 118] width 62 height 10
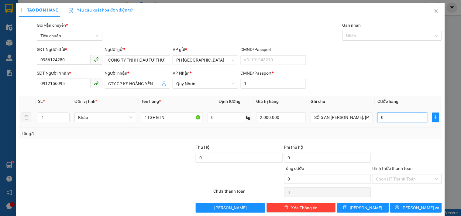
click at [388, 117] on input "0" at bounding box center [402, 118] width 50 height 10
type input "0"
type input "4"
type input "04"
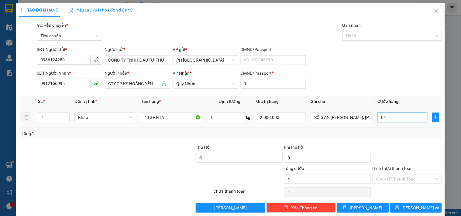
type input "40"
type input "040"
type input "40.000"
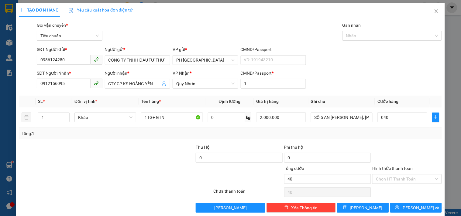
type input "40.000"
click at [390, 135] on div "Tổng: 1" at bounding box center [231, 133] width 418 height 7
click at [175, 117] on input "1TG+ GTN:" at bounding box center [172, 118] width 62 height 10
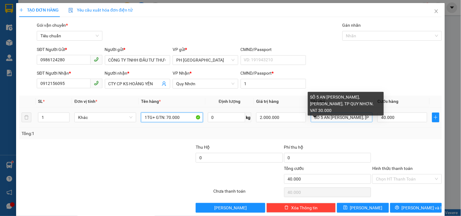
type input "1TG+ GTN: 70.000"
click at [342, 120] on input "SỐ 5 AN DƯƠNG VƯƠNG, P NGUYỄN VĂN CỪ, TP QUY NHƠN. VAT 30.000" at bounding box center [342, 118] width 62 height 10
click at [344, 117] on input "SỐ 5 AN DƯƠNG VƯƠNG, P NGUYỄN VĂN CỪ, TP QUY NHƠN. VAT 30.000" at bounding box center [342, 118] width 62 height 10
drag, startPoint x: 344, startPoint y: 117, endPoint x: 363, endPoint y: 117, distance: 18.2
click at [363, 117] on input "SỐ 5 AN DƯƠNG VƯƠNG, P NGUYỄN VĂN CỪ, TP QUY NHƠN. VAT 30.000" at bounding box center [342, 118] width 62 height 10
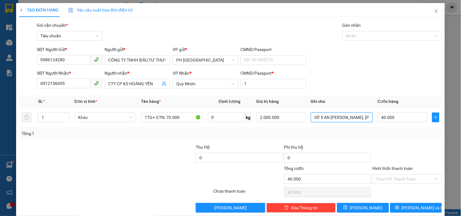
type input "SỐ 5 AN DƯƠNG VƯƠNG, P NGUYỄN VĂN CỪ, TP QUY NHƠN."
click at [388, 149] on div at bounding box center [407, 154] width 70 height 21
click at [388, 175] on input "Hình thức thanh toán" at bounding box center [405, 179] width 58 height 9
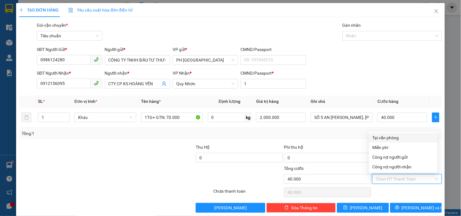
click at [346, 53] on div "SĐT Người Gửi * 0986124280 Người gửi * CÔNG TY TNHH ĐẦU TƯ THƯƠNG MẠI DỊCH VỤ K…" at bounding box center [239, 56] width 407 height 21
click at [400, 175] on input "Hình thức thanh toán" at bounding box center [405, 179] width 58 height 9
click at [396, 135] on div "Tại văn phòng" at bounding box center [402, 138] width 61 height 7
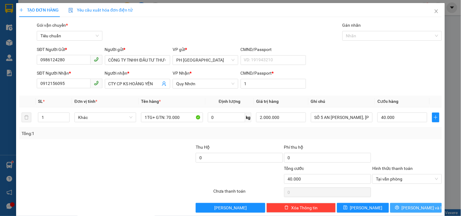
click at [399, 206] on icon "printer" at bounding box center [397, 208] width 4 height 4
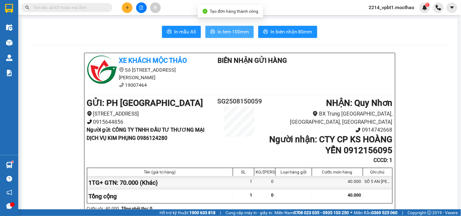
click at [233, 32] on span "In tem 100mm" at bounding box center [233, 32] width 31 height 8
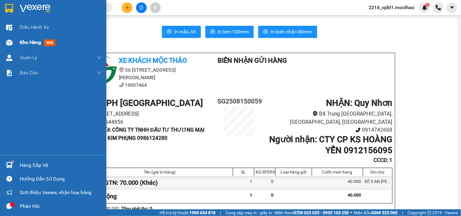
click at [25, 40] on span "Kho hàng" at bounding box center [30, 42] width 21 height 6
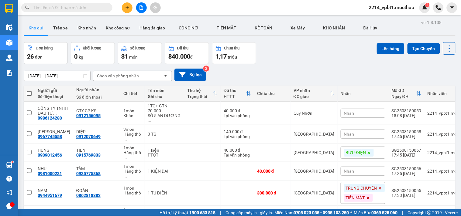
click at [124, 7] on button at bounding box center [127, 7] width 11 height 11
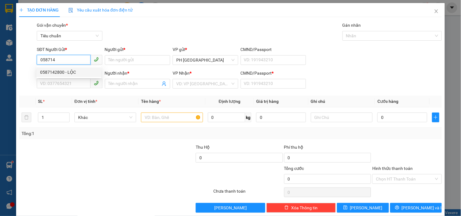
click at [60, 74] on div "0587142800 - LỘC" at bounding box center [68, 72] width 57 height 7
type input "0587142800"
type input "LỘC"
type input "0342843474"
type input "DUNG"
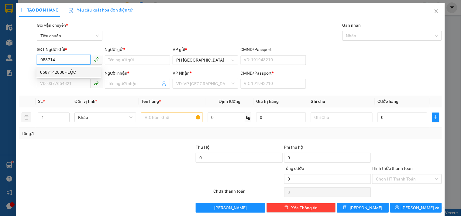
type input "1"
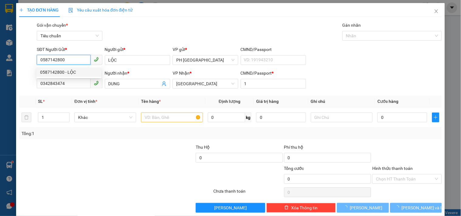
type input "100.000"
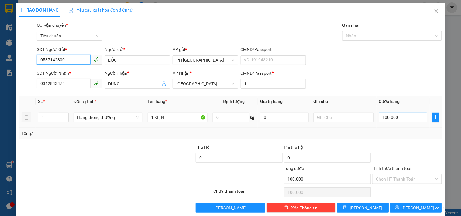
type input "0587142800"
type input "0"
type input "3"
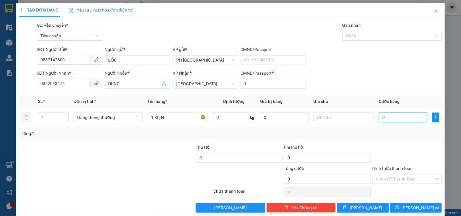
type input "3"
type input "03"
type input "30"
type input "030"
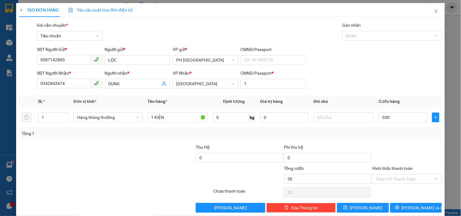
type input "30.000"
click at [389, 144] on div at bounding box center [407, 154] width 70 height 21
click at [412, 205] on span "Lưu và In" at bounding box center [423, 208] width 43 height 7
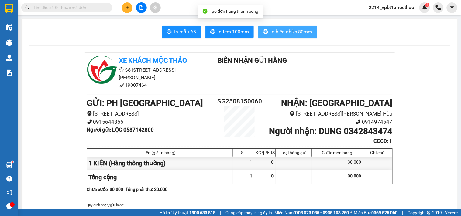
click at [285, 34] on span "In biên nhận 80mm" at bounding box center [291, 32] width 42 height 8
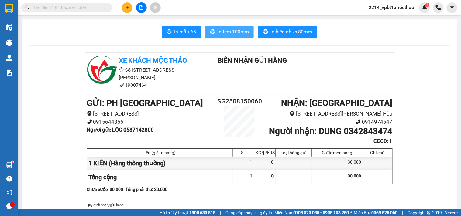
click at [231, 32] on span "In tem 100mm" at bounding box center [233, 32] width 31 height 8
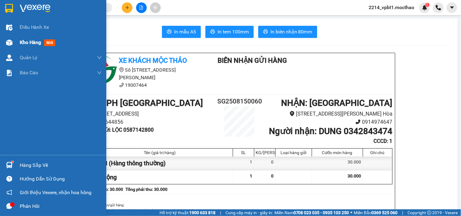
click at [20, 42] on span "Kho hàng" at bounding box center [30, 42] width 21 height 6
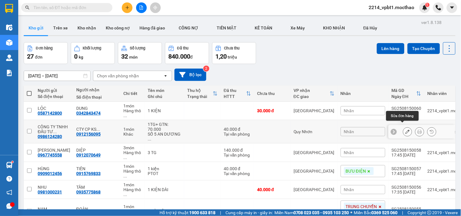
click at [405, 130] on icon at bounding box center [407, 132] width 4 height 4
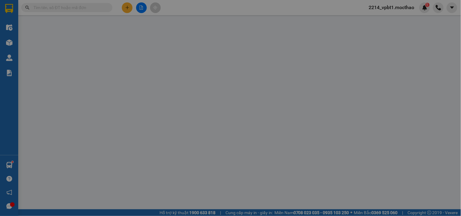
type input "0986124280"
type input "0912156095"
type input "1"
type input "40.000"
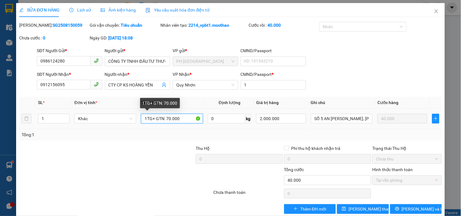
click at [166, 119] on input "1TG+ GTN: 70.000" at bounding box center [172, 119] width 62 height 10
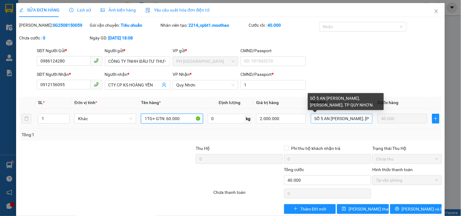
type input "1TG+ GTN: 60.000"
click at [348, 121] on input "SỐ 5 AN DƯƠNG VƯƠNG, P NGUYỄN VĂN CỪ, TP QUY NHƠN." at bounding box center [342, 119] width 62 height 10
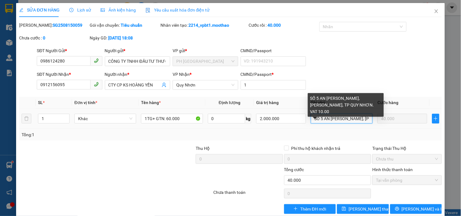
type input "SỐ 5 AN DƯƠNG VƯƠNG, P NGUYỄN VĂN CỪ, TP QUY NHƠN. VAT 10.000"
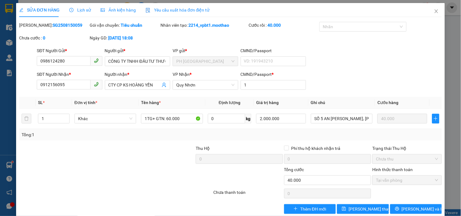
click at [369, 61] on div "SĐT Người Gửi * 0986124280 Người gửi * CÔNG TY TNHH ĐẦU TƯ THƯƠNG MẠI DỊCH VỤ K…" at bounding box center [239, 57] width 407 height 21
click at [399, 207] on icon "printer" at bounding box center [397, 209] width 4 height 4
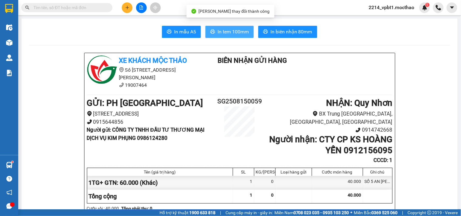
click at [238, 34] on span "In tem 100mm" at bounding box center [233, 32] width 31 height 8
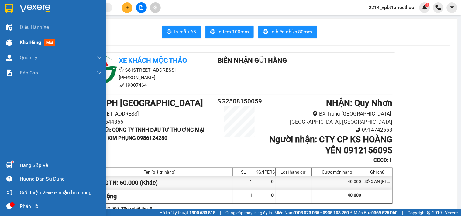
click at [22, 41] on span "Kho hàng" at bounding box center [30, 42] width 21 height 6
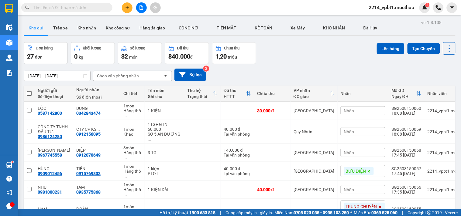
click at [28, 94] on span at bounding box center [29, 93] width 5 height 5
click at [29, 91] on input "checkbox" at bounding box center [29, 91] width 0 height 0
checkbox input "true"
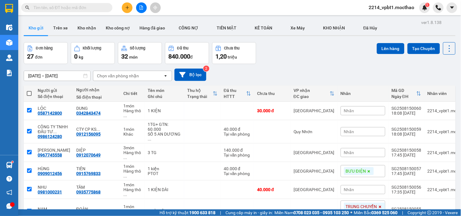
checkbox input "true"
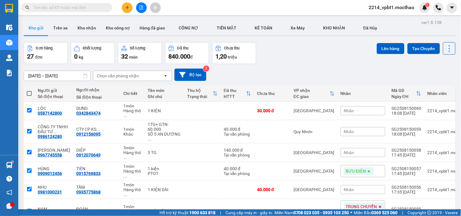
checkbox input "true"
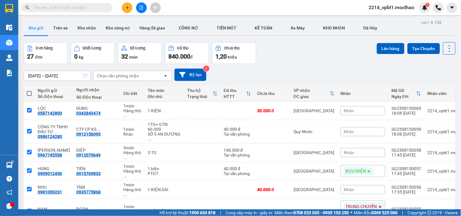
checkbox input "true"
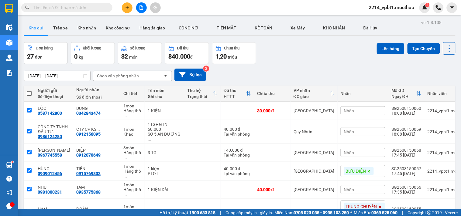
checkbox input "true"
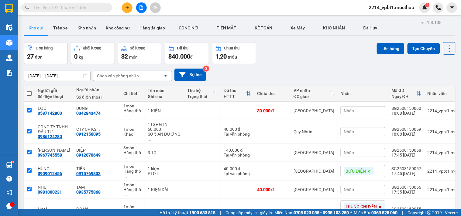
checkbox input "true"
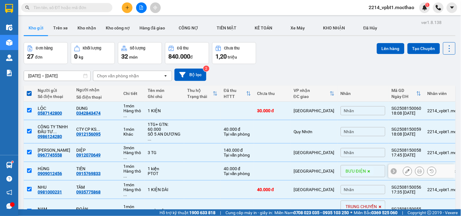
click at [184, 162] on td at bounding box center [202, 171] width 36 height 19
checkbox input "false"
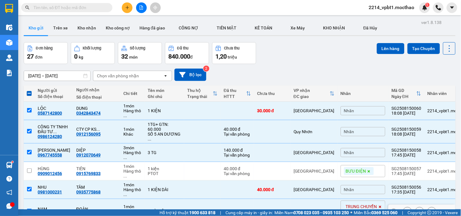
click at [184, 199] on td at bounding box center [202, 211] width 36 height 25
checkbox input "false"
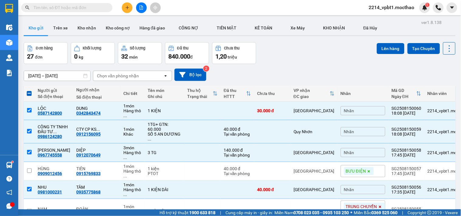
checkbox input "false"
click at [254, 129] on td at bounding box center [272, 131] width 36 height 23
checkbox input "false"
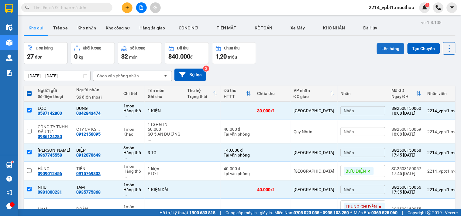
click at [379, 49] on button "Lên hàng" at bounding box center [391, 48] width 28 height 11
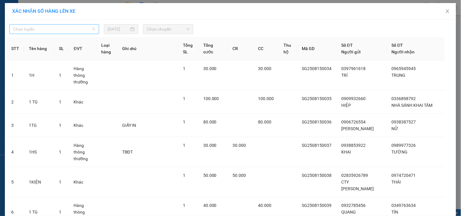
click at [46, 30] on span "Chọn tuyến" at bounding box center [54, 29] width 82 height 9
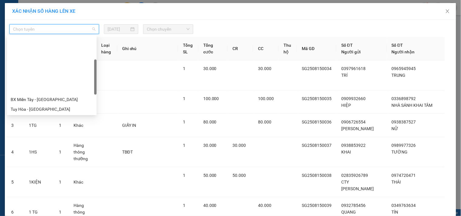
click at [40, 155] on div "BX Miền Đông Cũ - Tuy Hoà" at bounding box center [52, 158] width 82 height 7
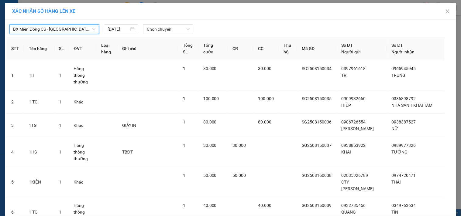
click at [157, 22] on div "BX Miền Đông Cũ - Tuy Hoà BX Miền Đông Cũ - Tuy Hoà 15/08/2025 Chọn chuyến" at bounding box center [230, 27] width 448 height 13
click at [157, 24] on div "Chọn chuyến" at bounding box center [168, 29] width 50 height 10
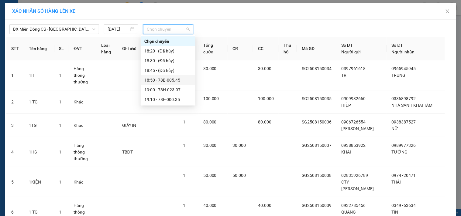
click at [173, 77] on div "18:50 - 78B-005.45" at bounding box center [167, 80] width 47 height 7
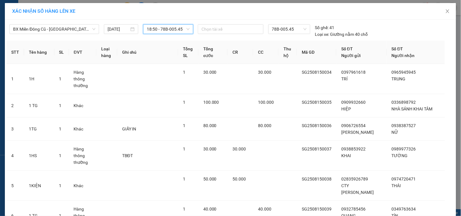
drag, startPoint x: 245, startPoint y: 195, endPoint x: 239, endPoint y: 195, distance: 6.1
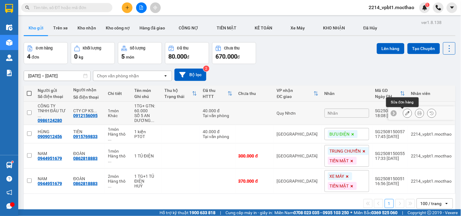
click at [405, 112] on icon at bounding box center [407, 113] width 4 height 4
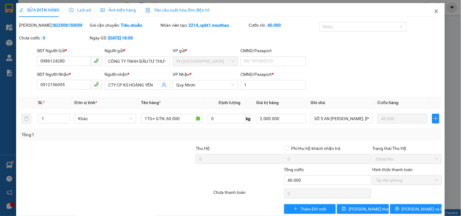
click at [434, 10] on icon "close" at bounding box center [436, 11] width 5 height 5
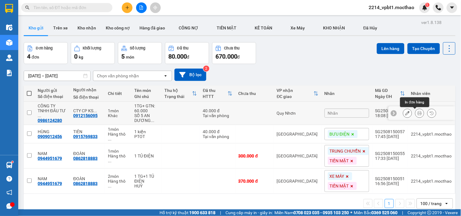
click at [417, 114] on icon at bounding box center [419, 113] width 4 height 4
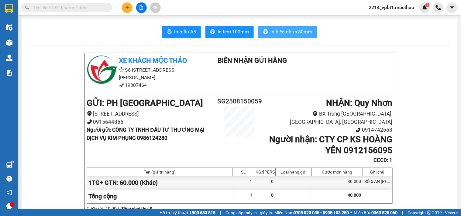
click at [268, 29] on button "In biên nhận 80mm" at bounding box center [287, 32] width 59 height 12
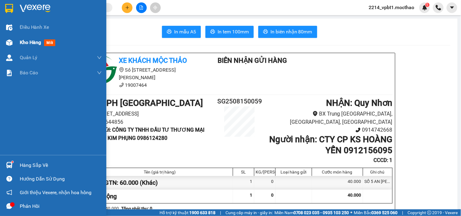
click at [26, 44] on span "Kho hàng" at bounding box center [30, 42] width 21 height 6
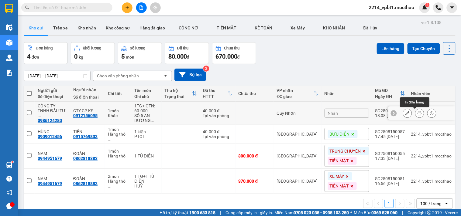
click at [415, 111] on button at bounding box center [419, 113] width 9 height 11
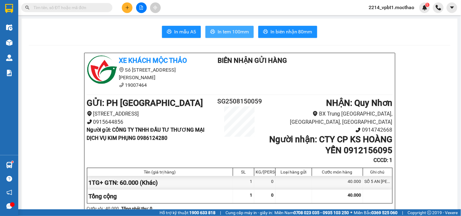
click at [223, 29] on span "In tem 100mm" at bounding box center [233, 32] width 31 height 8
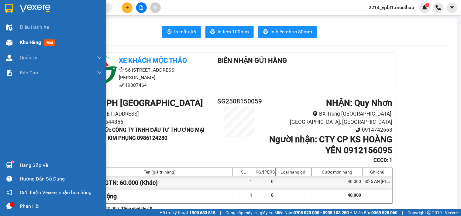
click at [29, 43] on span "Kho hàng" at bounding box center [30, 42] width 21 height 6
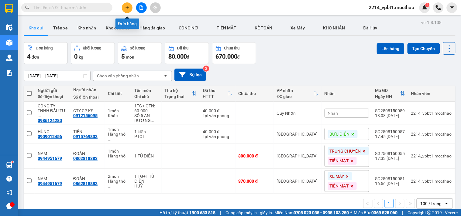
click at [125, 6] on button at bounding box center [127, 7] width 11 height 11
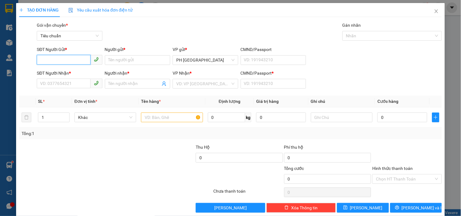
paste input "0368677946"
type input "0368677946"
click at [122, 62] on input "Người gửi *" at bounding box center [137, 60] width 65 height 10
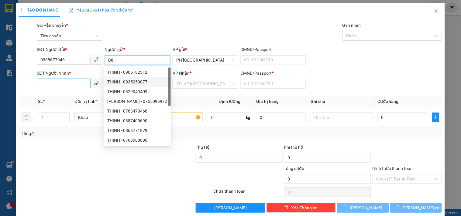
type input "B8"
click at [68, 86] on input "SĐT Người Nhận *" at bounding box center [63, 84] width 53 height 10
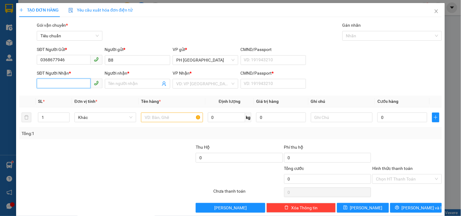
paste input "0368677946"
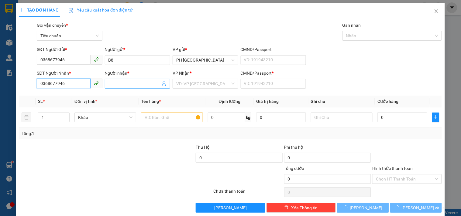
type input "0368677946"
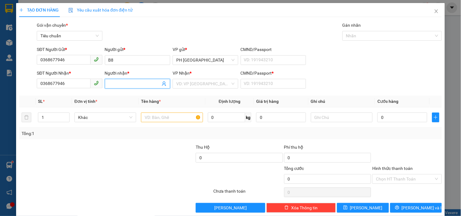
click at [116, 83] on input "Người nhận *" at bounding box center [134, 84] width 52 height 7
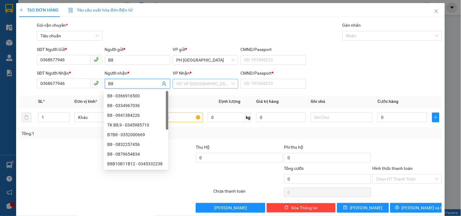
type input "B8"
click at [212, 84] on input "search" at bounding box center [203, 83] width 54 height 9
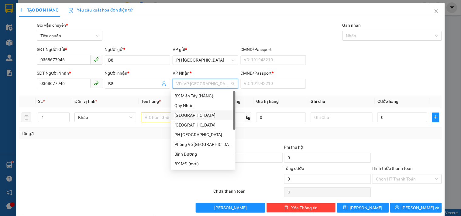
click at [189, 116] on div "[PERSON_NAME]" at bounding box center [202, 115] width 57 height 7
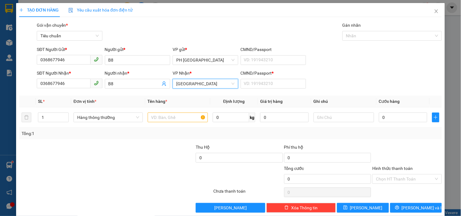
click at [254, 78] on div "CMND/Passport *" at bounding box center [273, 74] width 65 height 9
click at [252, 81] on input "CMND/Passport *" at bounding box center [273, 84] width 65 height 10
type input "1"
click at [158, 117] on input "text" at bounding box center [178, 118] width 60 height 10
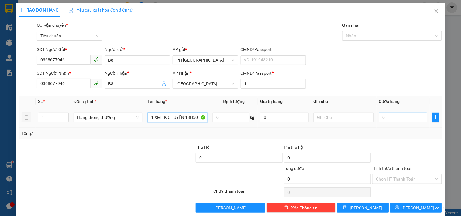
type input "1 XM TK CHUYẾN 18H50"
click at [388, 113] on input "0" at bounding box center [403, 118] width 49 height 10
type input "3"
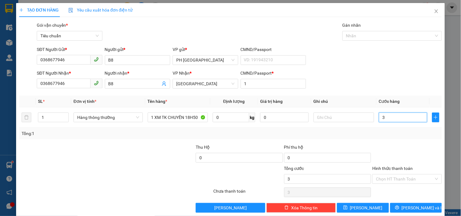
type input "30"
type input "300"
click at [390, 137] on div "Tổng: 1" at bounding box center [231, 133] width 418 height 7
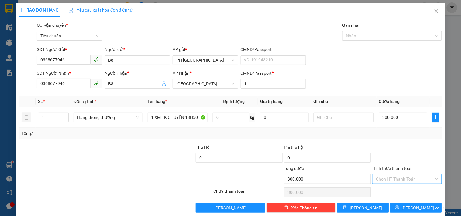
click at [401, 175] on input "Hình thức thanh toán" at bounding box center [405, 179] width 58 height 9
click at [399, 135] on div "Tại văn phòng" at bounding box center [402, 138] width 61 height 7
click at [397, 203] on button "Lưu và In" at bounding box center [416, 208] width 52 height 10
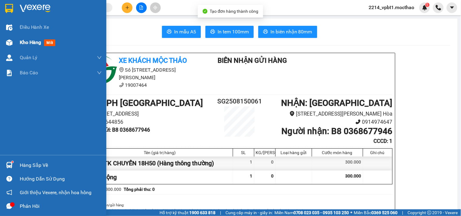
click at [31, 43] on span "Kho hàng" at bounding box center [30, 42] width 21 height 6
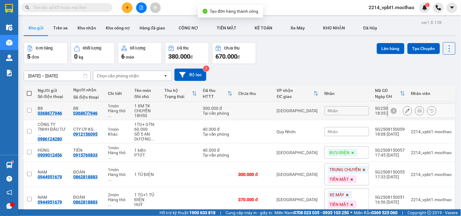
click at [236, 110] on td at bounding box center [254, 111] width 38 height 19
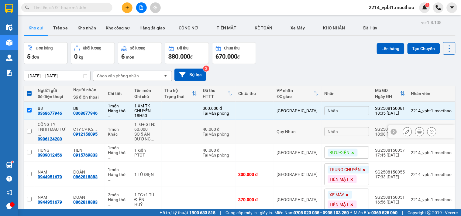
click at [249, 130] on td at bounding box center [254, 131] width 38 height 23
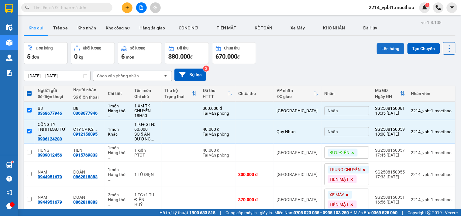
click at [380, 48] on button "Lên hàng" at bounding box center [391, 48] width 28 height 11
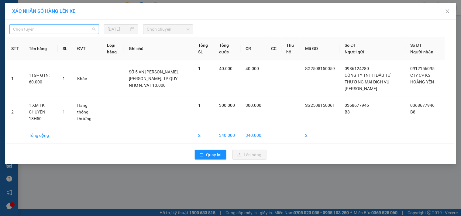
click at [56, 31] on span "Chọn tuyến" at bounding box center [54, 29] width 82 height 9
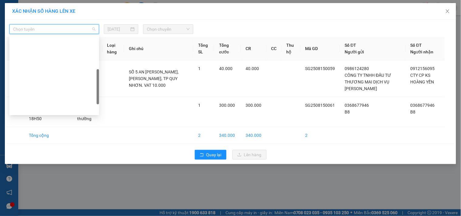
click at [47, 155] on div "BX Miền Đông Cũ - Tuy Hoà" at bounding box center [54, 158] width 82 height 7
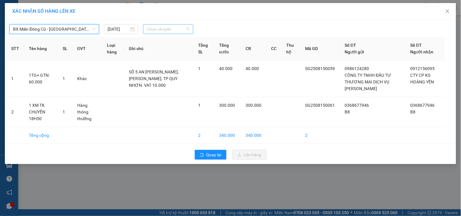
click at [168, 31] on span "Chọn chuyến" at bounding box center [168, 29] width 43 height 9
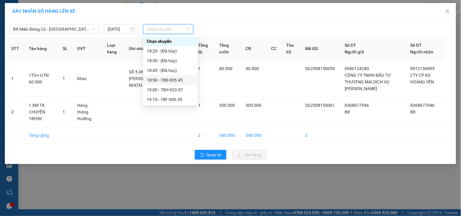
click at [175, 81] on div "18:50 - 78B-005.45" at bounding box center [170, 80] width 47 height 7
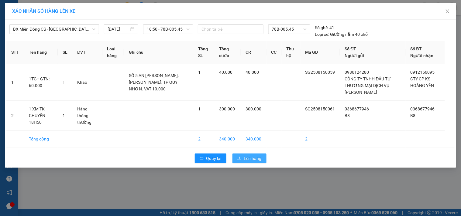
click at [245, 159] on span "Lên hàng" at bounding box center [253, 158] width 18 height 7
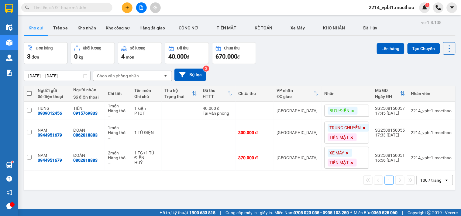
click at [142, 10] on button at bounding box center [141, 7] width 11 height 11
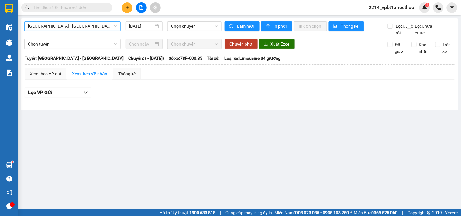
click at [66, 25] on span "Sài Gòn - Tuy Hòa" at bounding box center [72, 26] width 89 height 9
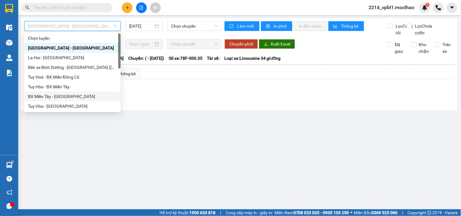
click at [49, 97] on div "BX Miền Tây - [PERSON_NAME]" at bounding box center [72, 96] width 89 height 7
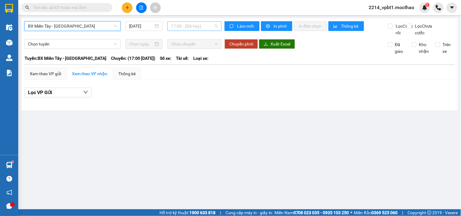
click at [189, 26] on span "17:00 - (Đã hủy)" at bounding box center [194, 26] width 47 height 9
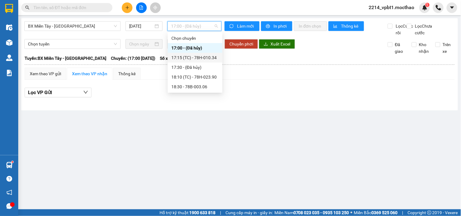
click at [198, 58] on div "17:15 (TC) - 78H-010.34" at bounding box center [194, 57] width 47 height 7
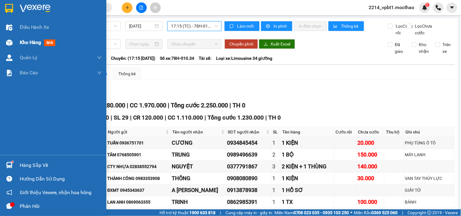
click at [24, 43] on span "Kho hàng" at bounding box center [30, 42] width 21 height 6
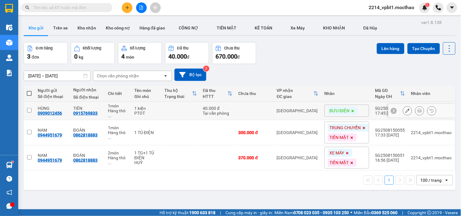
click at [256, 113] on td at bounding box center [254, 111] width 38 height 19
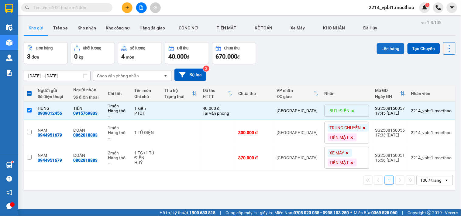
click at [381, 48] on button "Lên hàng" at bounding box center [391, 48] width 28 height 11
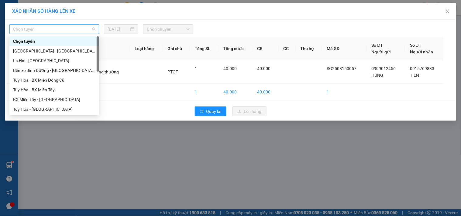
click at [57, 29] on span "Chọn tuyến" at bounding box center [54, 29] width 82 height 9
click at [29, 99] on div "BX Miền Tây - [PERSON_NAME]" at bounding box center [54, 99] width 82 height 7
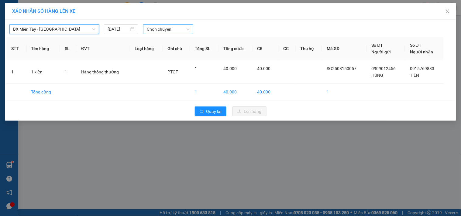
click at [159, 29] on span "Chọn chuyến" at bounding box center [168, 29] width 43 height 9
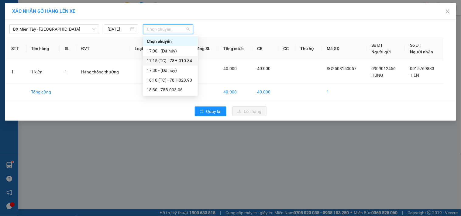
click at [170, 59] on div "17:15 (TC) - 78H-010.34" at bounding box center [170, 60] width 47 height 7
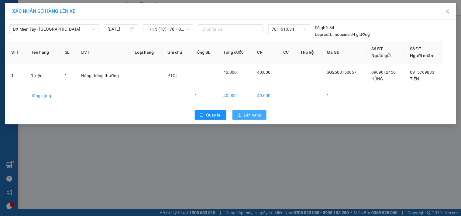
click at [247, 114] on span "Lên hàng" at bounding box center [253, 115] width 18 height 7
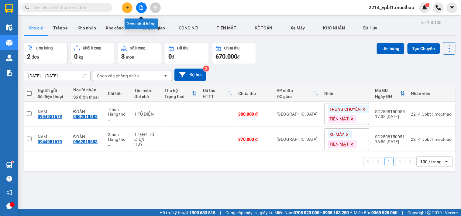
click at [136, 7] on button at bounding box center [141, 7] width 11 height 11
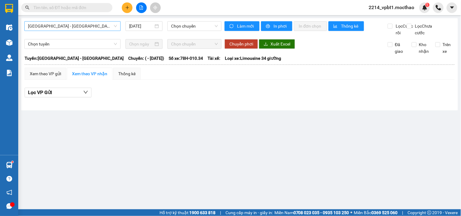
click at [65, 27] on span "Sài Gòn - Tuy Hòa" at bounding box center [72, 26] width 89 height 9
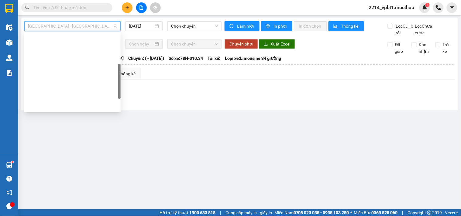
click at [56, 152] on div "BX Miền Đông Cũ - Tuy Hoà" at bounding box center [72, 155] width 89 height 7
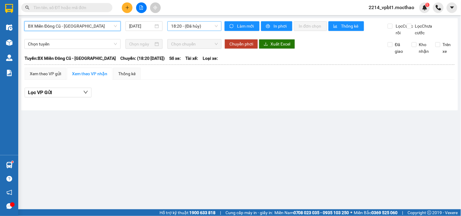
click at [181, 28] on span "18:20 - (Đã hủy)" at bounding box center [194, 26] width 47 height 9
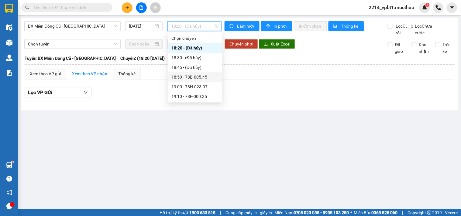
click at [194, 75] on div "18:50 - 78B-005.45" at bounding box center [194, 77] width 47 height 7
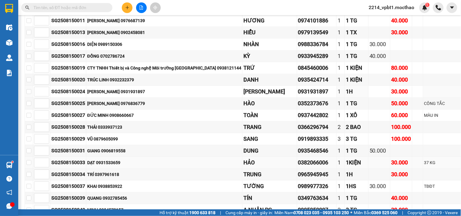
scroll to position [332, 0]
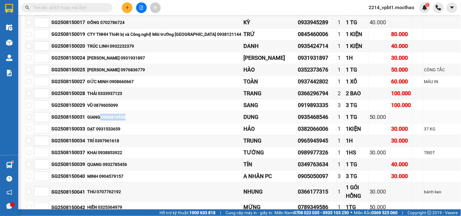
drag, startPoint x: 108, startPoint y: 111, endPoint x: 135, endPoint y: 109, distance: 27.1
click at [135, 114] on div "GIANG 0906819558" at bounding box center [164, 117] width 154 height 7
copy div "0906819558"
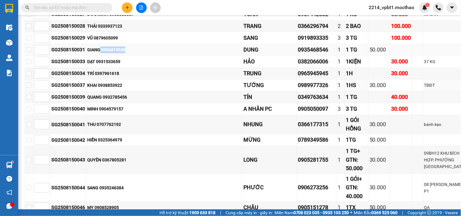
scroll to position [433, 0]
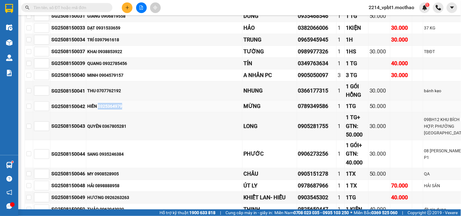
drag, startPoint x: 106, startPoint y: 101, endPoint x: 130, endPoint y: 100, distance: 24.0
click at [130, 103] on div "HIỀN 0325364979" at bounding box center [164, 106] width 154 height 7
copy div "0325364979"
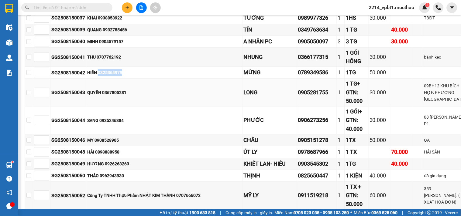
scroll to position [500, 0]
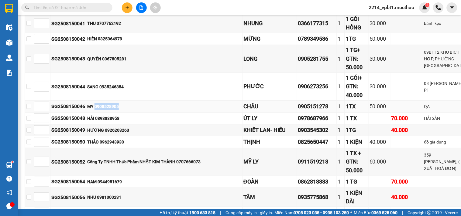
drag, startPoint x: 127, startPoint y: 101, endPoint x: 103, endPoint y: 105, distance: 24.3
click at [103, 105] on div "MY 0908528905" at bounding box center [164, 106] width 154 height 7
copy div "0908528905"
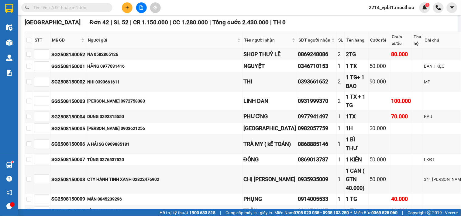
scroll to position [0, 0]
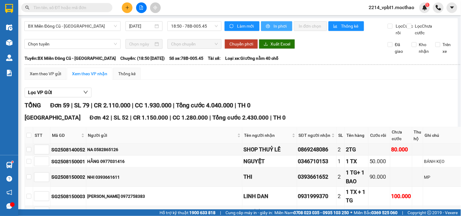
click at [266, 22] on button "In phơi" at bounding box center [276, 26] width 31 height 10
click at [264, 22] on button "In phơi" at bounding box center [276, 26] width 31 height 10
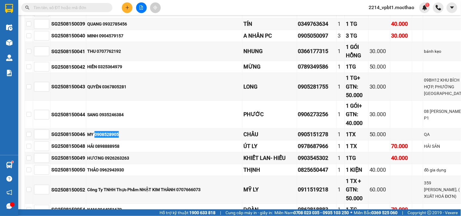
scroll to position [506, 0]
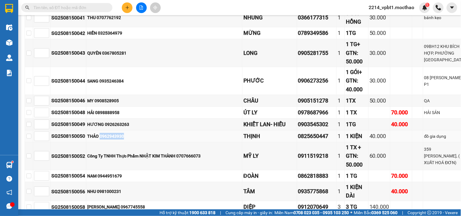
drag, startPoint x: 136, startPoint y: 132, endPoint x: 107, endPoint y: 132, distance: 28.9
click at [107, 133] on div "THẢO 0962943930" at bounding box center [164, 136] width 154 height 7
copy div "0962943930"
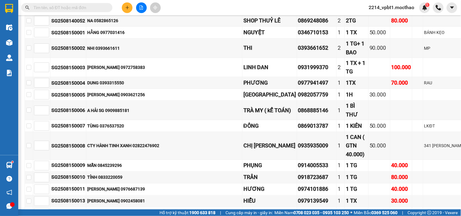
scroll to position [95, 0]
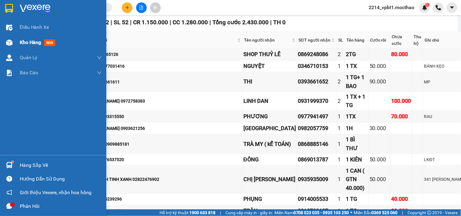
click at [23, 42] on span "Kho hàng" at bounding box center [30, 42] width 21 height 6
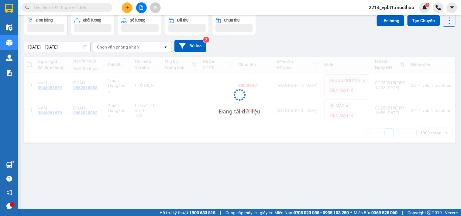
scroll to position [28, 0]
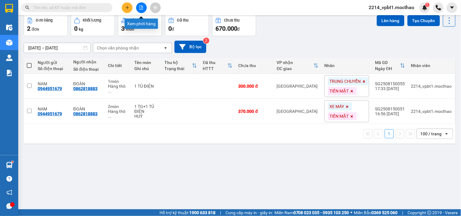
click at [139, 7] on button at bounding box center [141, 7] width 11 height 11
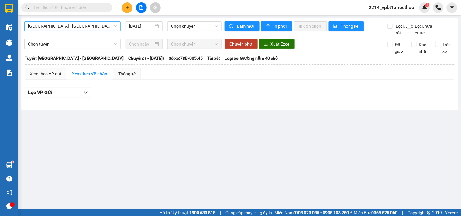
click at [57, 26] on span "Sài Gòn - Tuy Hòa" at bounding box center [72, 26] width 89 height 9
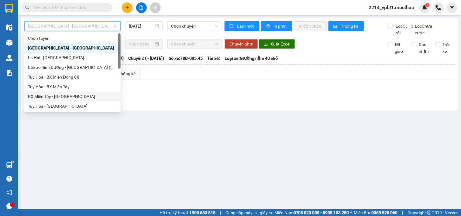
click at [44, 98] on div "BX Miền Tây - [PERSON_NAME]" at bounding box center [72, 96] width 89 height 7
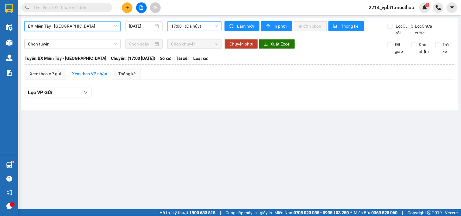
click at [205, 27] on span "17:00 - (Đã hủy)" at bounding box center [194, 26] width 47 height 9
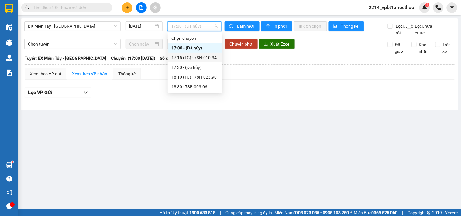
click at [208, 57] on div "17:15 (TC) - 78H-010.34" at bounding box center [194, 57] width 47 height 7
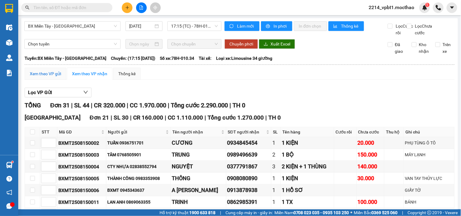
click at [45, 77] on div "Xem theo VP gửi" at bounding box center [45, 73] width 31 height 7
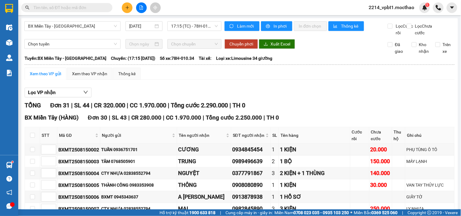
scroll to position [403, 0]
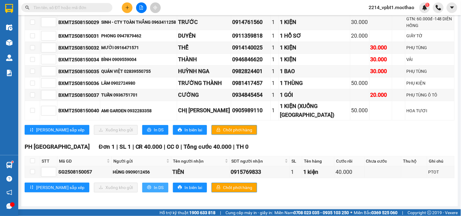
click at [142, 187] on button "In DS" at bounding box center [155, 188] width 26 height 10
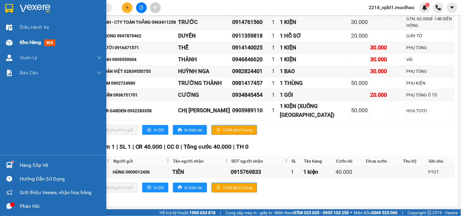
click at [27, 43] on span "Kho hàng" at bounding box center [30, 42] width 21 height 6
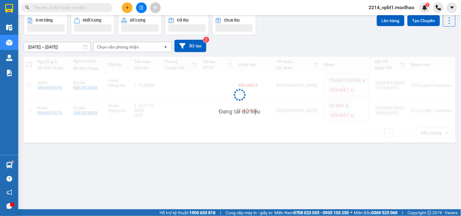
scroll to position [28, 0]
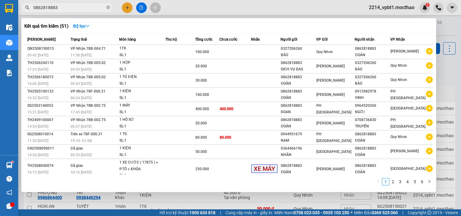
click at [85, 5] on input "0862818883" at bounding box center [69, 7] width 72 height 7
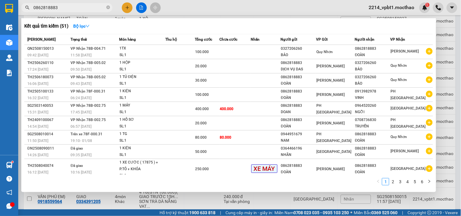
drag, startPoint x: 108, startPoint y: 8, endPoint x: 96, endPoint y: 8, distance: 12.8
click at [108, 8] on icon "close-circle" at bounding box center [108, 7] width 4 height 4
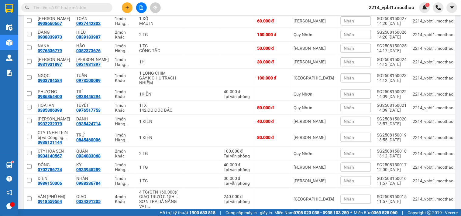
click at [72, 8] on input "text" at bounding box center [69, 7] width 72 height 7
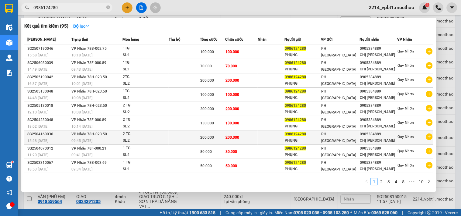
scroll to position [14, 0]
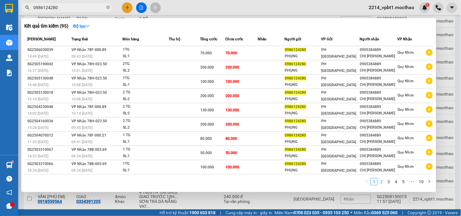
type input "0986124280"
click at [383, 181] on link "2" at bounding box center [381, 182] width 7 height 7
click at [388, 183] on link "3" at bounding box center [388, 182] width 7 height 7
click at [395, 183] on link "4" at bounding box center [395, 182] width 7 height 7
click at [399, 184] on link "5" at bounding box center [395, 182] width 7 height 7
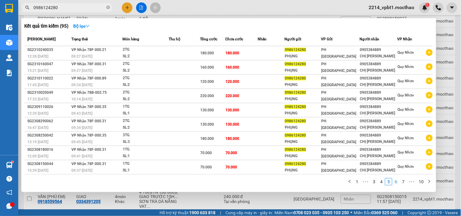
click at [396, 180] on link "6" at bounding box center [395, 182] width 7 height 7
click at [406, 184] on link "8" at bounding box center [403, 182] width 7 height 7
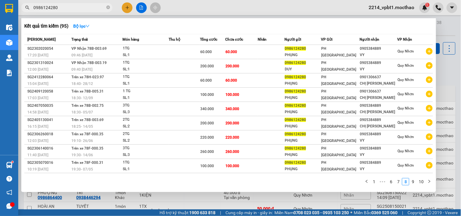
scroll to position [101, 0]
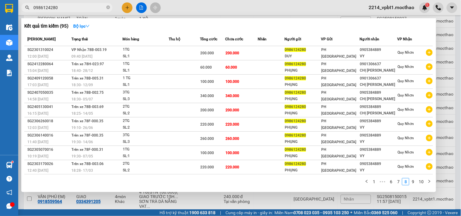
click at [71, 10] on input "0986124280" at bounding box center [69, 7] width 72 height 7
click at [107, 9] on span at bounding box center [108, 8] width 4 height 6
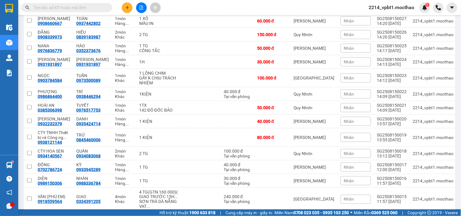
paste input "0906819558"
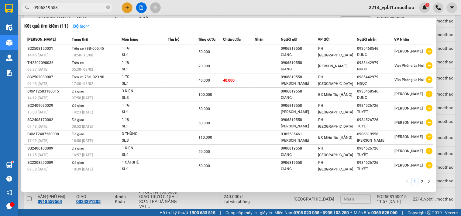
type input "0906819558"
click at [108, 8] on icon "close-circle" at bounding box center [108, 7] width 4 height 4
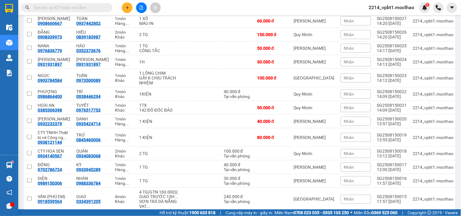
paste input "0325364979"
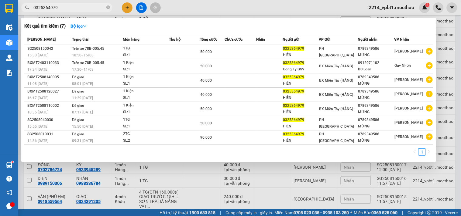
type input "0325364979"
click at [107, 8] on icon "close-circle" at bounding box center [108, 7] width 4 height 4
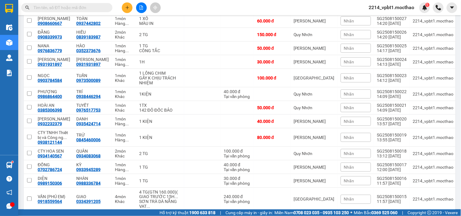
paste input "0908528905"
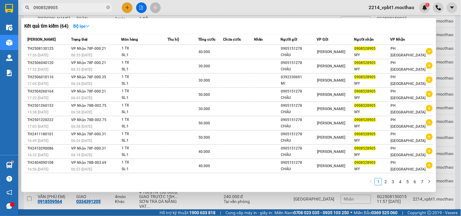
type input "0908528905"
click at [108, 7] on icon "close-circle" at bounding box center [108, 7] width 4 height 4
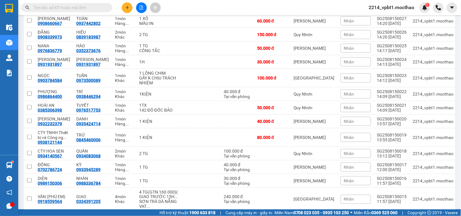
paste input "0962943930"
type input "0962943930"
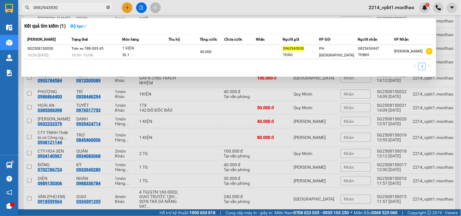
click at [108, 8] on icon "close-circle" at bounding box center [108, 7] width 4 height 4
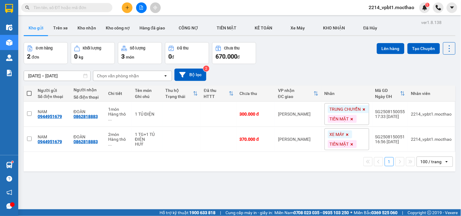
scroll to position [28, 0]
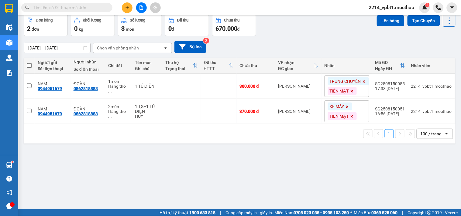
click at [362, 81] on icon at bounding box center [364, 82] width 4 height 4
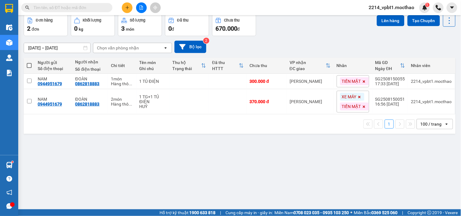
click at [362, 83] on icon at bounding box center [364, 82] width 4 height 4
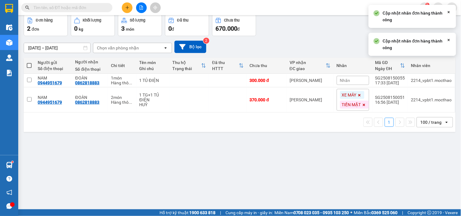
click at [360, 95] on span at bounding box center [359, 95] width 6 height 8
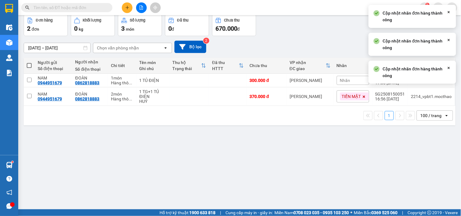
click at [362, 98] on icon at bounding box center [364, 97] width 4 height 4
